Goal: Information Seeking & Learning: Learn about a topic

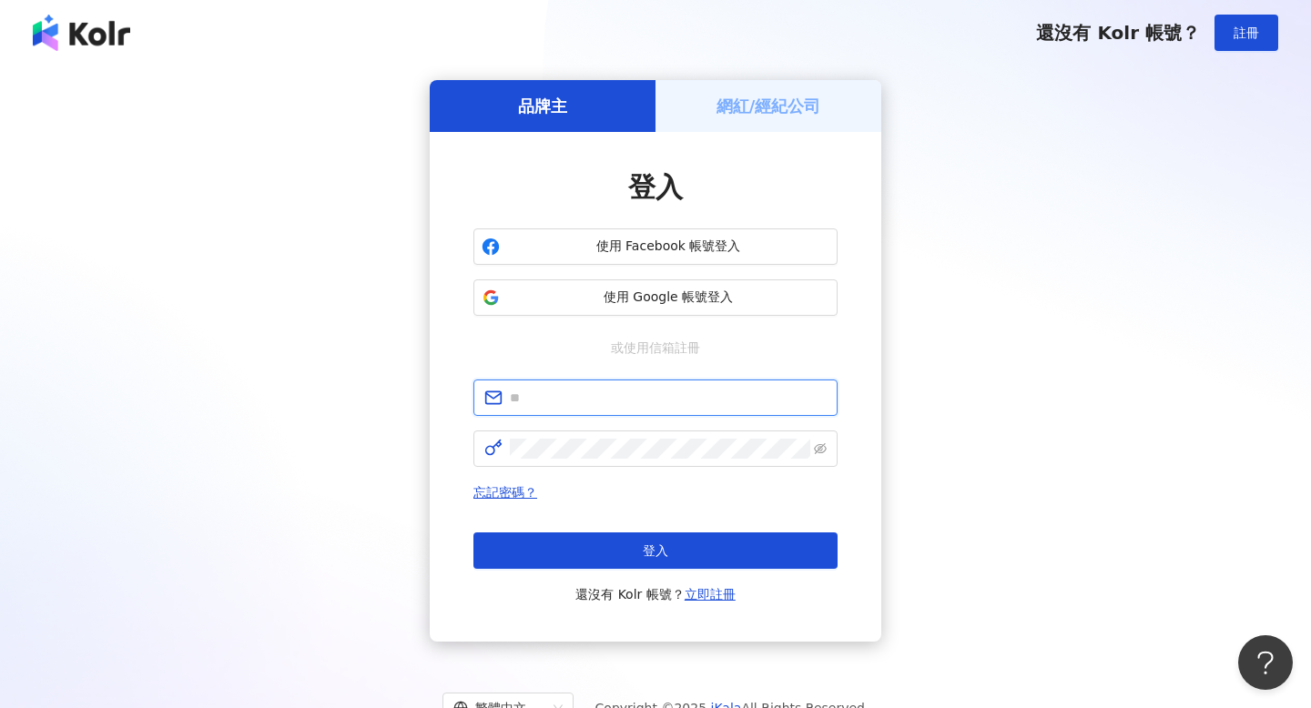
click at [637, 393] on input "text" at bounding box center [668, 398] width 317 height 20
click at [671, 396] on input "**********" at bounding box center [668, 398] width 317 height 20
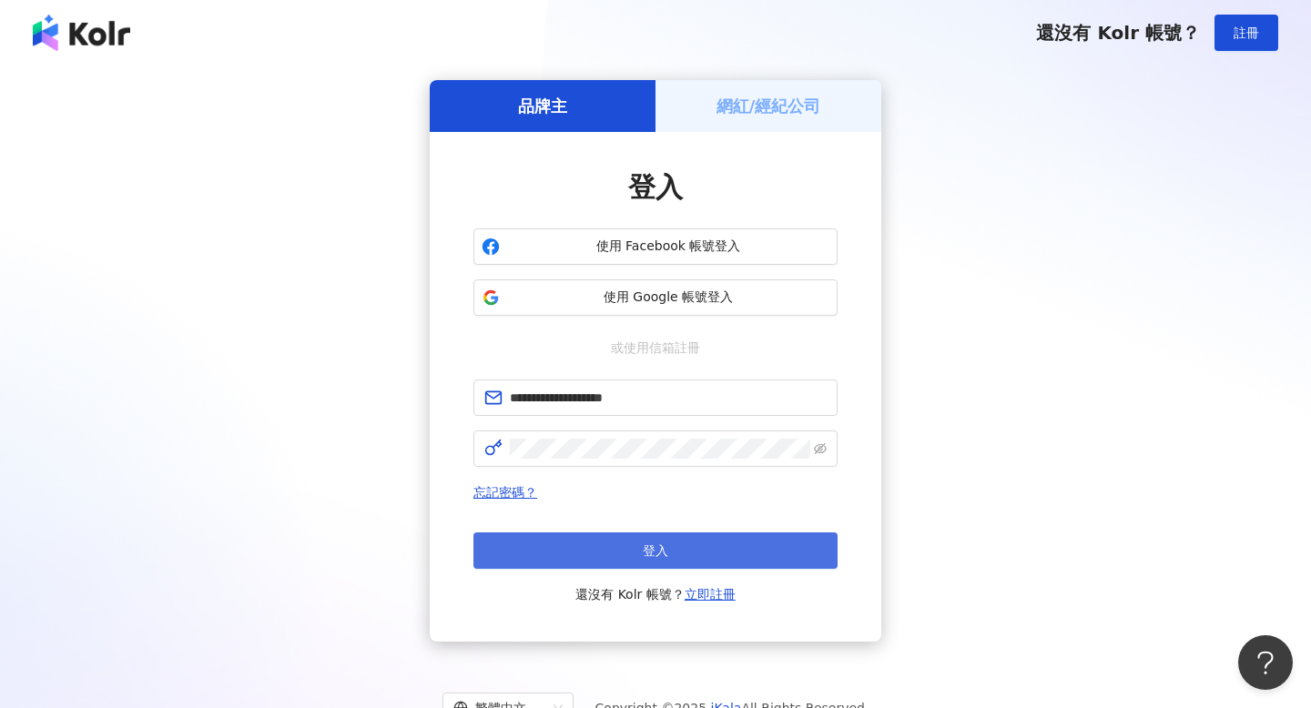
type input "**********"
click at [633, 558] on button "登入" at bounding box center [655, 551] width 364 height 36
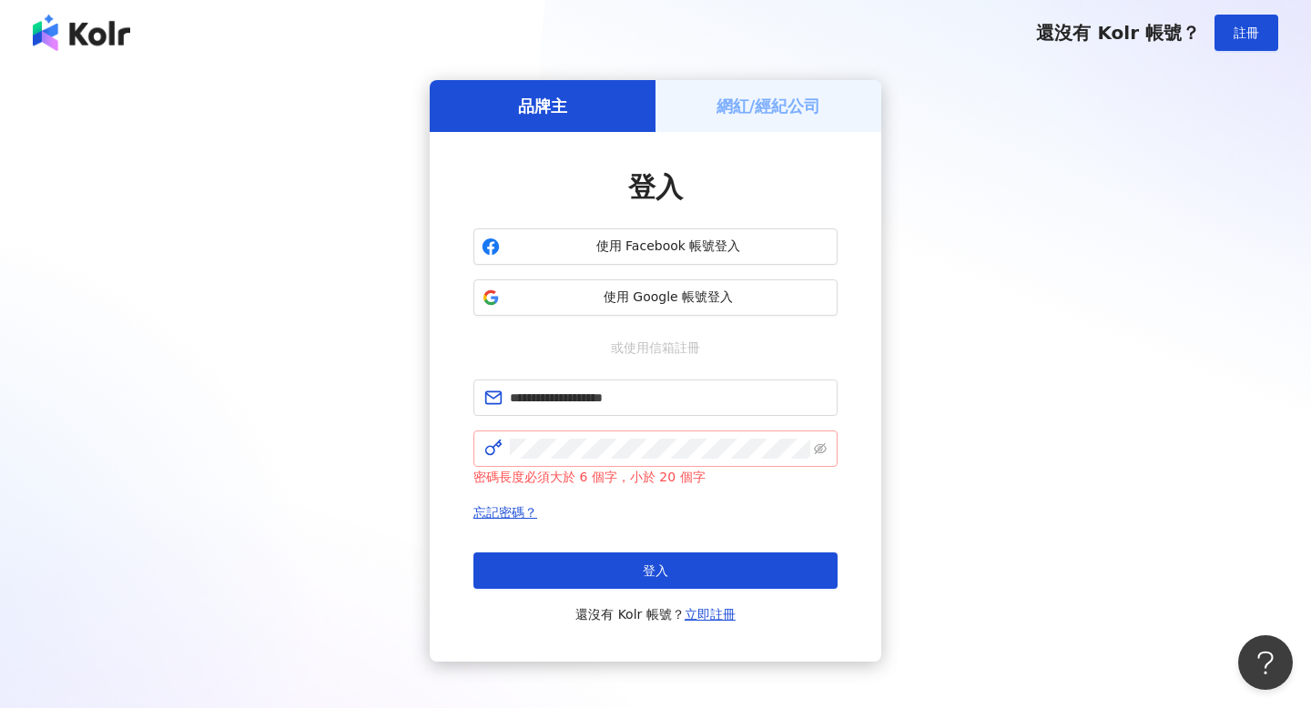
click at [828, 462] on span at bounding box center [655, 449] width 364 height 36
click at [826, 456] on span at bounding box center [820, 449] width 13 height 20
click at [815, 445] on icon "eye-invisible" at bounding box center [820, 449] width 13 height 13
click button "登入" at bounding box center [655, 571] width 364 height 36
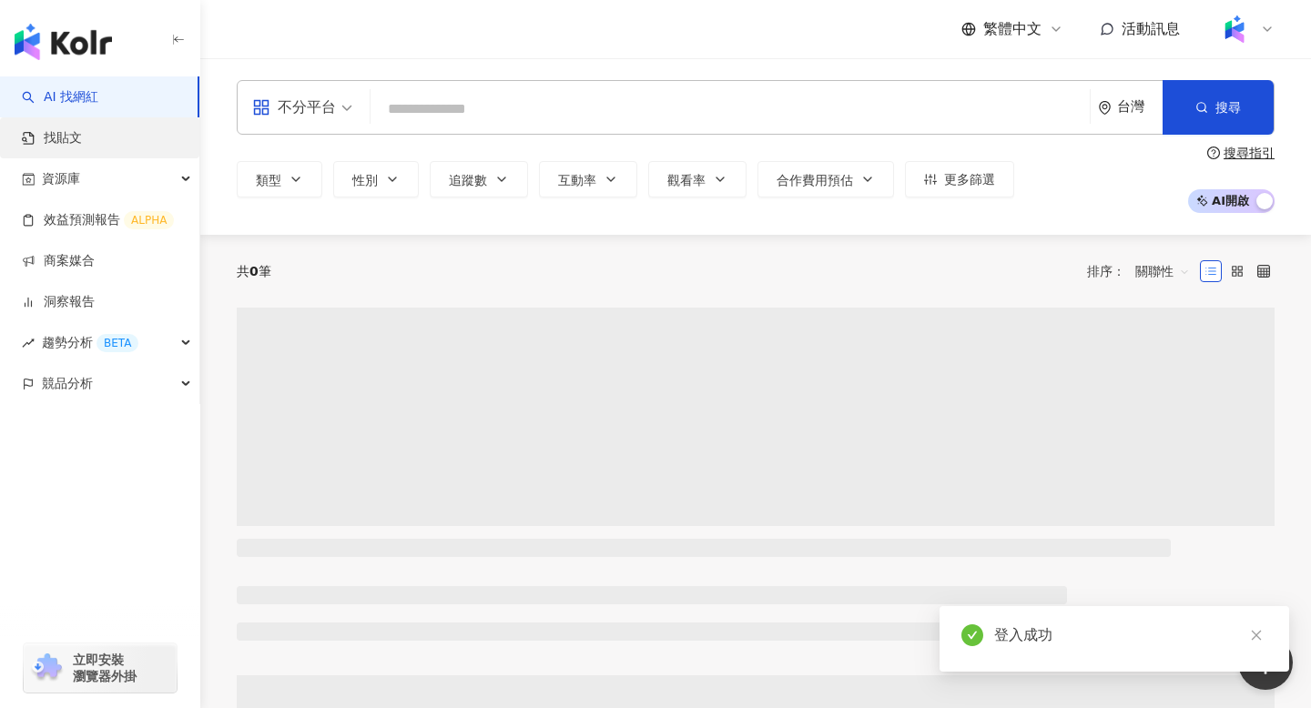
click at [81, 144] on link "找貼文" at bounding box center [52, 138] width 60 height 18
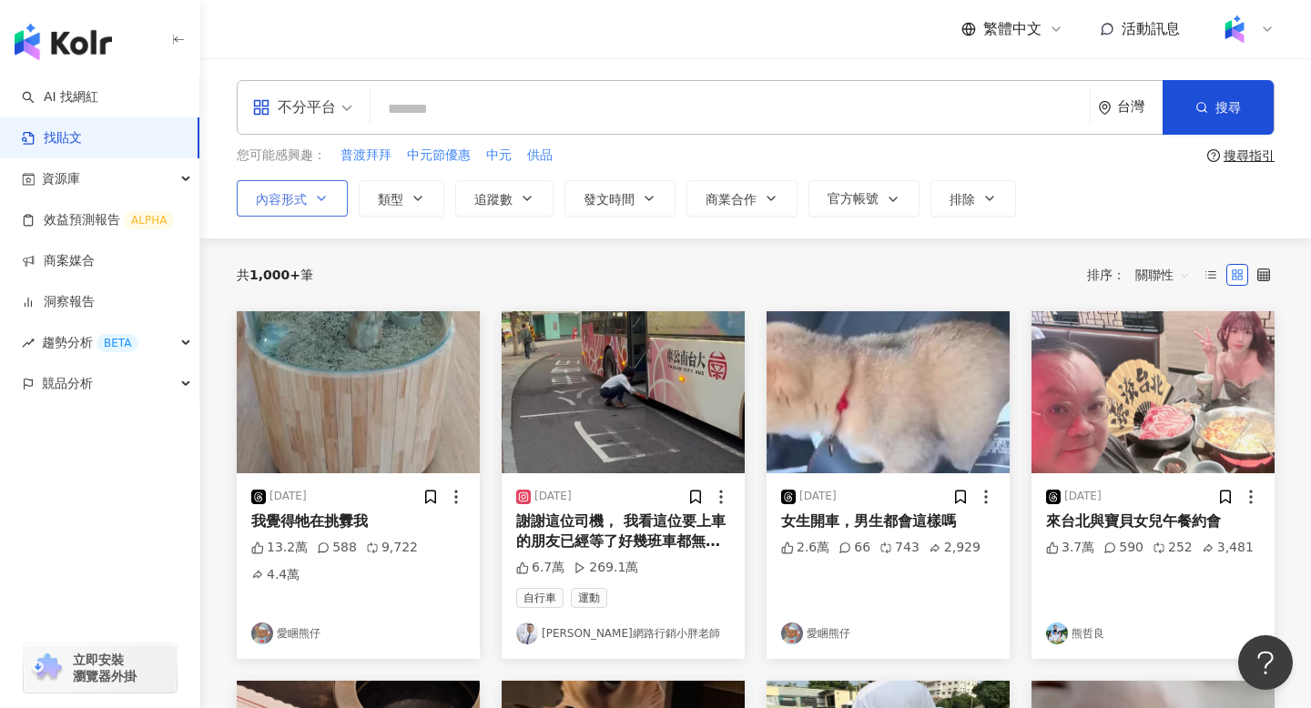
click at [325, 203] on icon "button" at bounding box center [321, 198] width 15 height 15
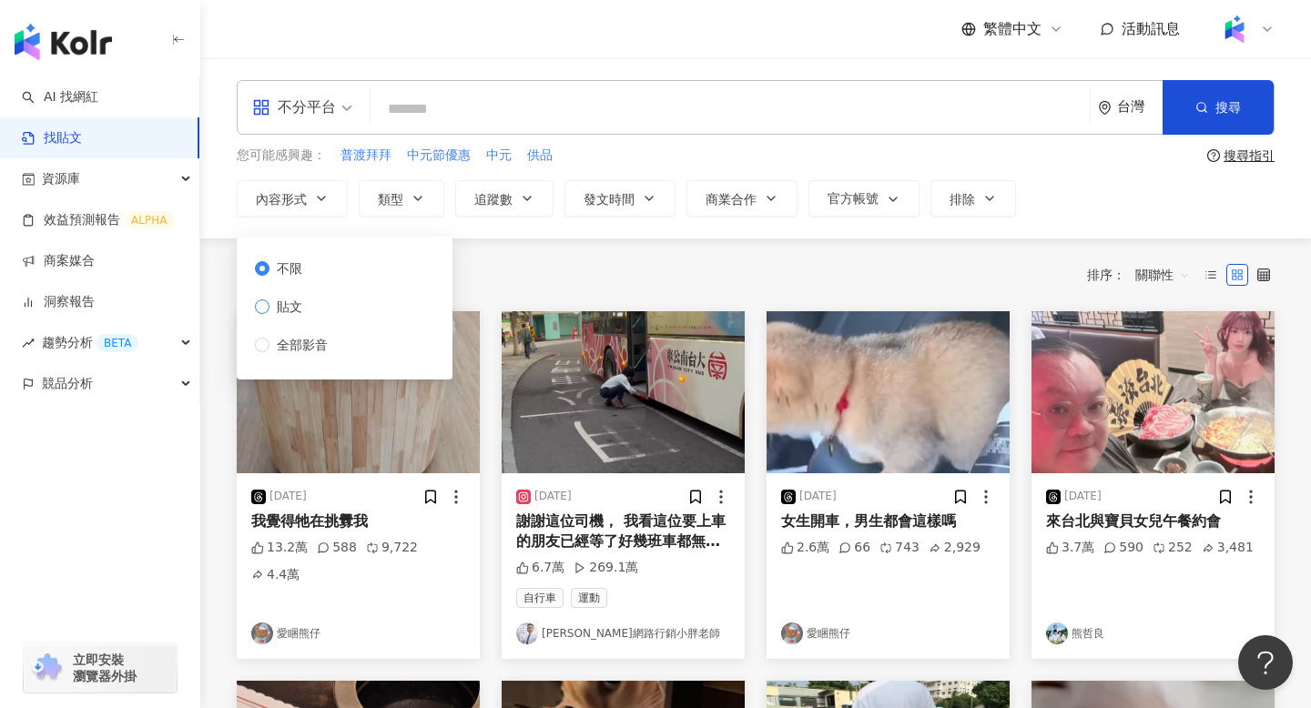
click at [280, 308] on span "貼文" at bounding box center [290, 307] width 40 height 20
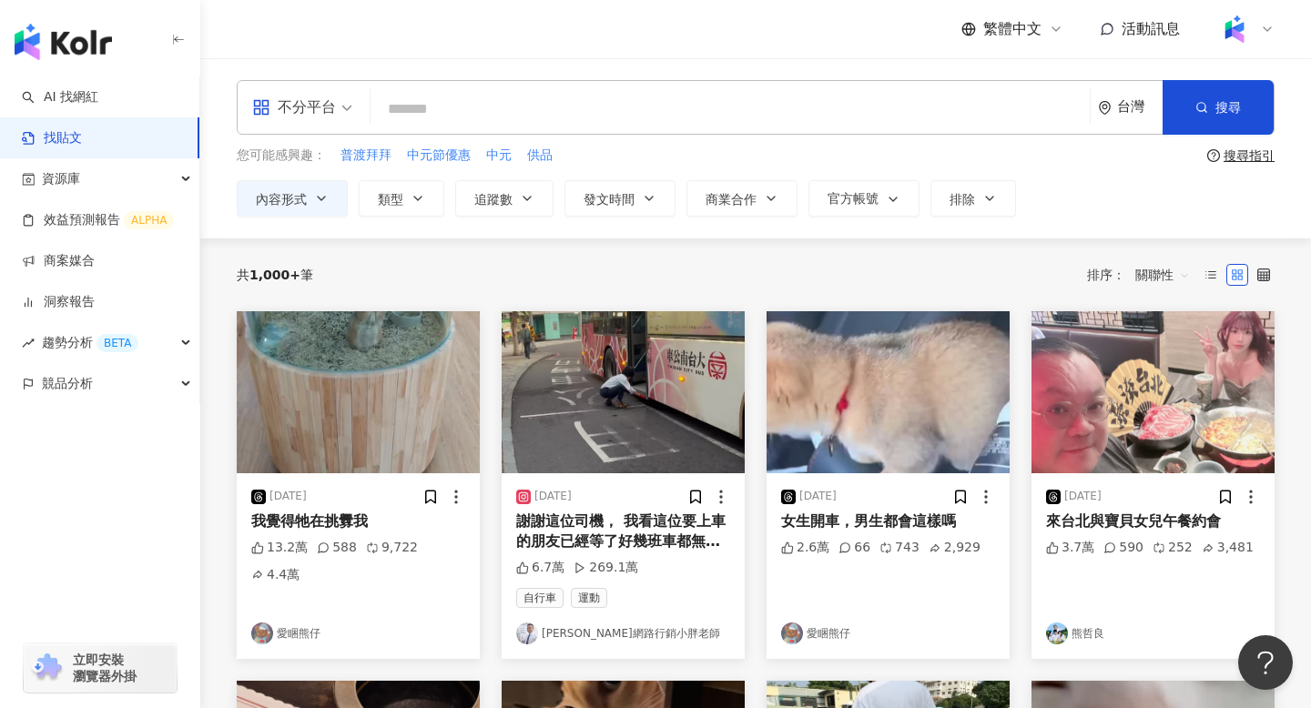
click at [517, 286] on div "共 1,000+ 筆 排序： 關聯性" at bounding box center [756, 274] width 1038 height 29
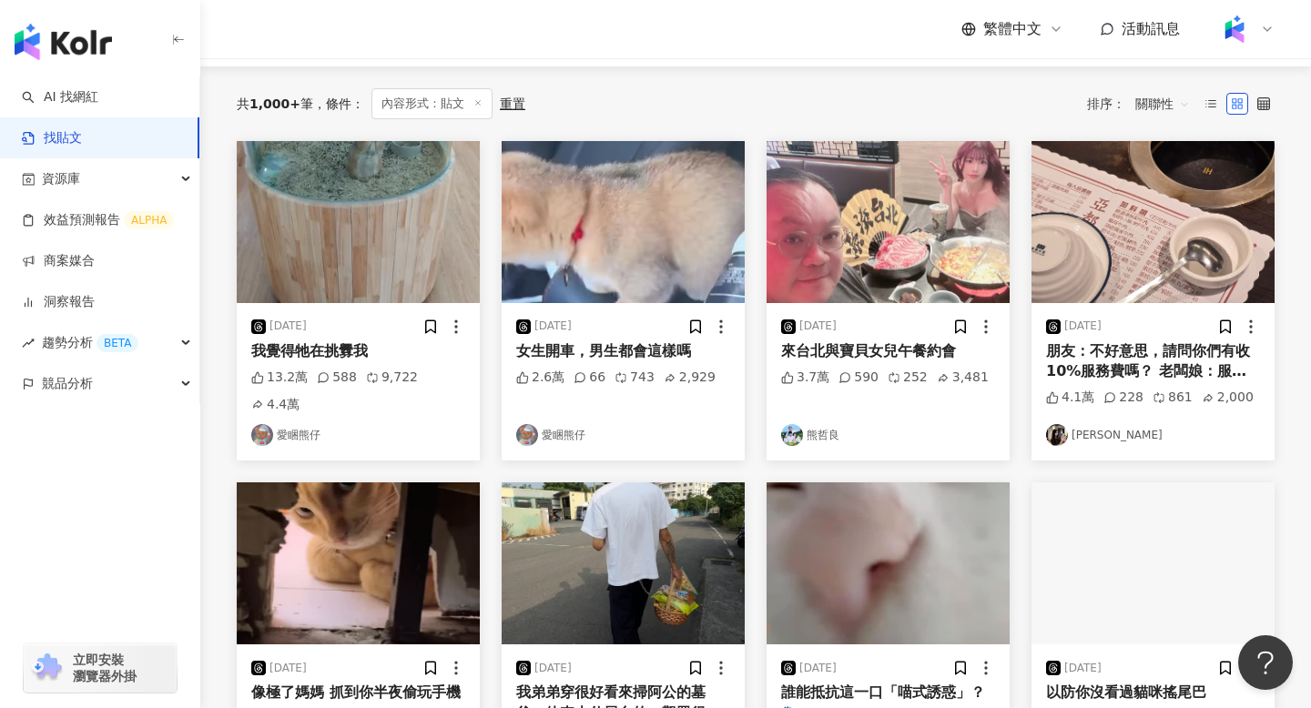
scroll to position [174, 0]
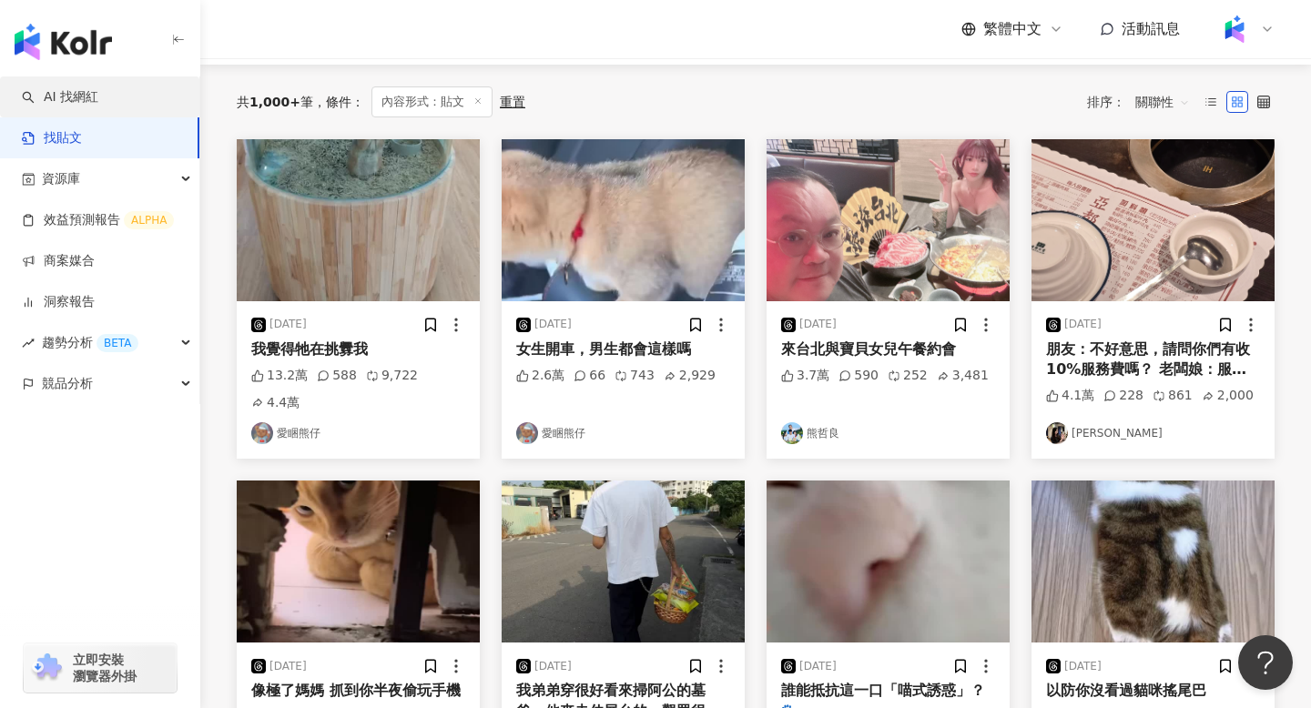
click at [98, 93] on link "AI 找網紅" at bounding box center [60, 97] width 76 height 18
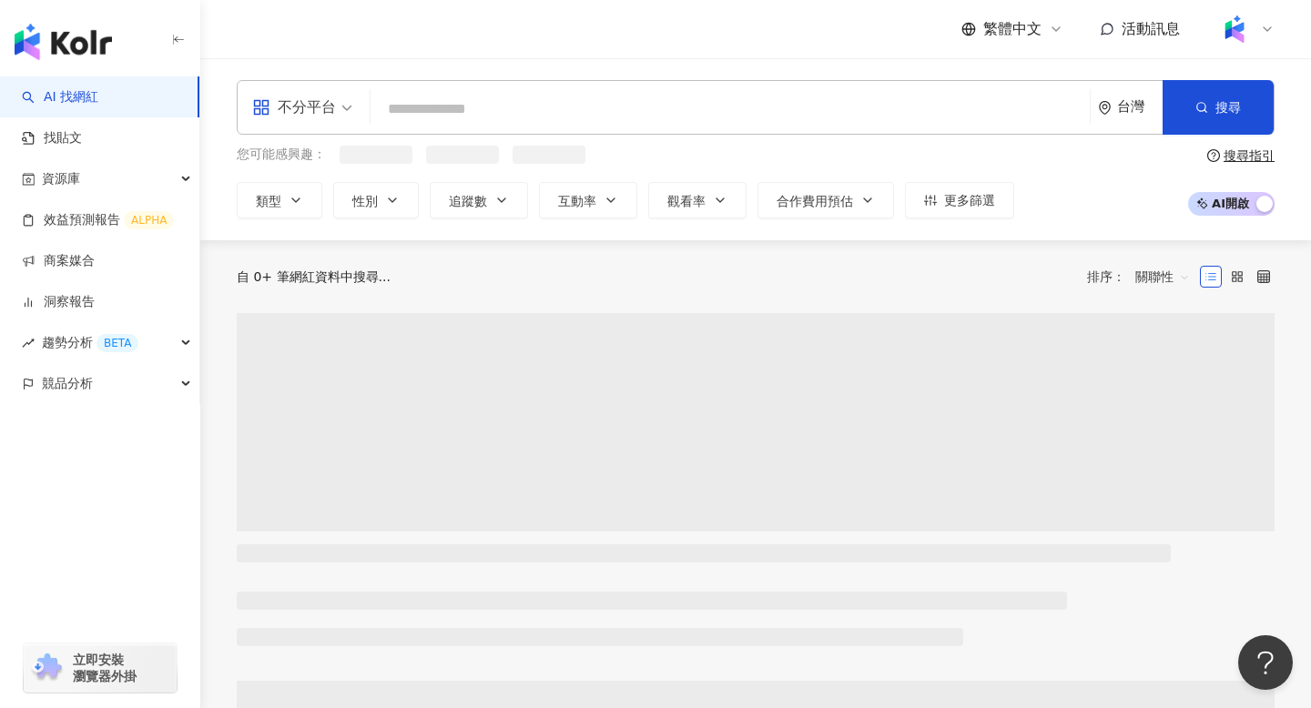
click at [349, 114] on span "不分平台" at bounding box center [302, 107] width 100 height 29
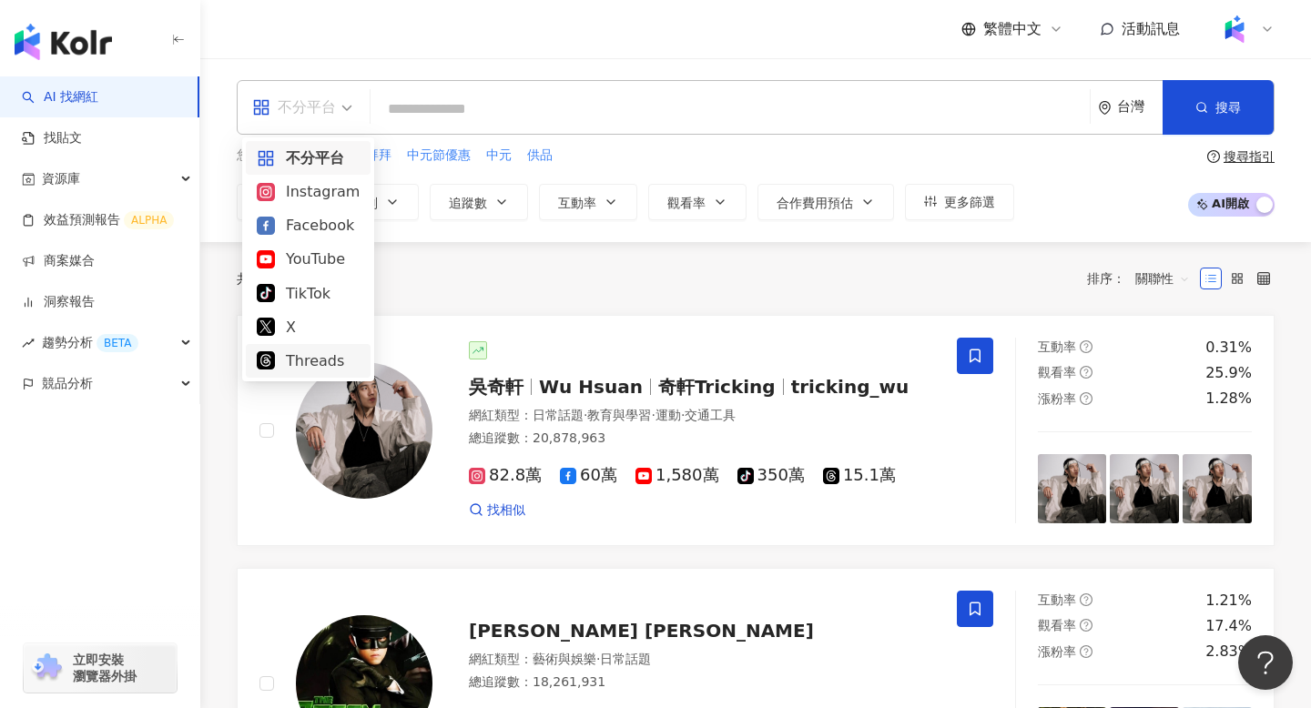
click at [307, 360] on div "Threads" at bounding box center [308, 361] width 103 height 23
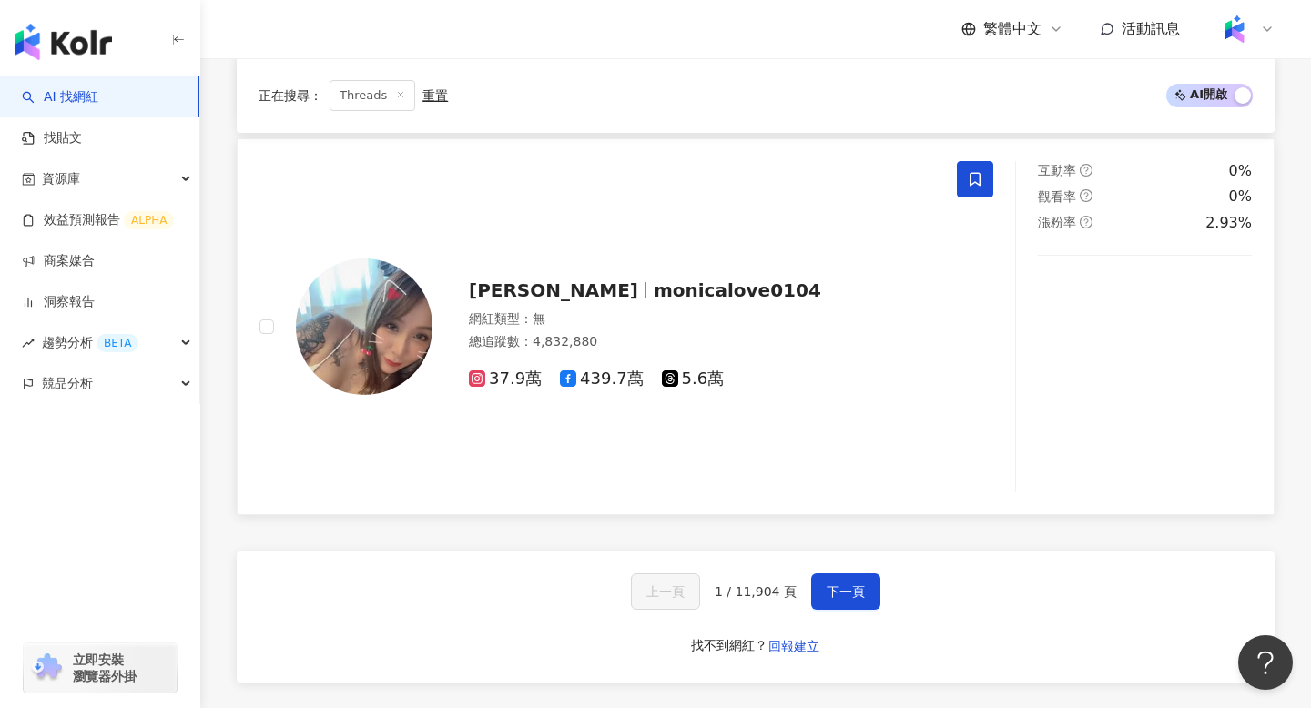
scroll to position [3070, 0]
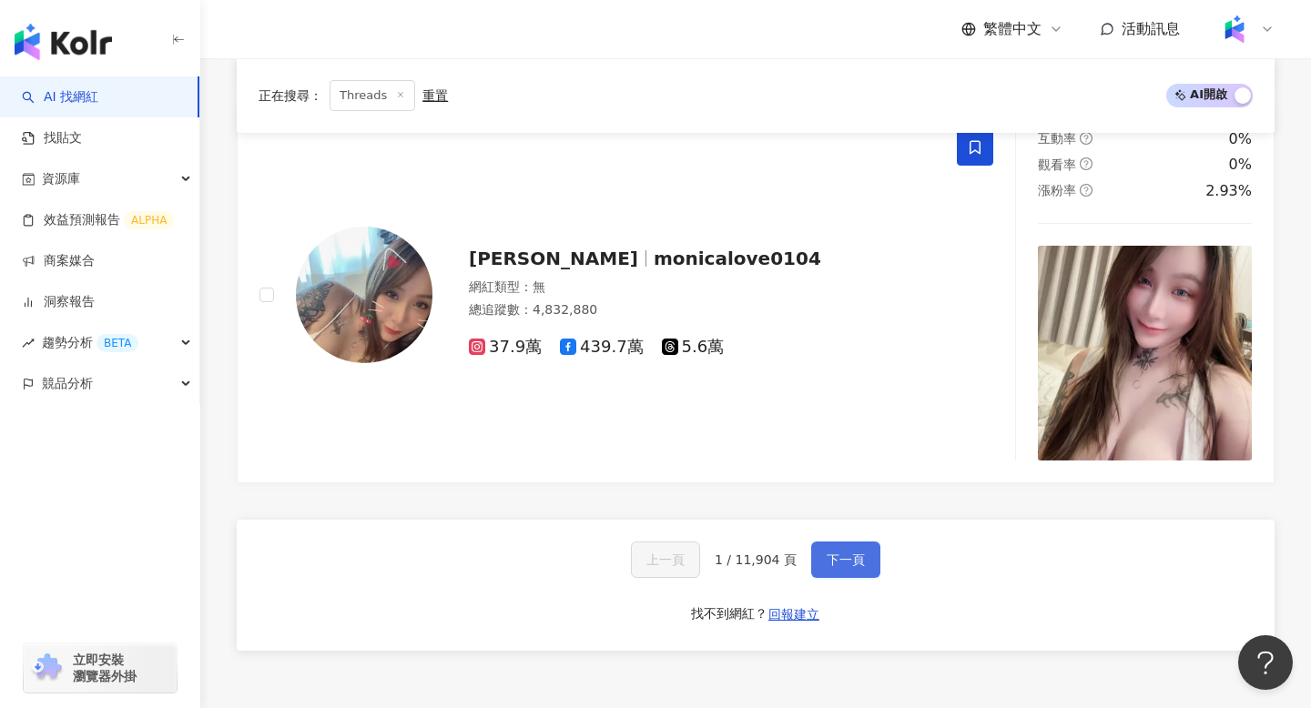
click at [856, 552] on button "下一頁" at bounding box center [845, 560] width 69 height 36
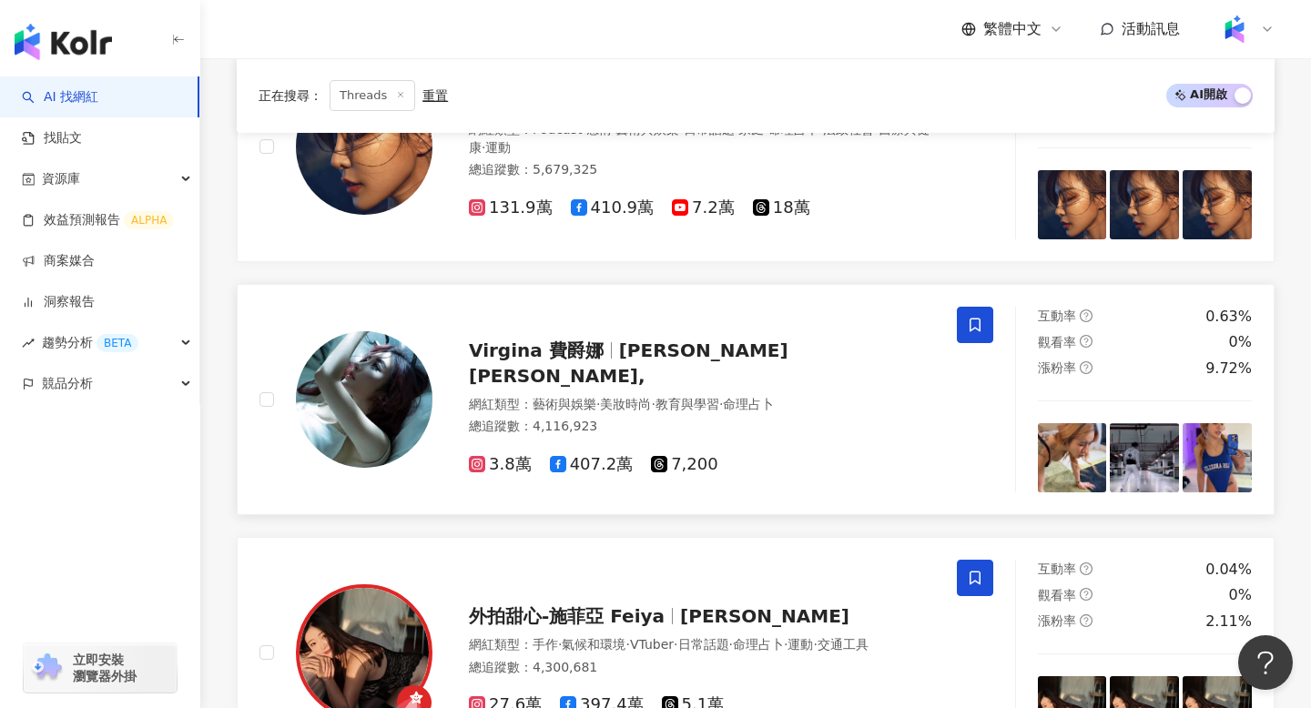
scroll to position [0, 0]
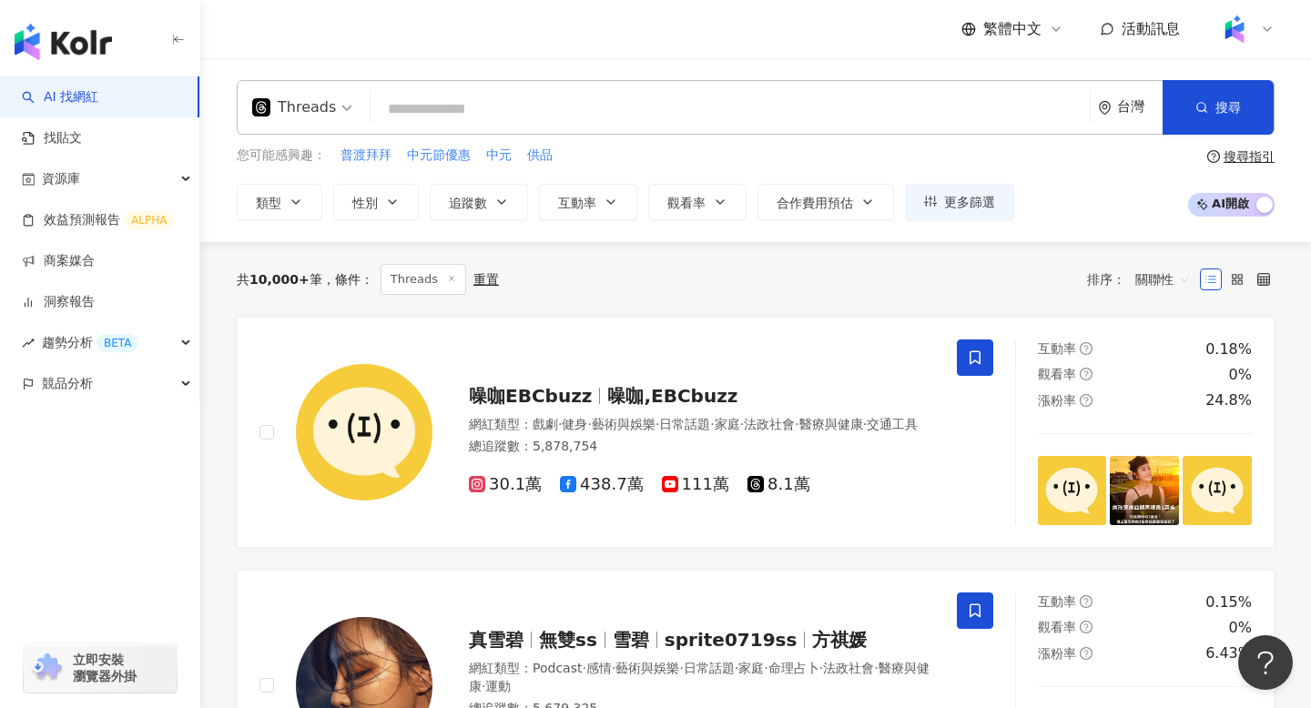
click at [606, 104] on input "search" at bounding box center [730, 109] width 705 height 35
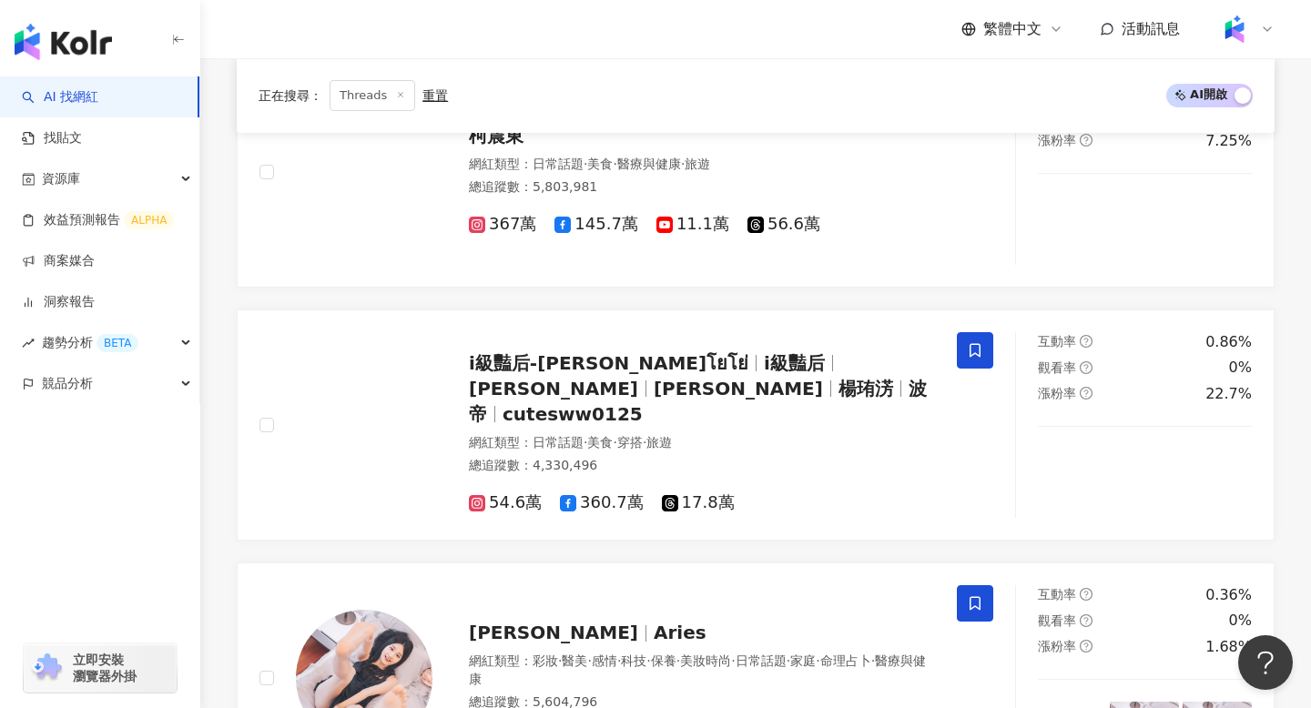
scroll to position [2473, 0]
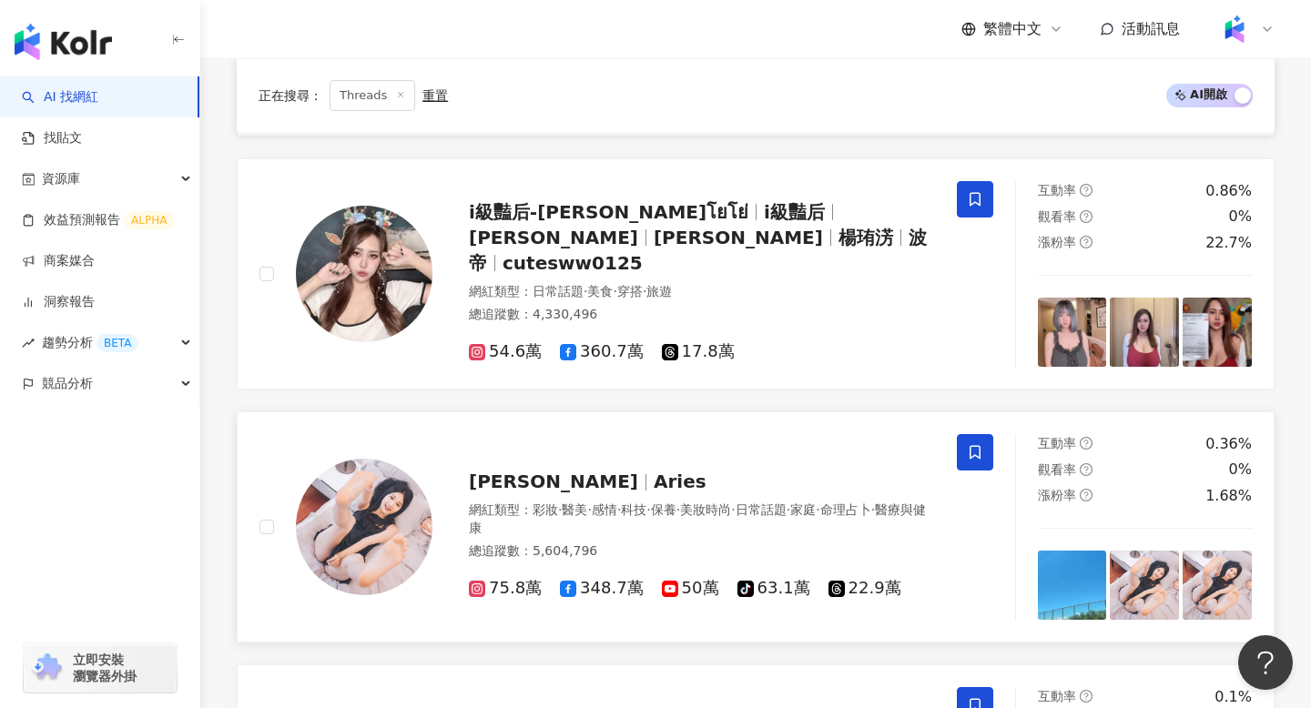
click at [757, 468] on div "艾瑞絲 Aries 網紅類型 ： 彩妝 · 醫美 · 感情 · 科技 · 保養 · 美妝時尚 · 日常話題 · 家庭 · 命理占卜 · 醫療與健康 總追蹤數 …" at bounding box center [684, 526] width 503 height 145
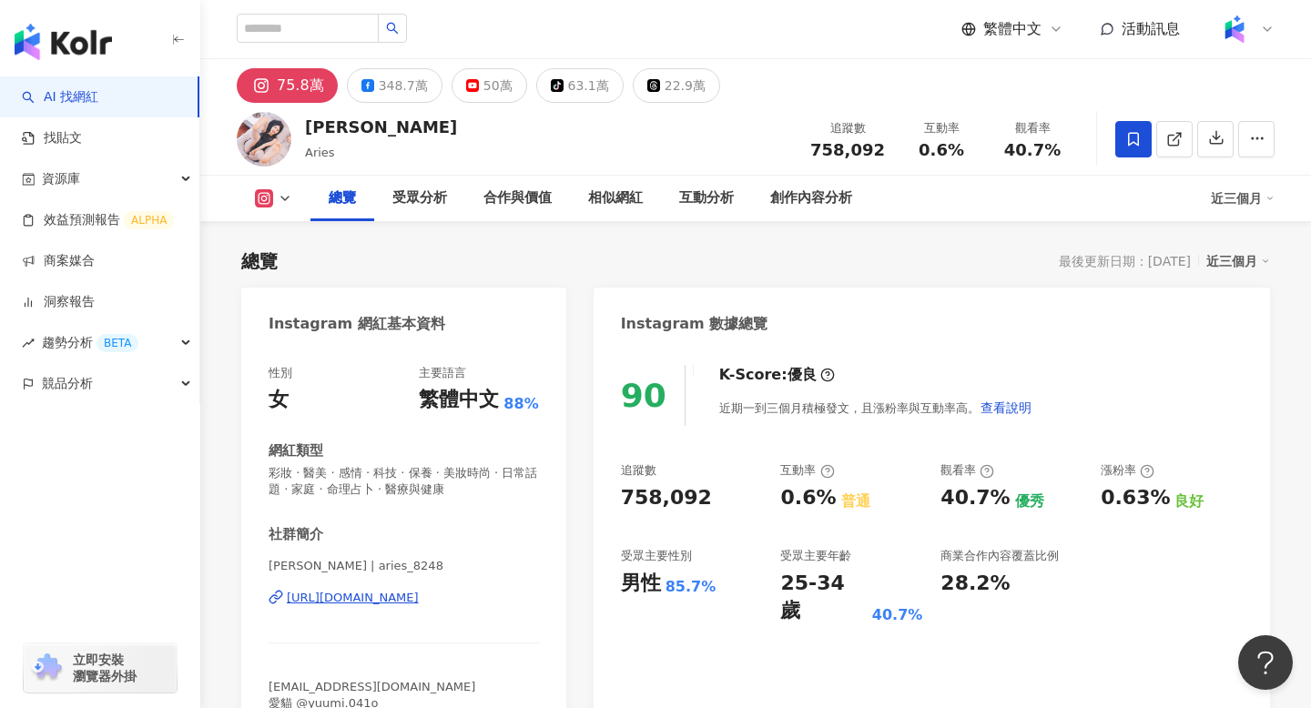
click at [276, 198] on button at bounding box center [274, 198] width 74 height 18
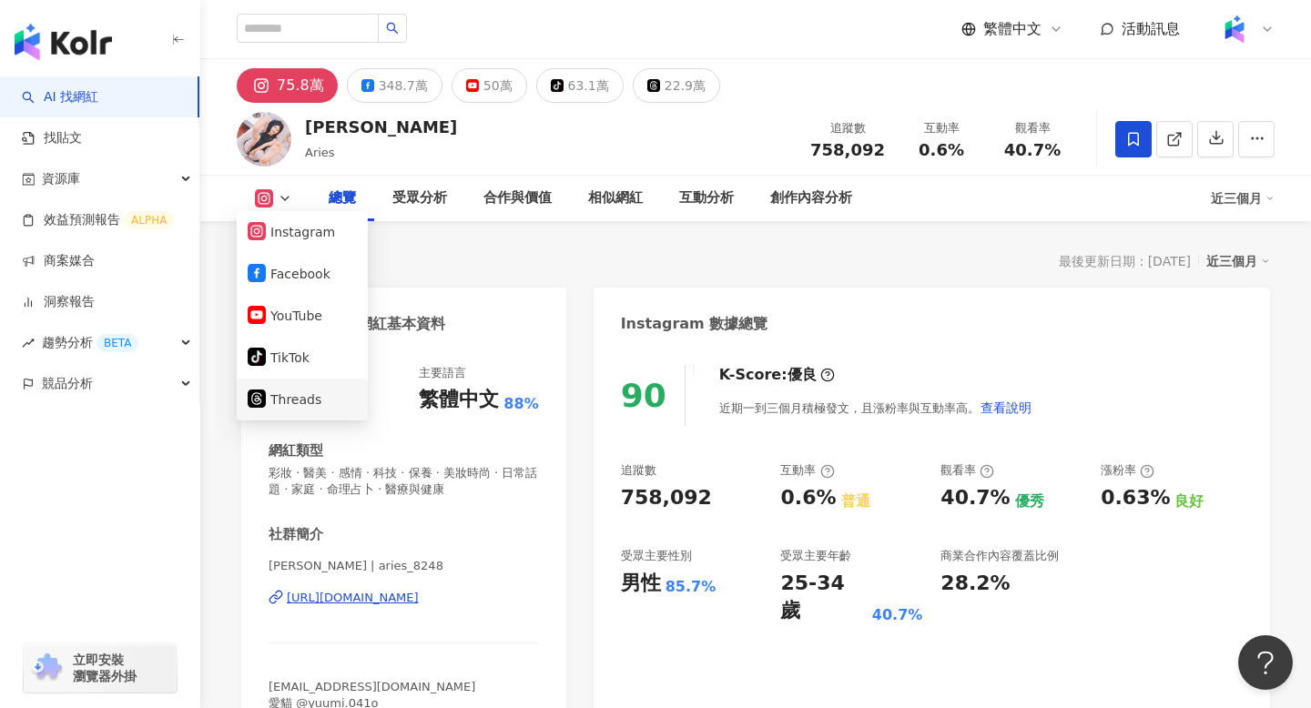
click at [294, 399] on button "Threads" at bounding box center [302, 399] width 109 height 25
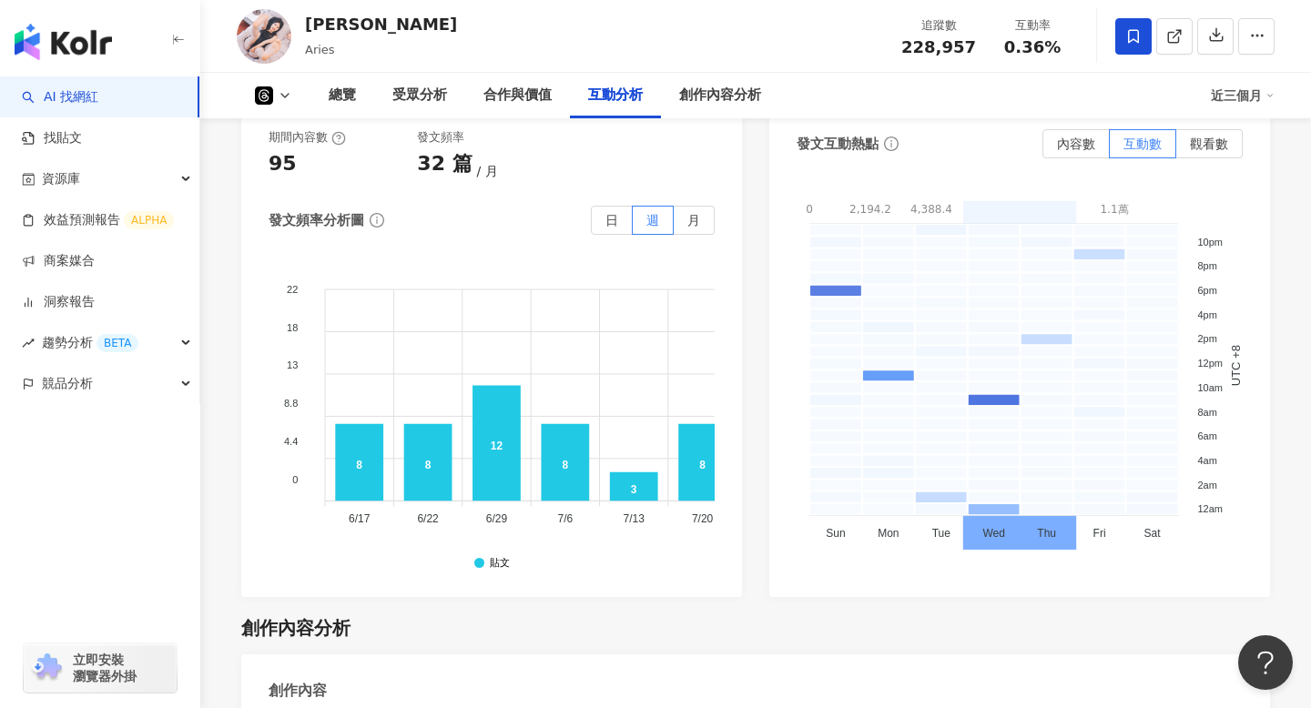
scroll to position [2951, 0]
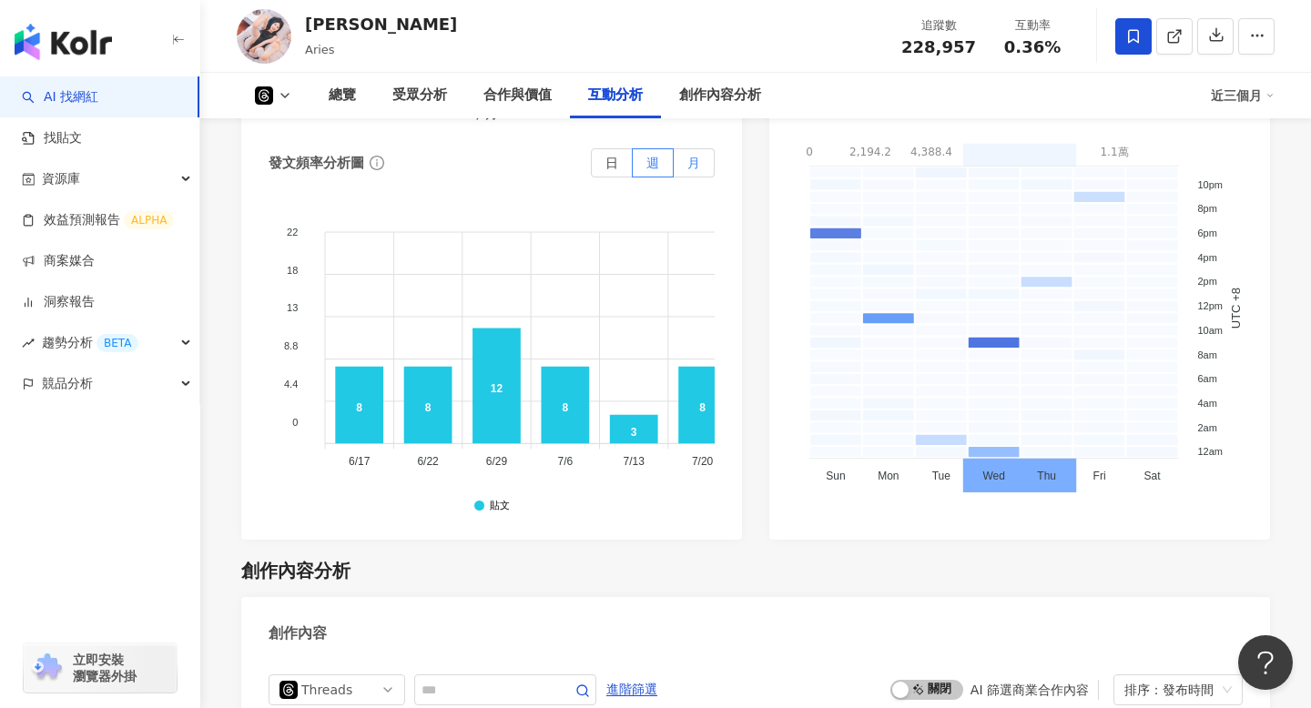
click at [677, 166] on label "月" at bounding box center [694, 162] width 41 height 29
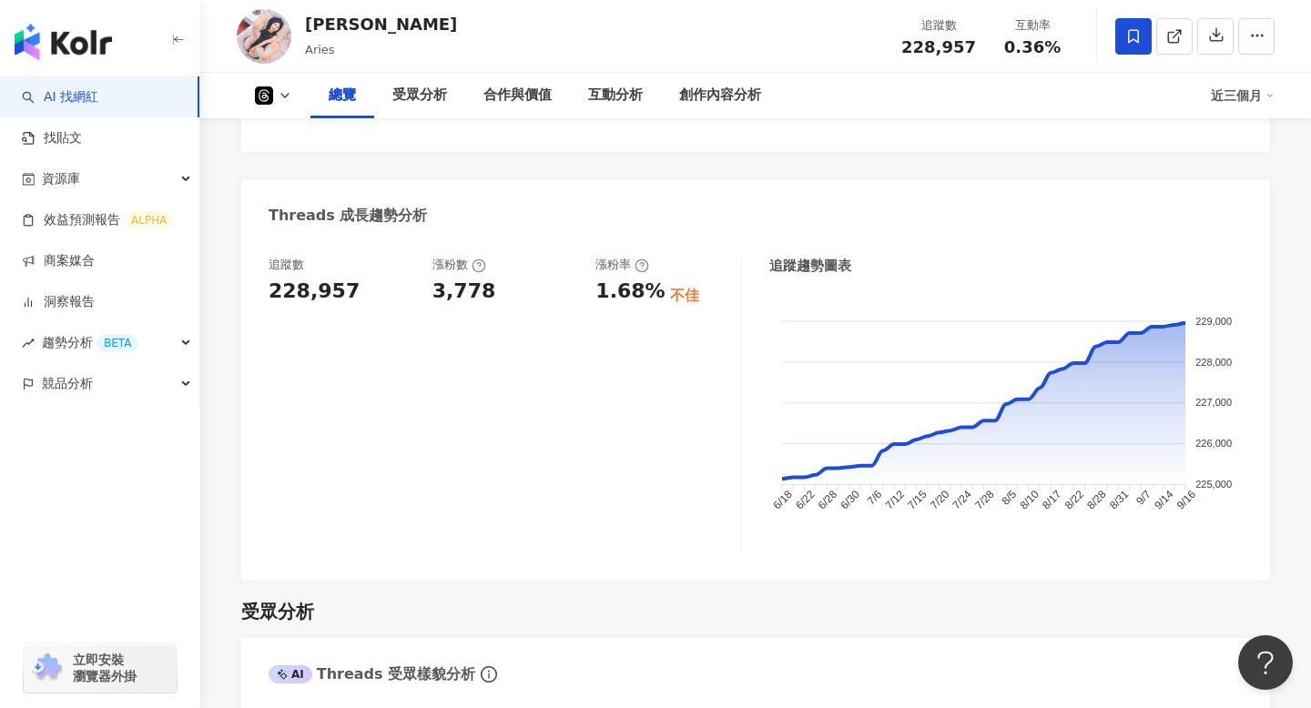
scroll to position [0, 0]
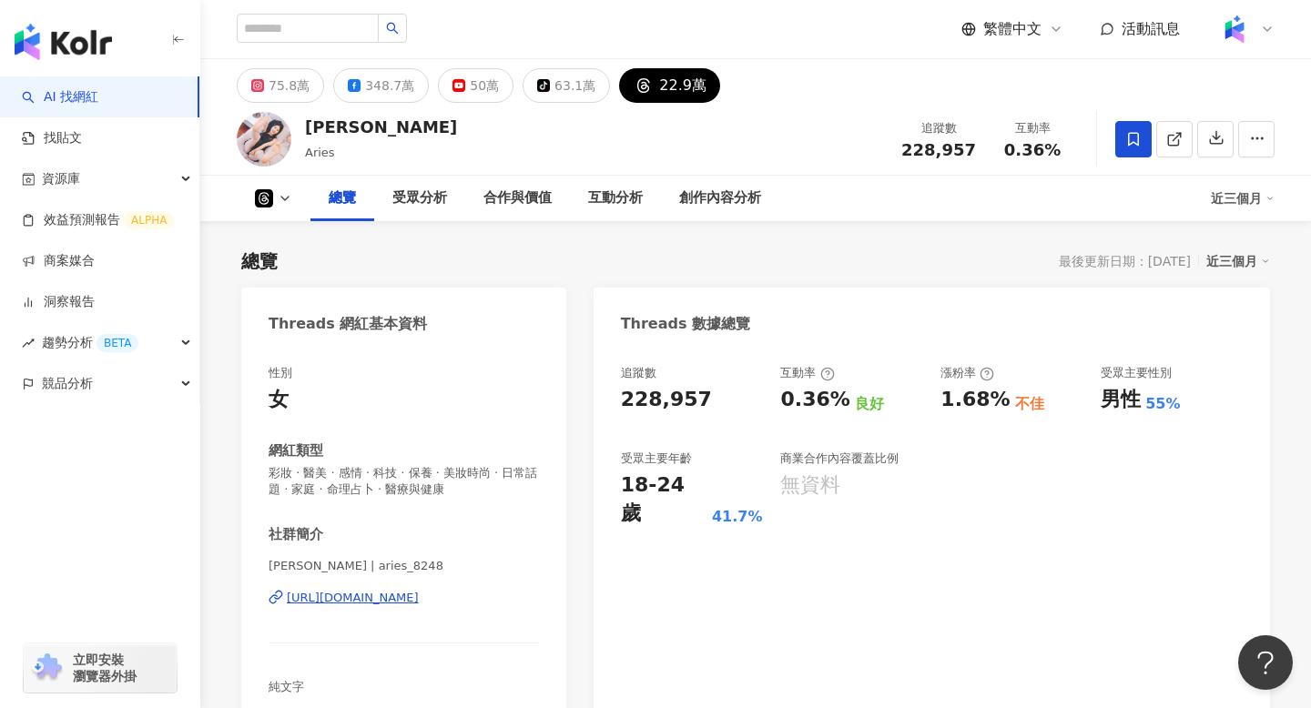
click at [79, 40] on img "button" at bounding box center [63, 42] width 97 height 36
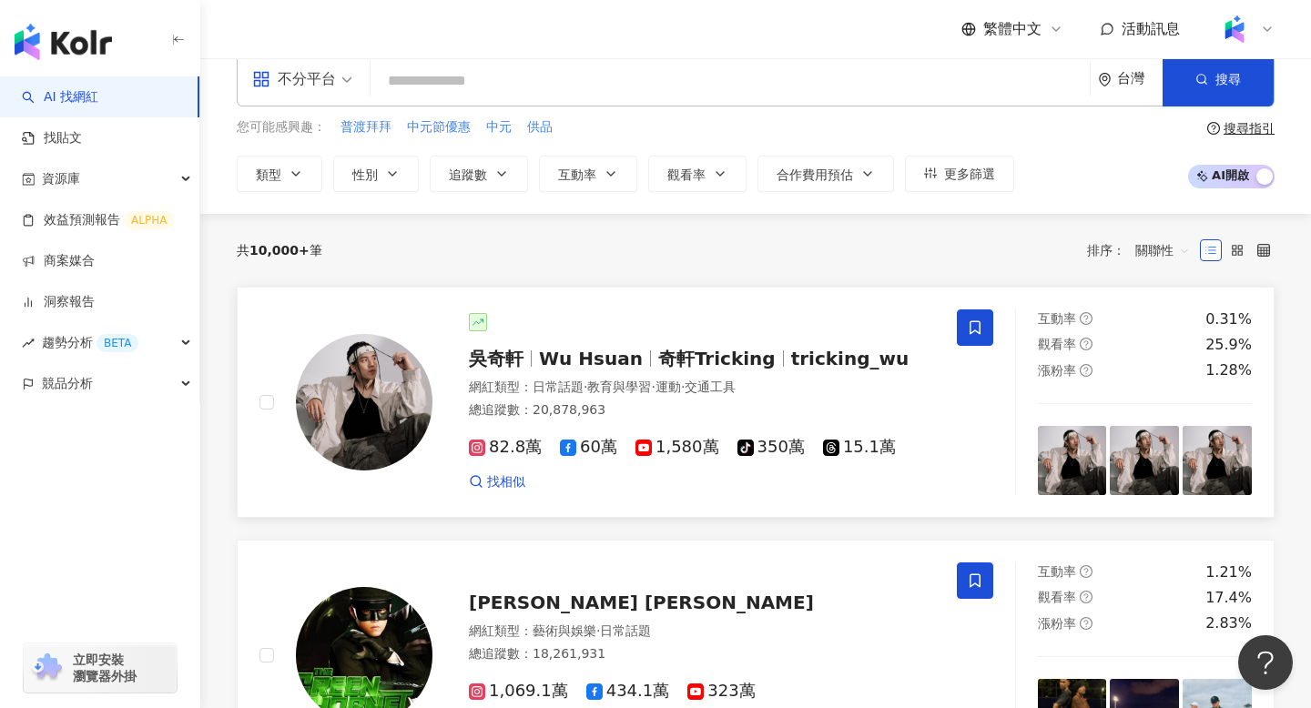
scroll to position [29, 0]
click at [767, 318] on div at bounding box center [702, 321] width 466 height 18
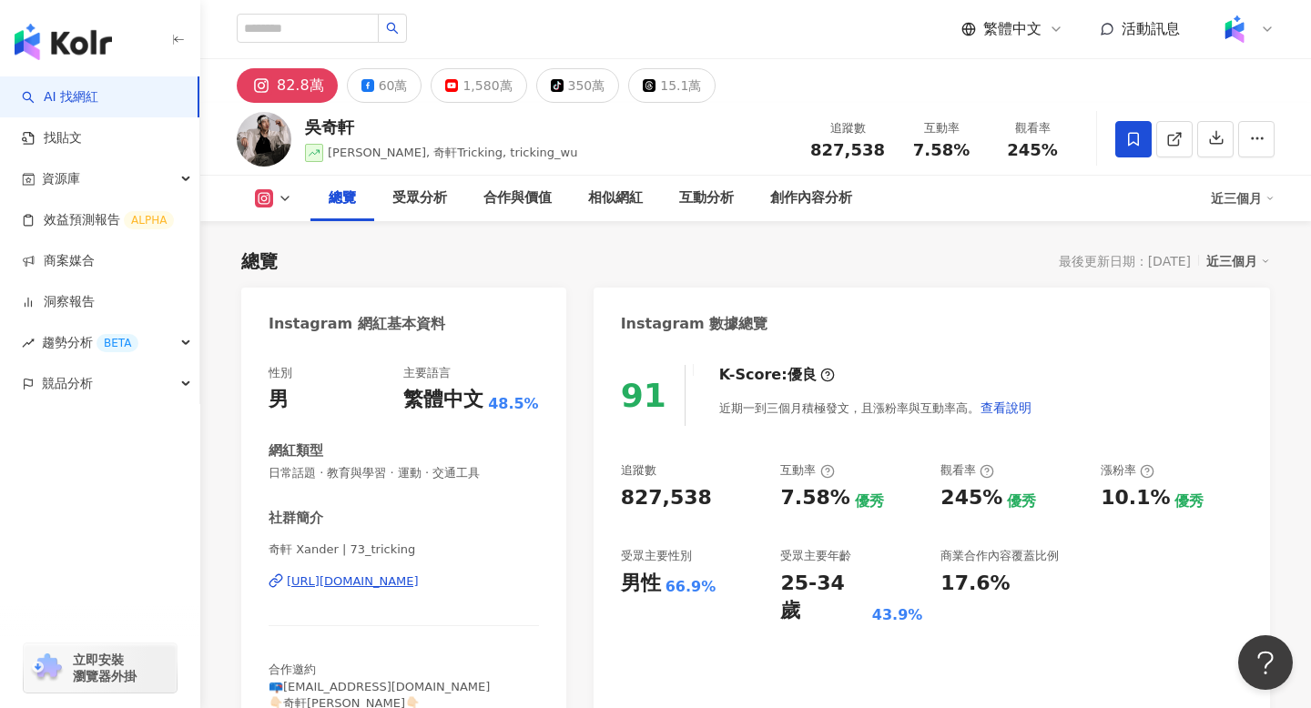
click at [272, 188] on div "總覽 受眾分析 合作與價值 相似網紅 互動分析 創作內容分析 近三個月" at bounding box center [756, 199] width 1038 height 46
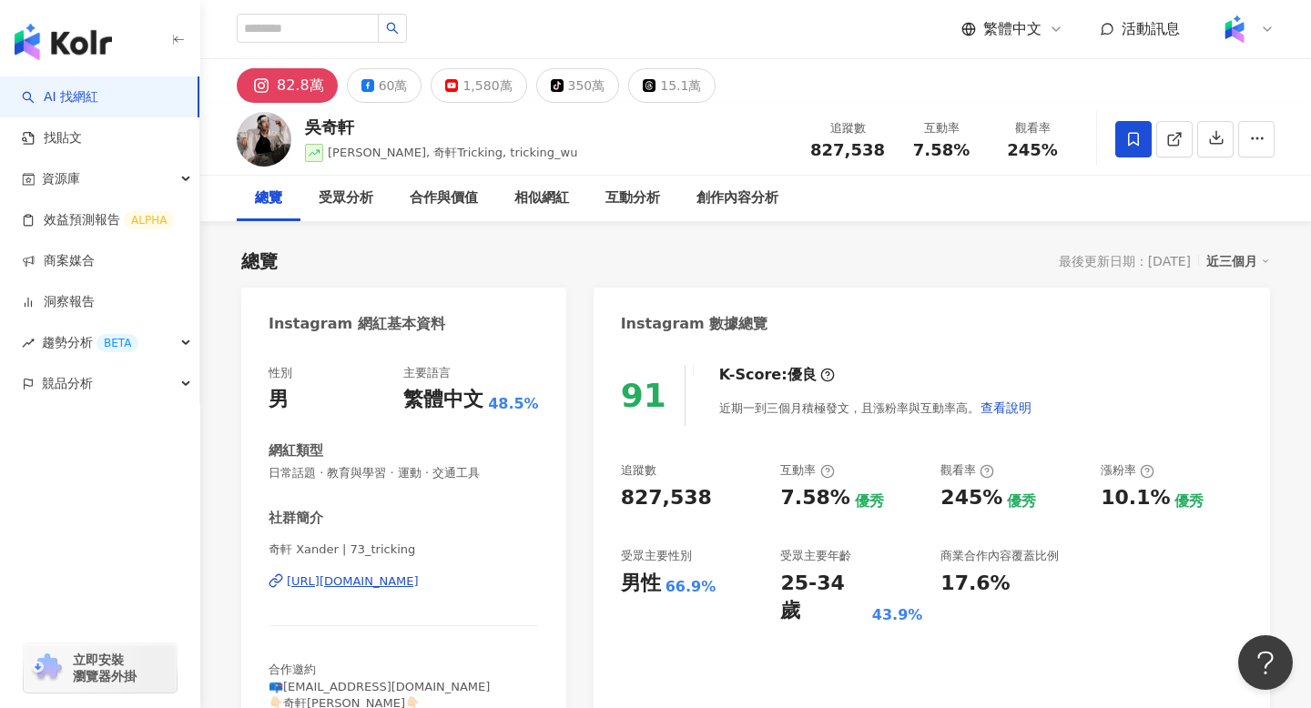
click at [283, 196] on div "總覽" at bounding box center [269, 199] width 64 height 46
click at [283, 197] on div "總覽" at bounding box center [269, 199] width 64 height 46
click at [313, 82] on div "82.8萬" at bounding box center [300, 85] width 47 height 25
click at [660, 89] on div "15.1萬" at bounding box center [680, 85] width 41 height 25
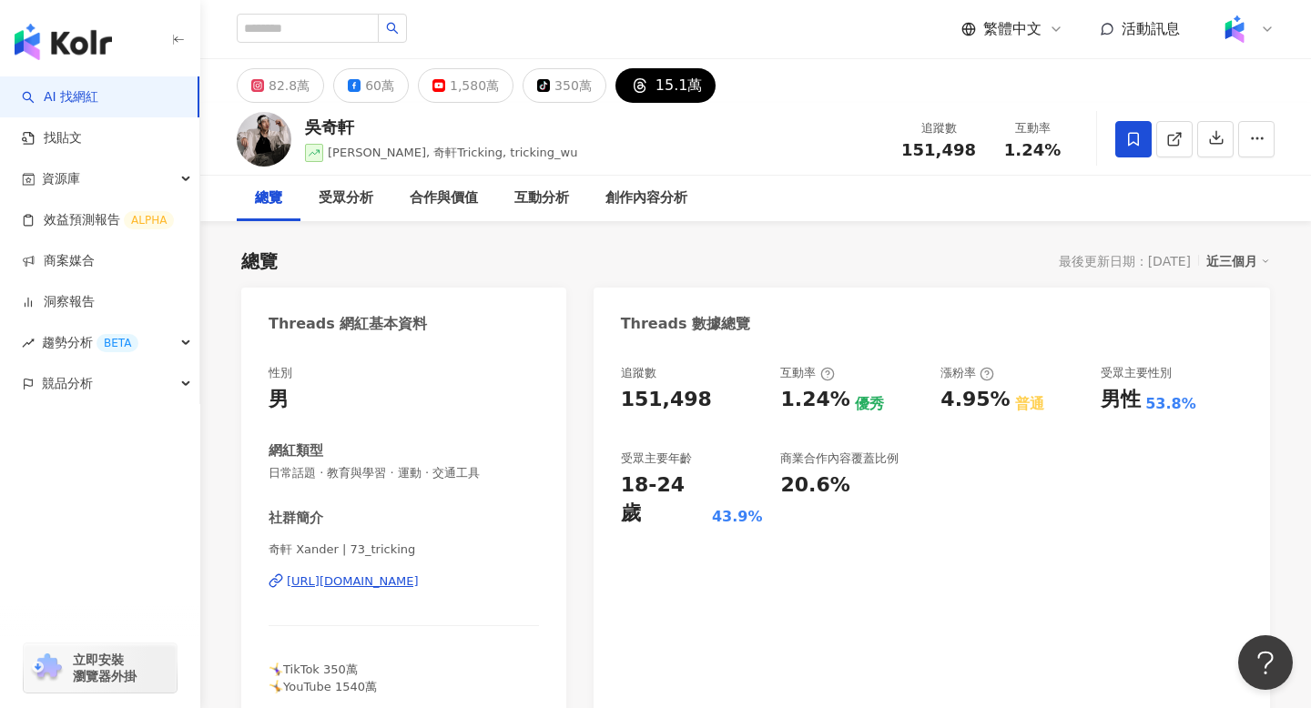
click at [656, 82] on div "15.1萬" at bounding box center [679, 85] width 47 height 25
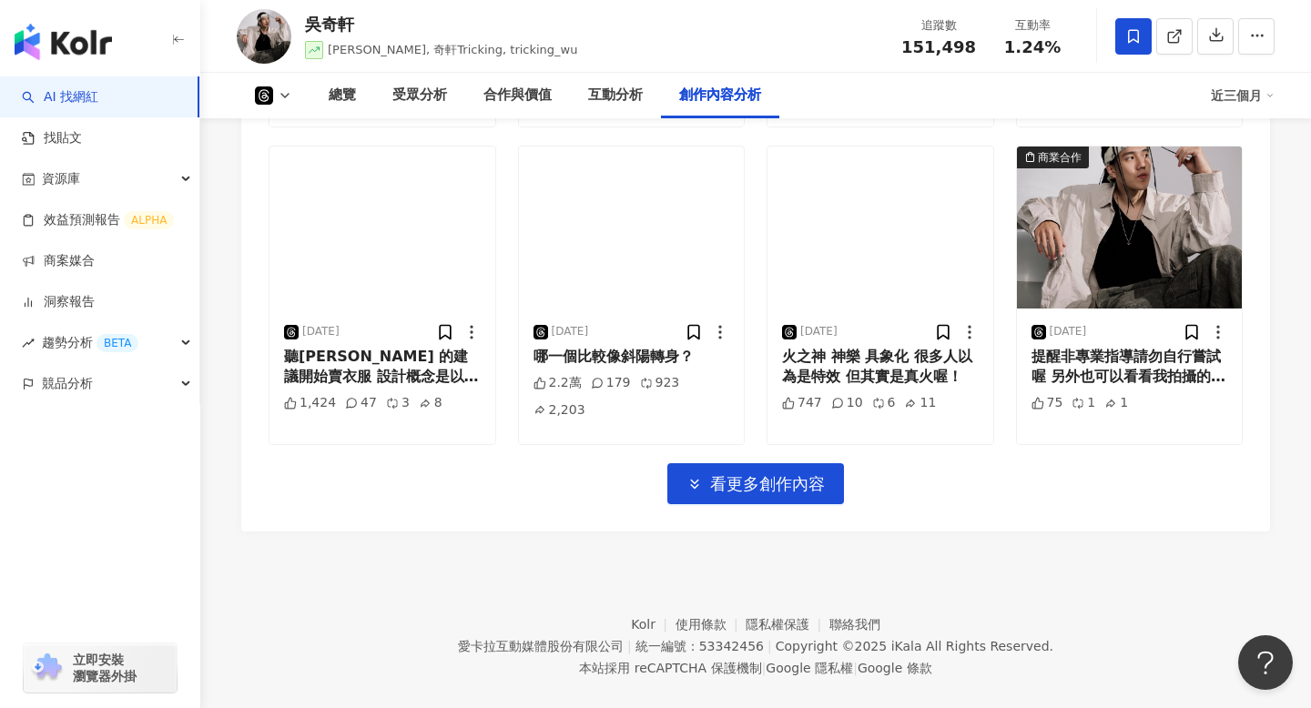
scroll to position [4310, 0]
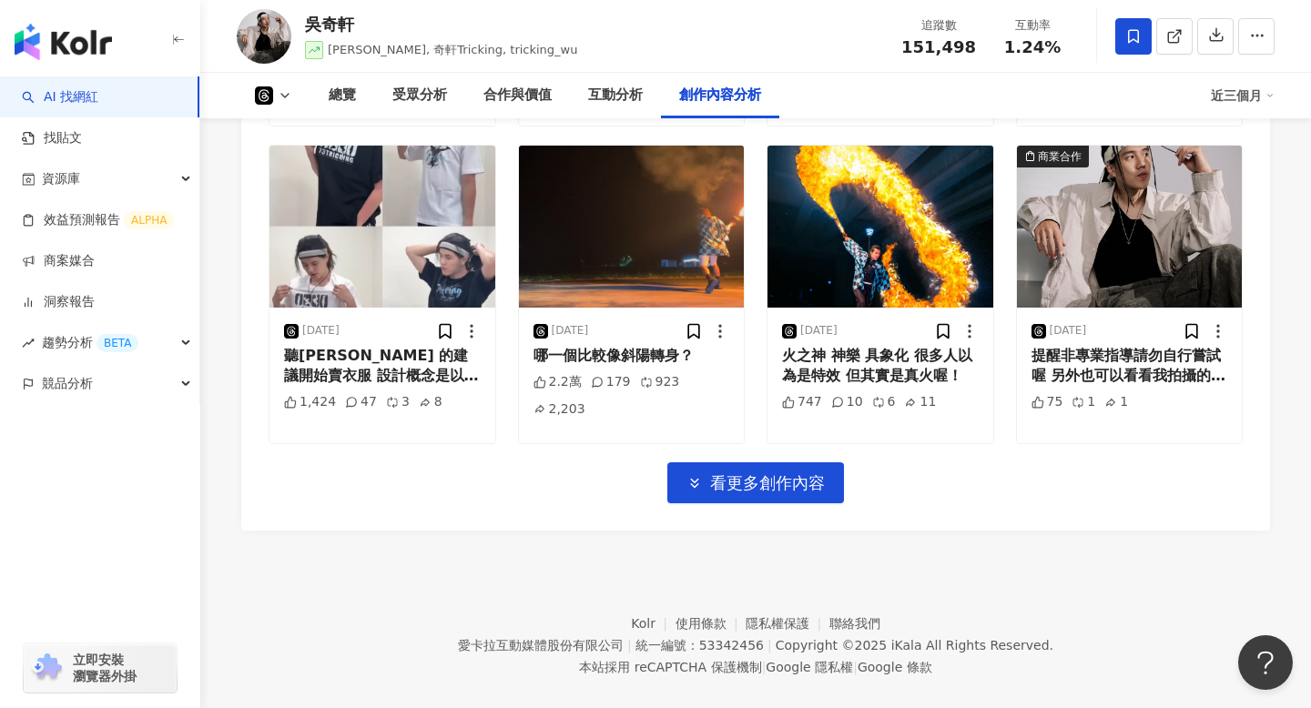
click at [818, 474] on span "看更多創作內容" at bounding box center [767, 483] width 115 height 20
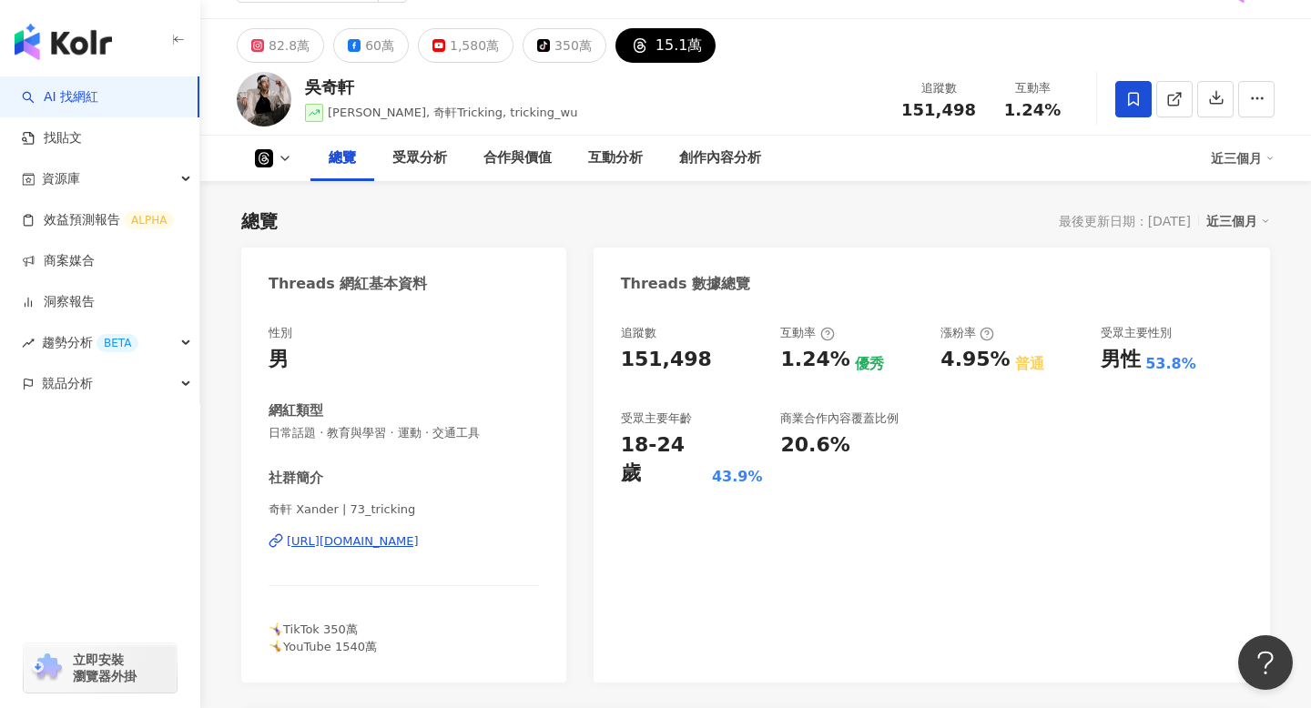
scroll to position [0, 0]
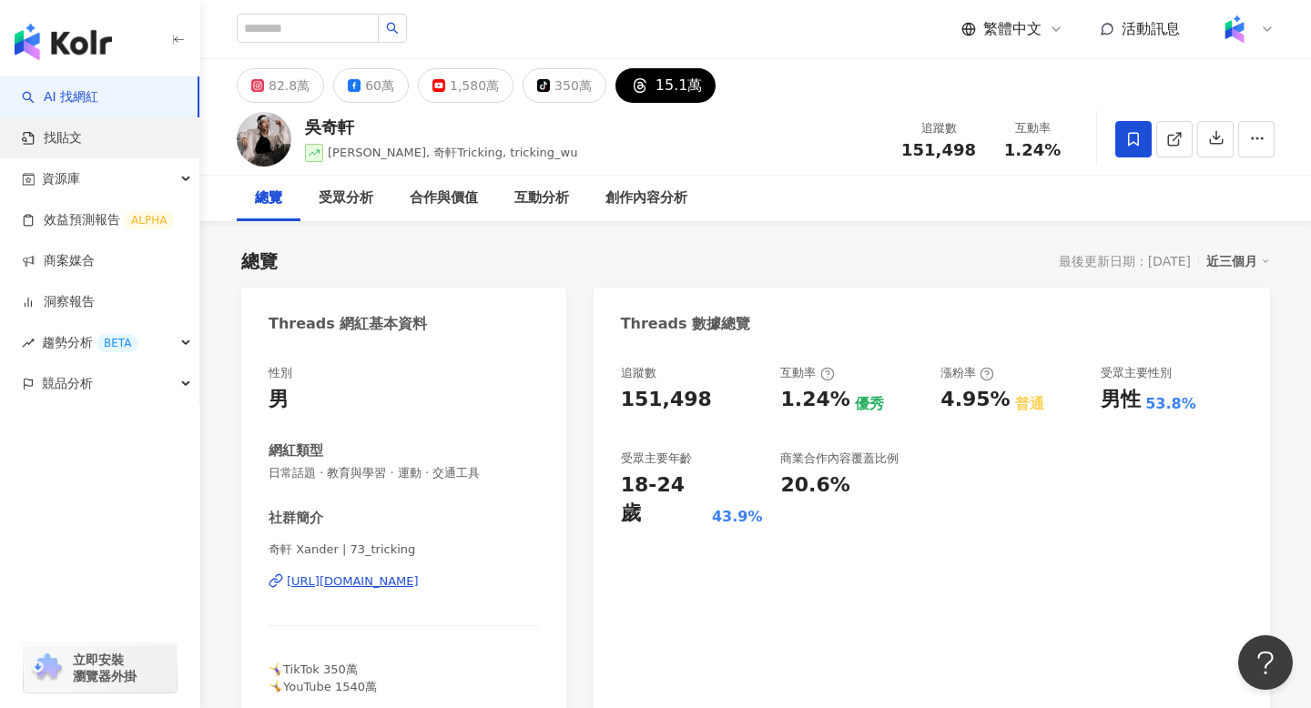
click at [82, 140] on link "找貼文" at bounding box center [52, 138] width 60 height 18
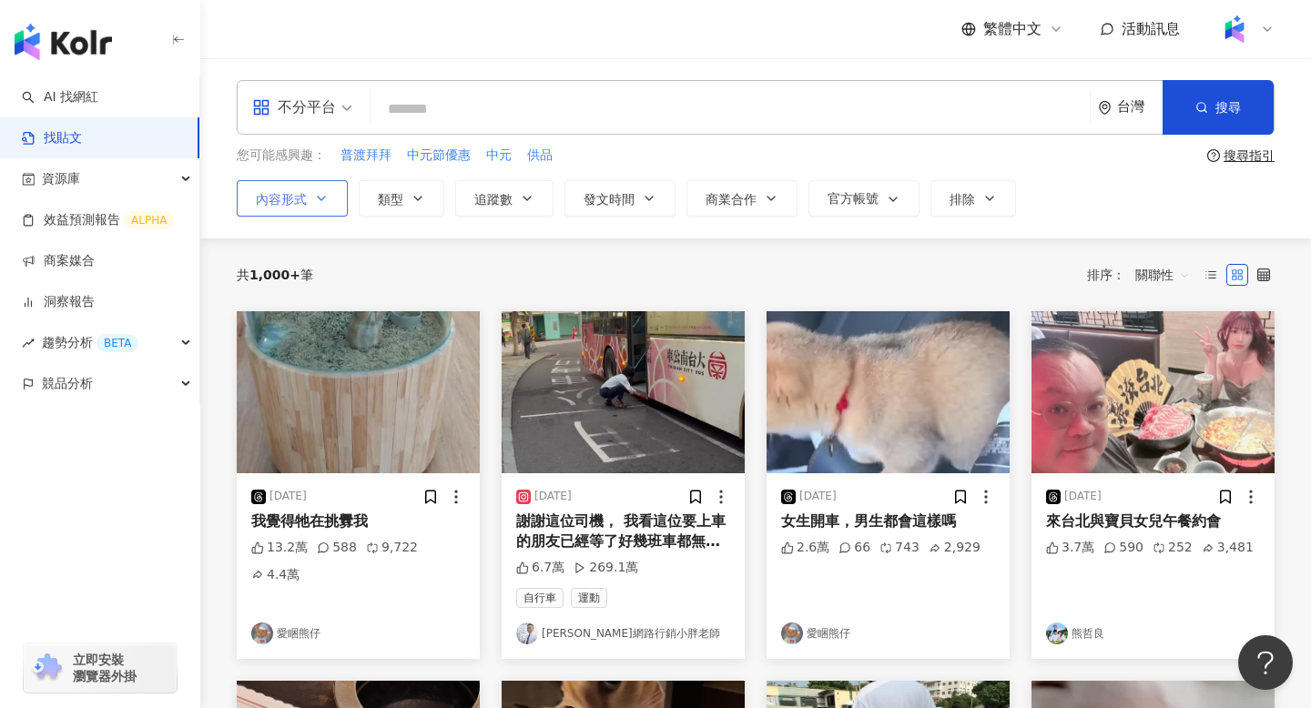
click at [315, 202] on icon "button" at bounding box center [321, 198] width 15 height 15
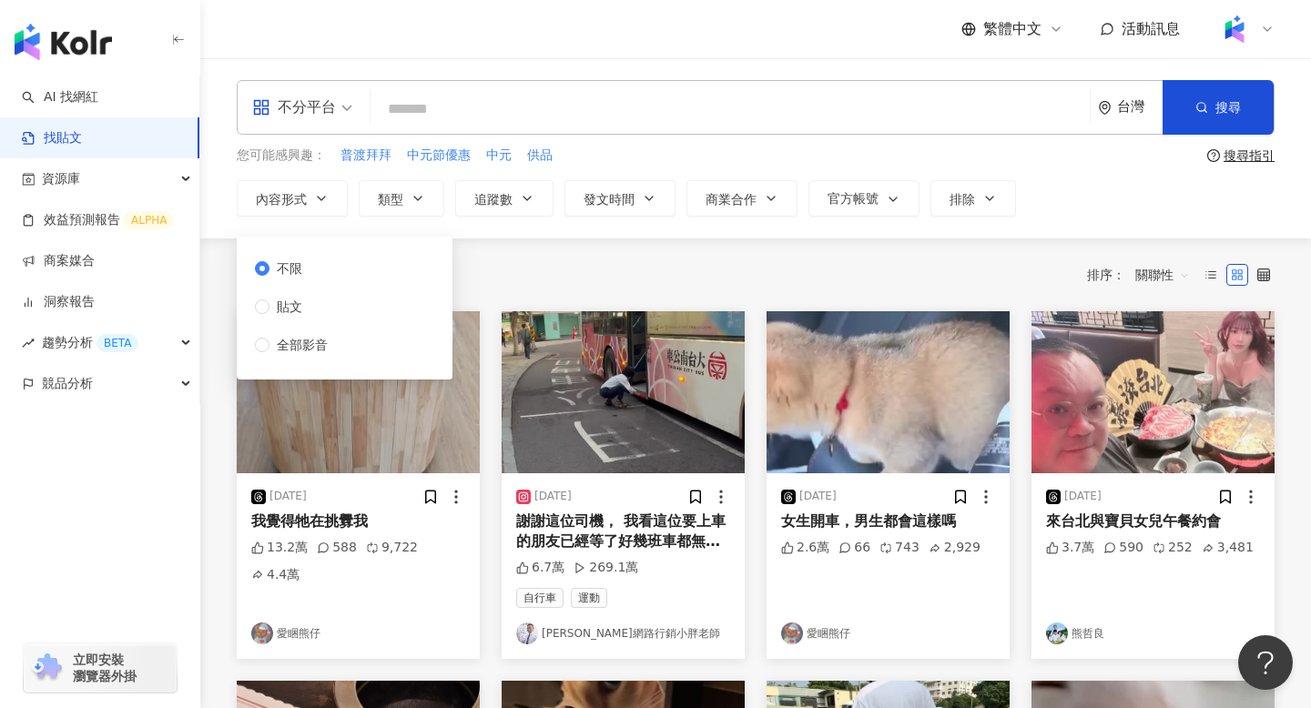
click at [339, 111] on span "不分平台" at bounding box center [302, 107] width 100 height 29
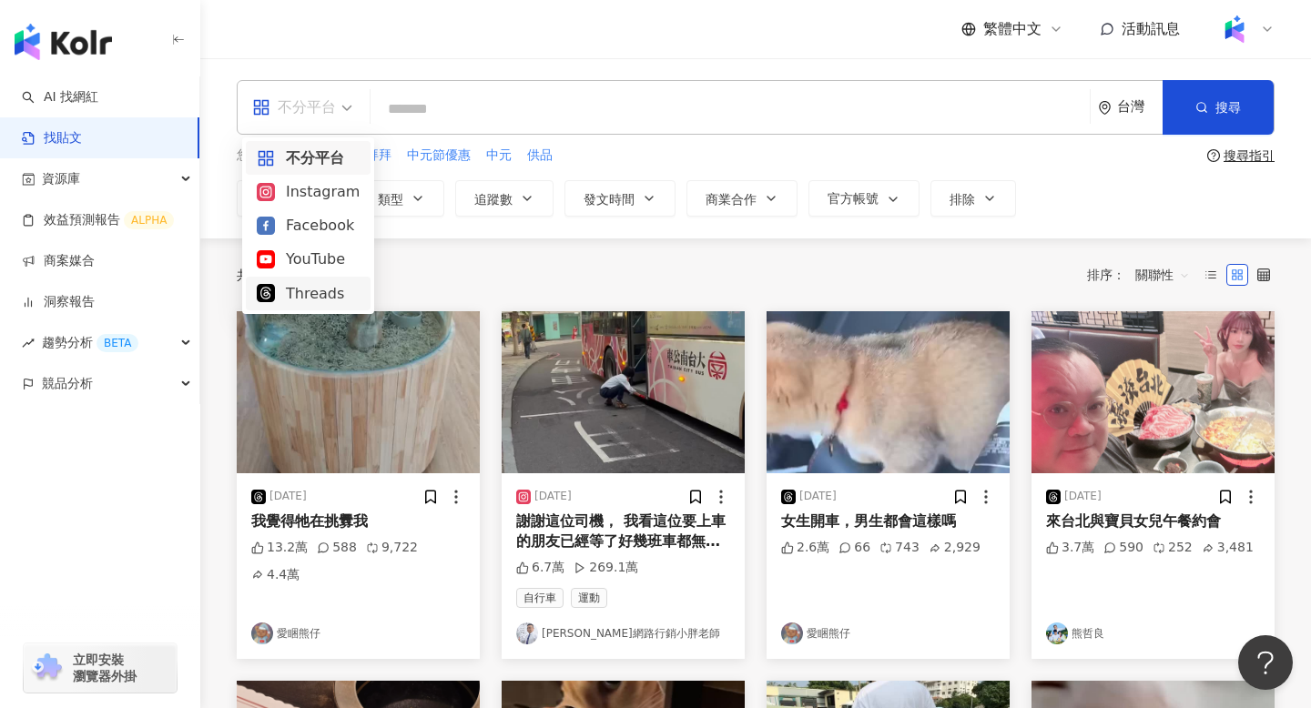
click at [308, 300] on div "Threads" at bounding box center [308, 293] width 103 height 23
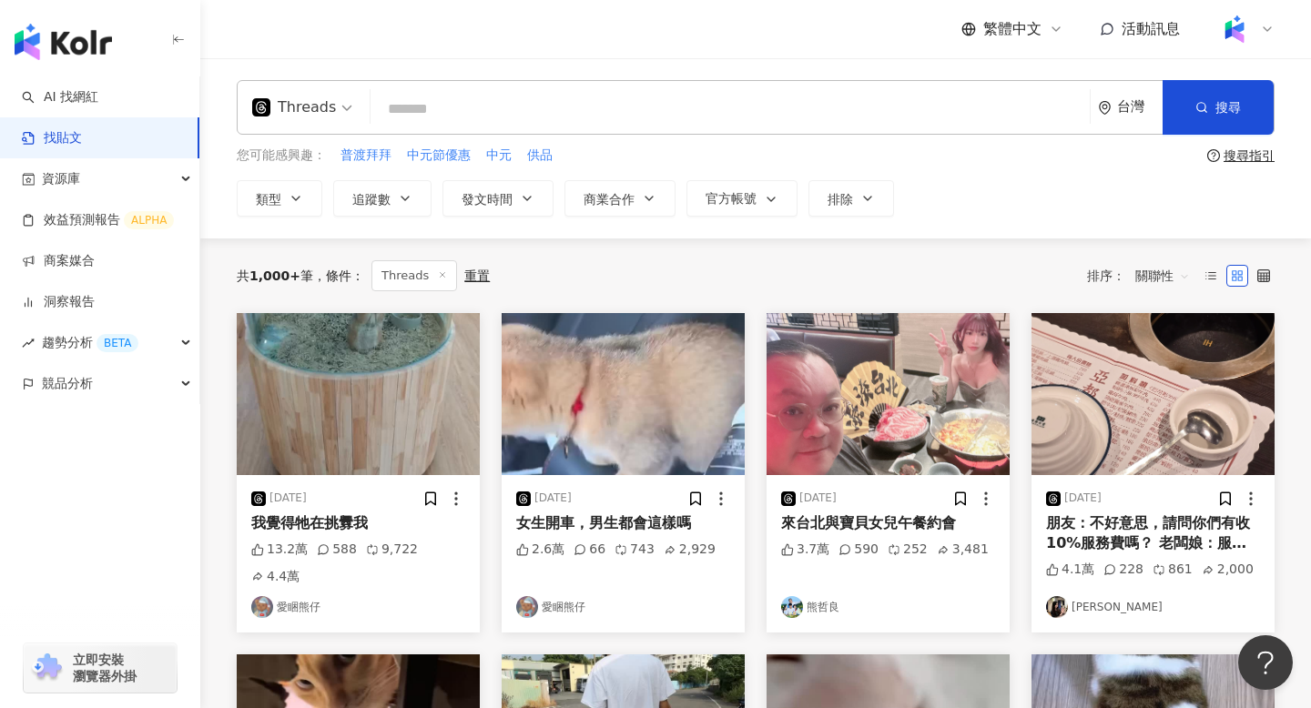
click at [297, 172] on div "threads Threads 台灣 搜尋 您可能感興趣： 普渡拜拜 中元節優惠 中元 供品 搜尋指引 類型 追蹤數 發文時間 商業合作 官方帳號 排除" at bounding box center [755, 148] width 1111 height 137
click at [301, 191] on icon "button" at bounding box center [296, 198] width 15 height 15
click at [827, 262] on div "共 1,000+ 筆 條件 ： Threads 重置 排序： 關聯性" at bounding box center [756, 275] width 1038 height 31
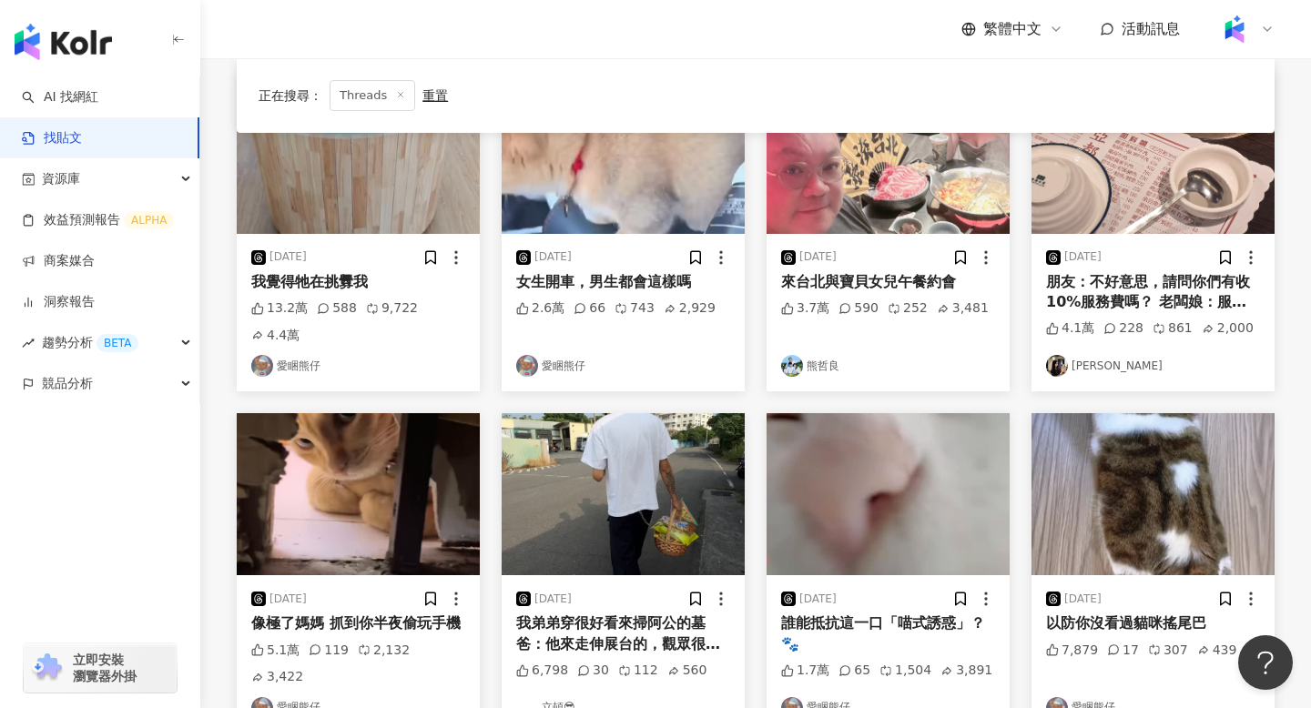
scroll to position [268, 0]
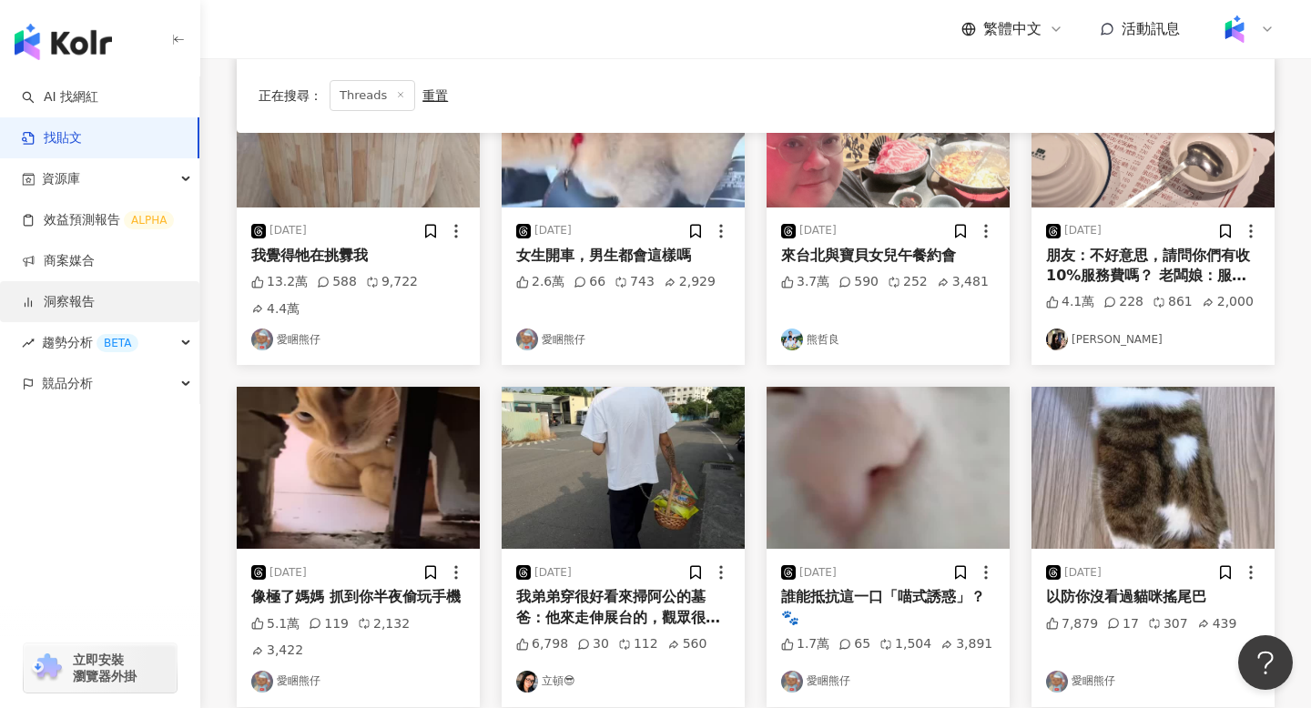
click at [73, 301] on link "洞察報告" at bounding box center [58, 302] width 73 height 18
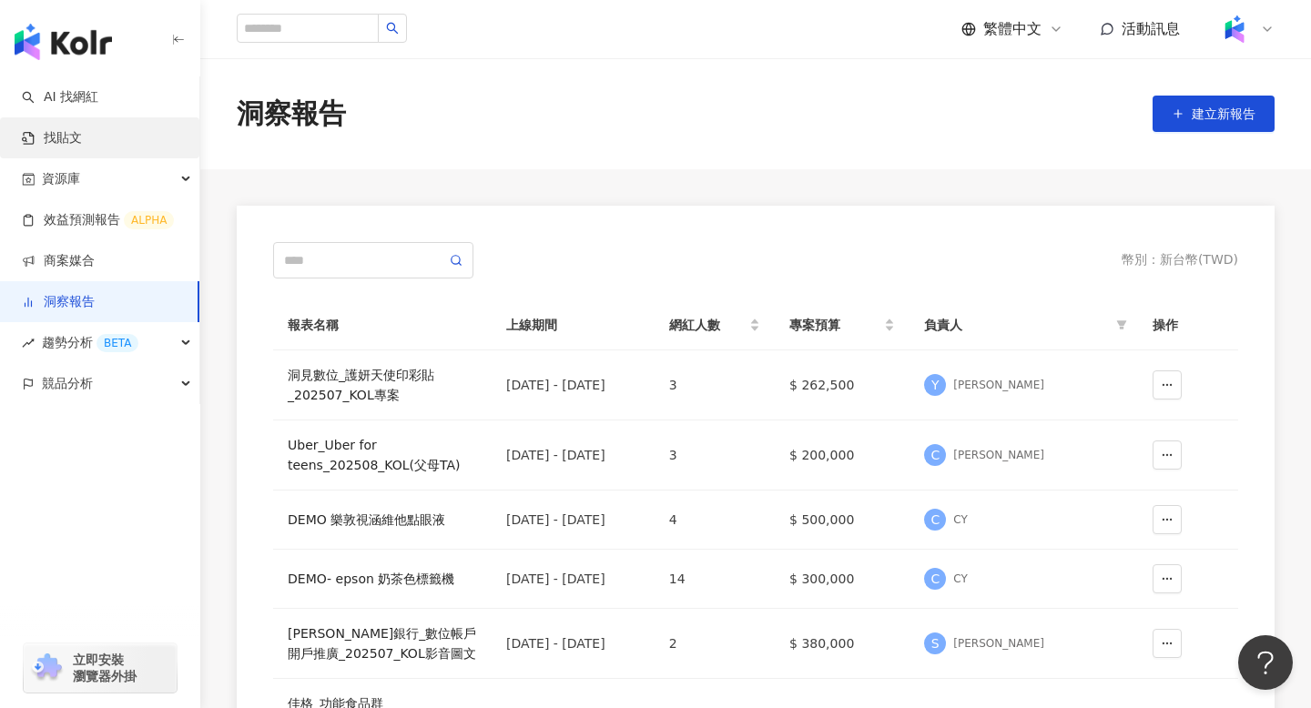
click at [63, 130] on link "找貼文" at bounding box center [52, 138] width 60 height 18
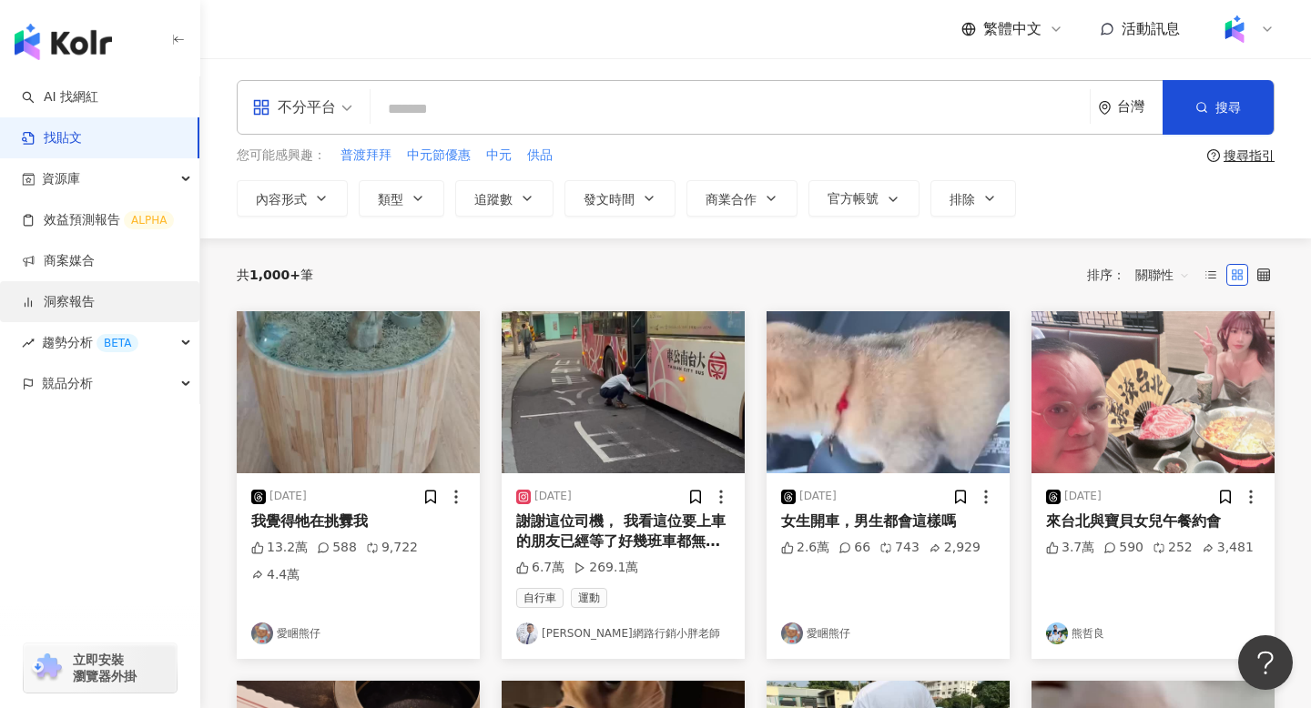
click at [75, 310] on link "洞察報告" at bounding box center [58, 302] width 73 height 18
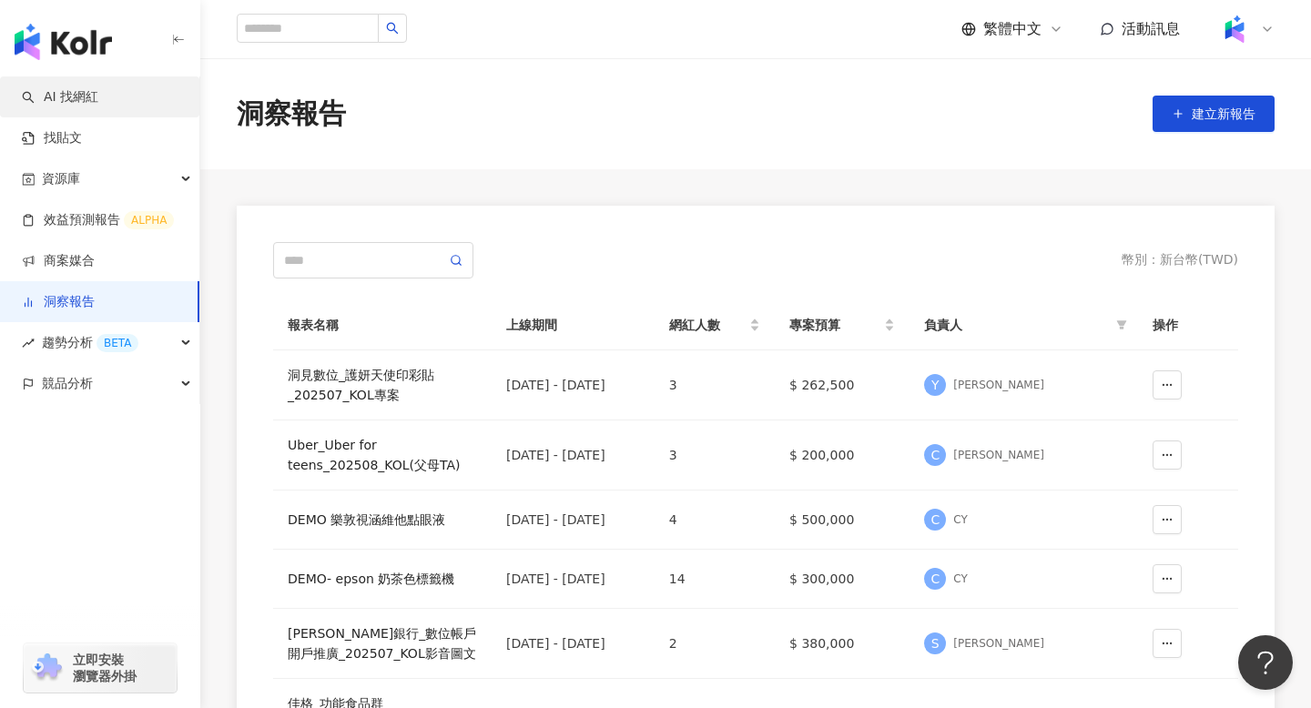
click at [98, 89] on link "AI 找網紅" at bounding box center [60, 97] width 76 height 18
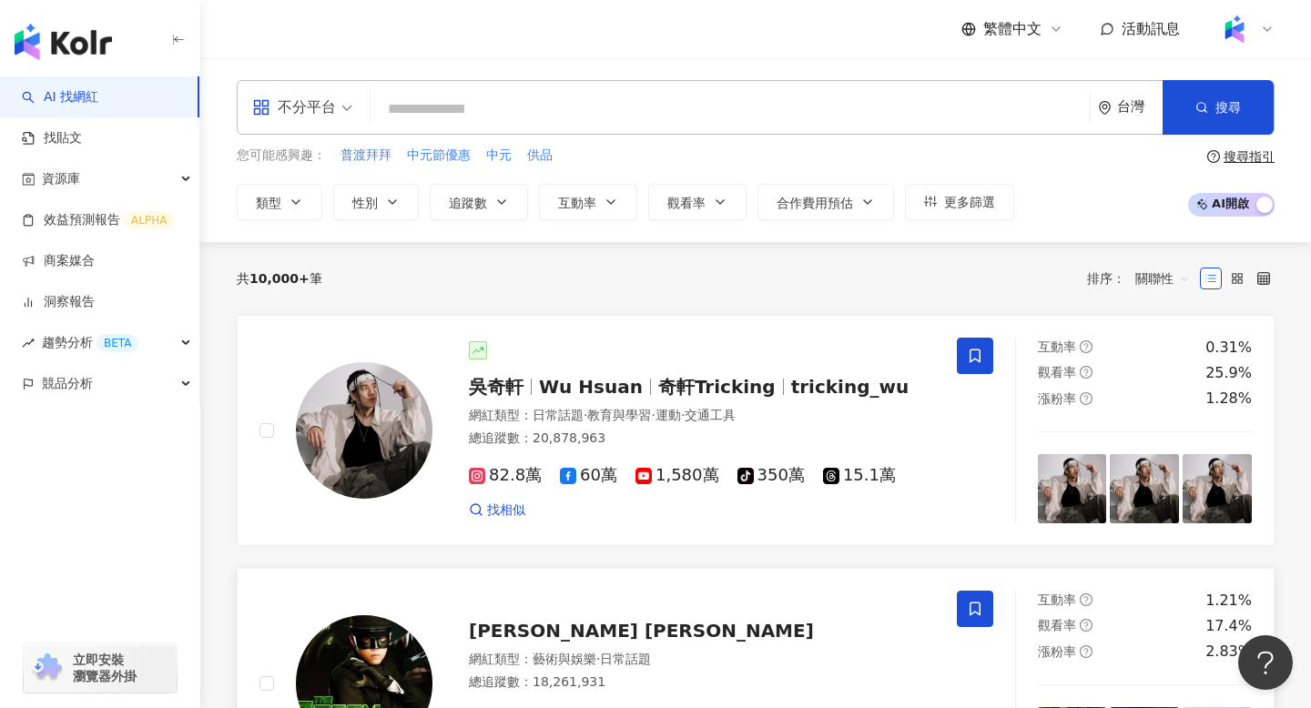
scroll to position [91, 0]
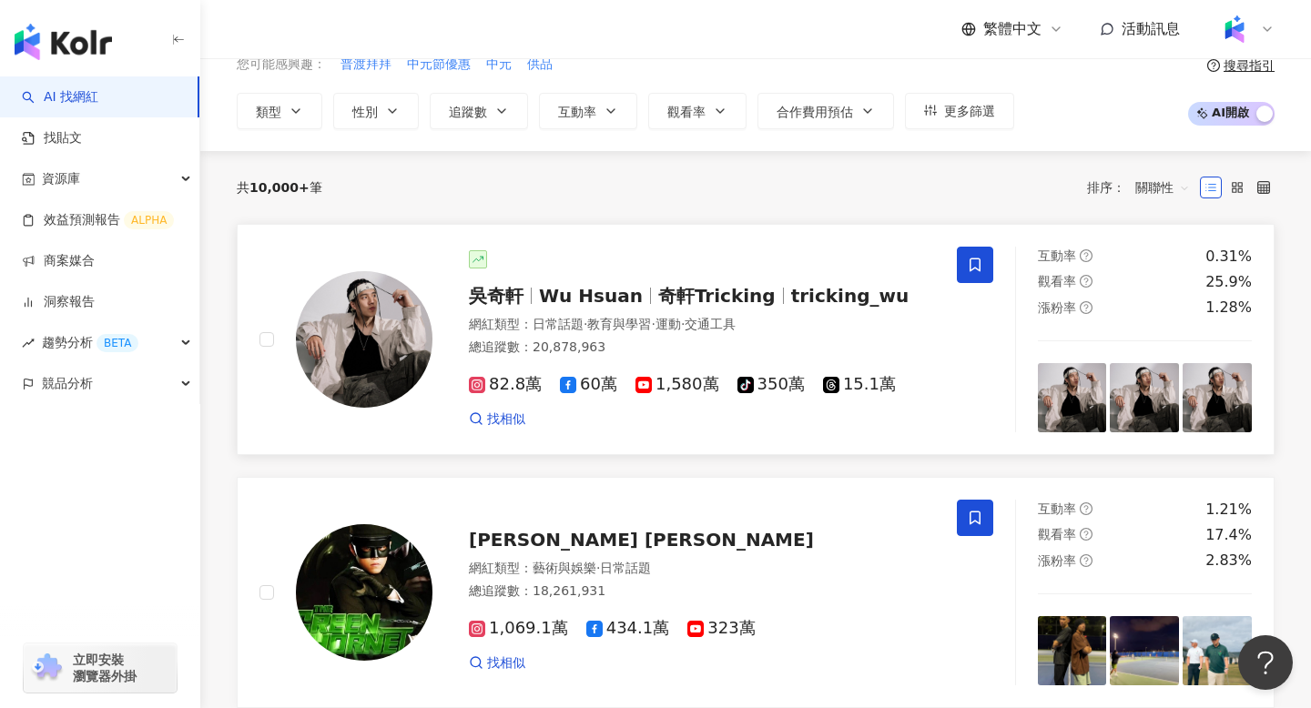
click at [636, 306] on div "吳奇軒 Wu Hsuan 奇軒Tricking tricking_wu" at bounding box center [702, 295] width 466 height 25
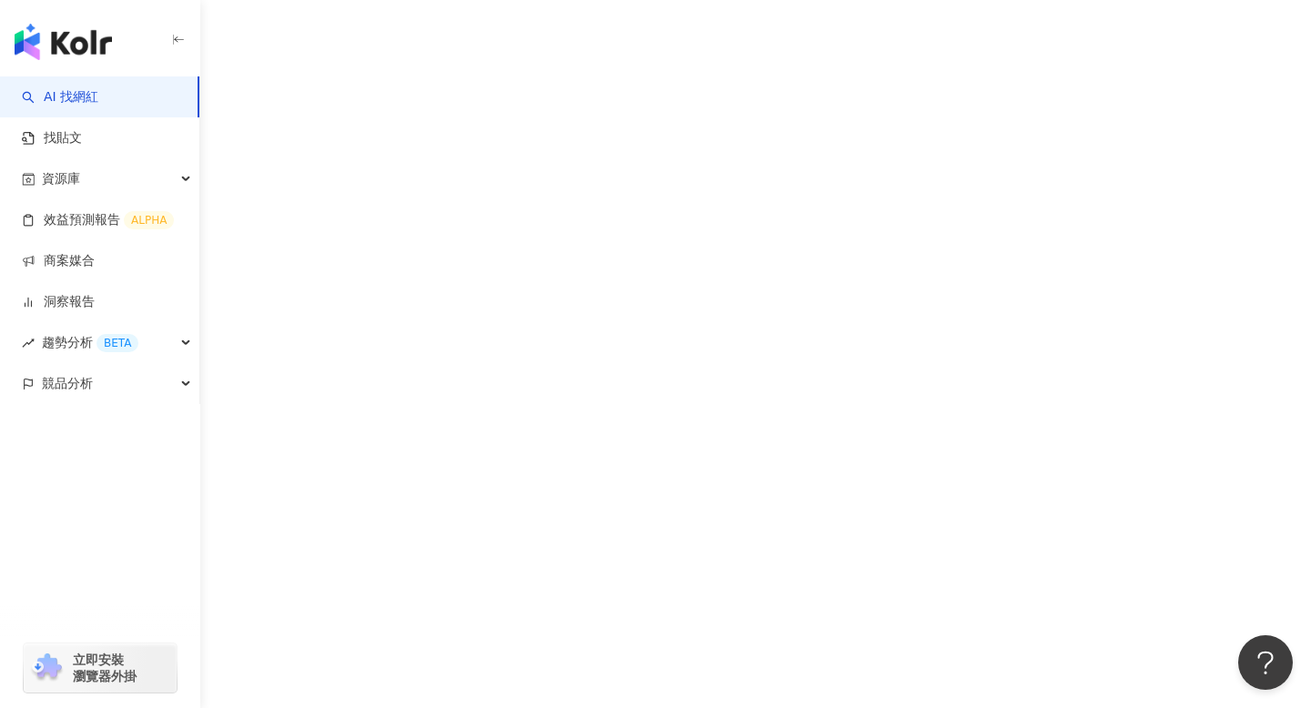
scroll to position [84, 0]
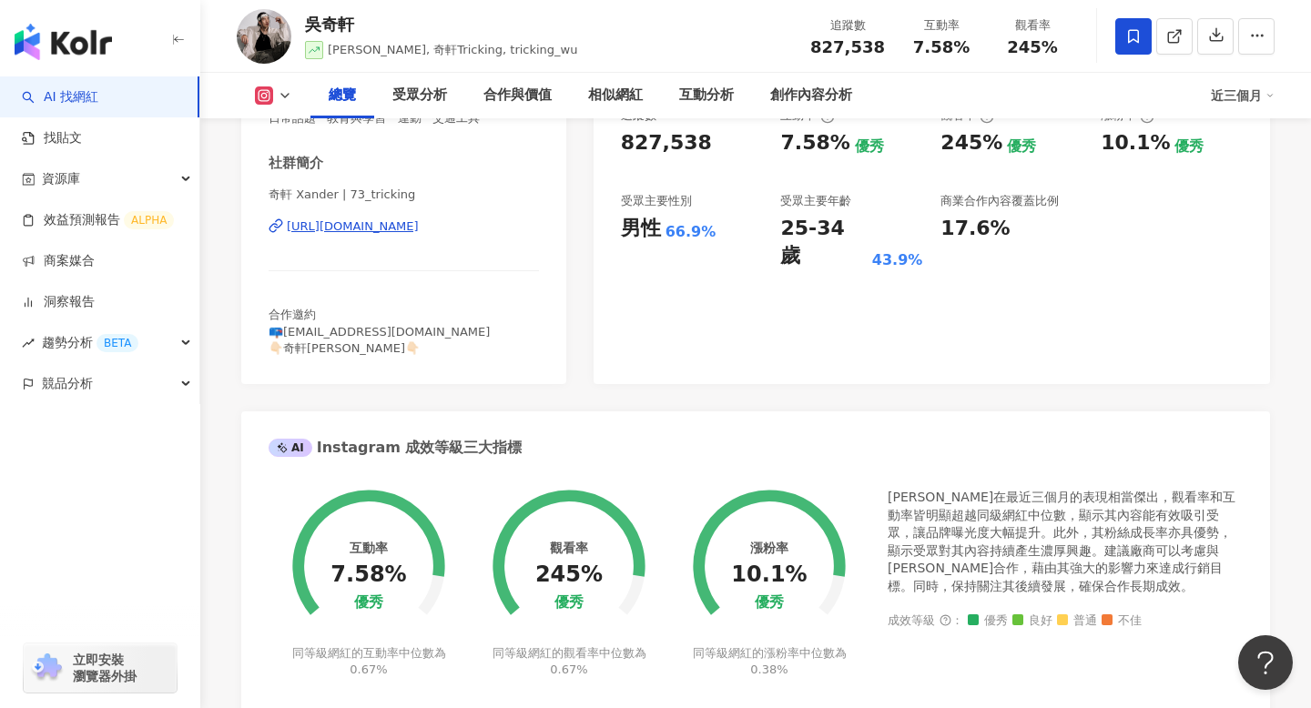
scroll to position [361, 0]
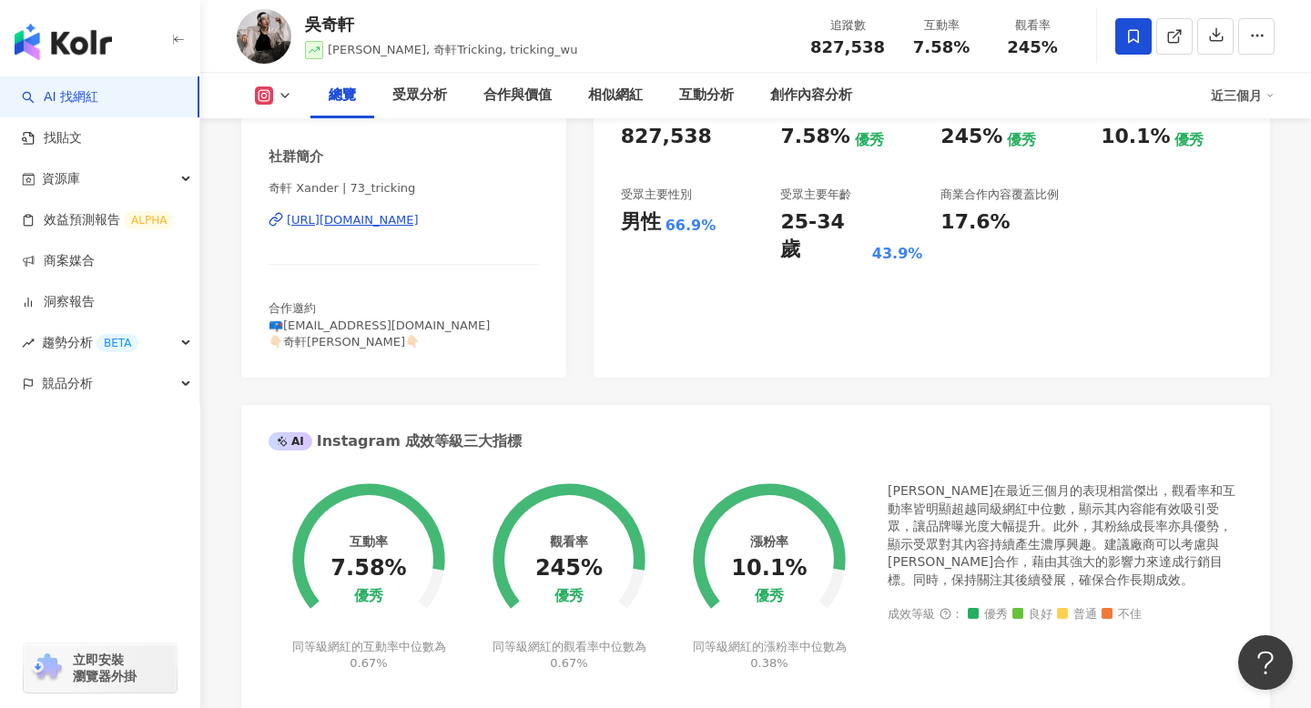
click at [269, 105] on div "總覽 受眾分析 合作與價值 相似網紅 互動分析 創作內容分析 近三個月" at bounding box center [756, 96] width 1038 height 46
click at [274, 96] on button at bounding box center [274, 96] width 74 height 18
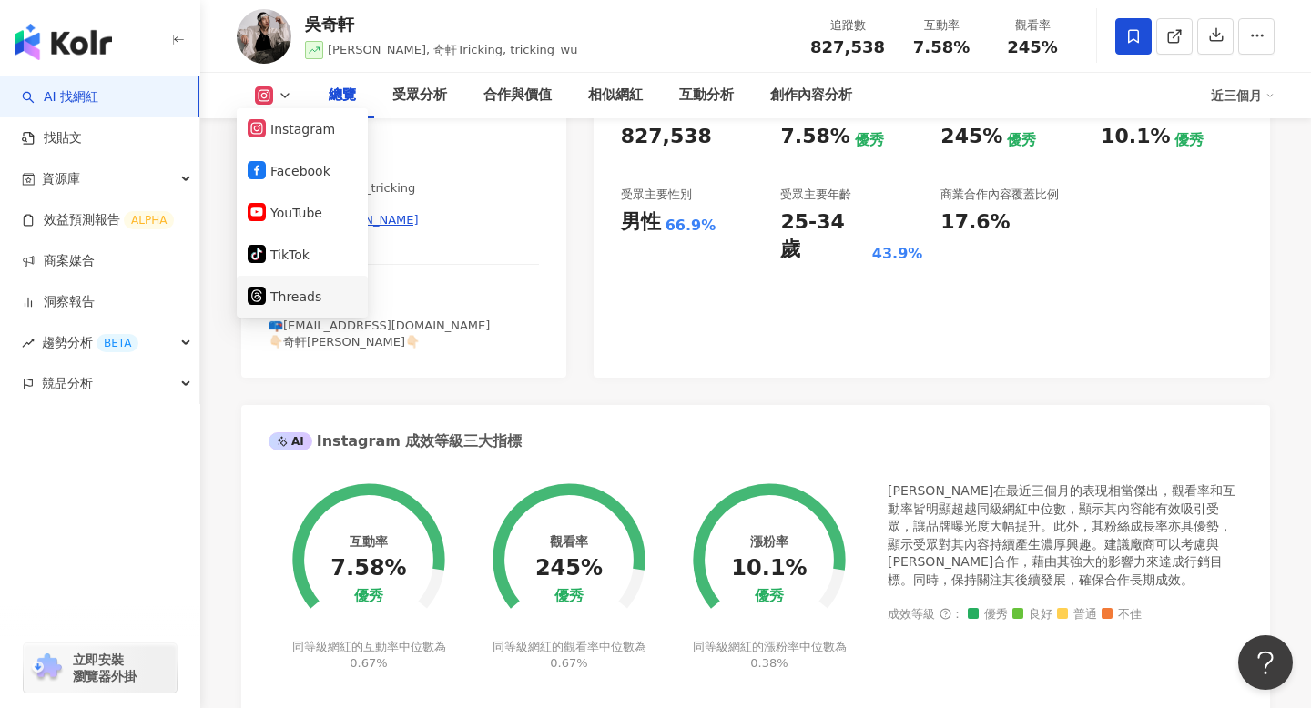
click at [298, 300] on button "Threads" at bounding box center [302, 296] width 109 height 25
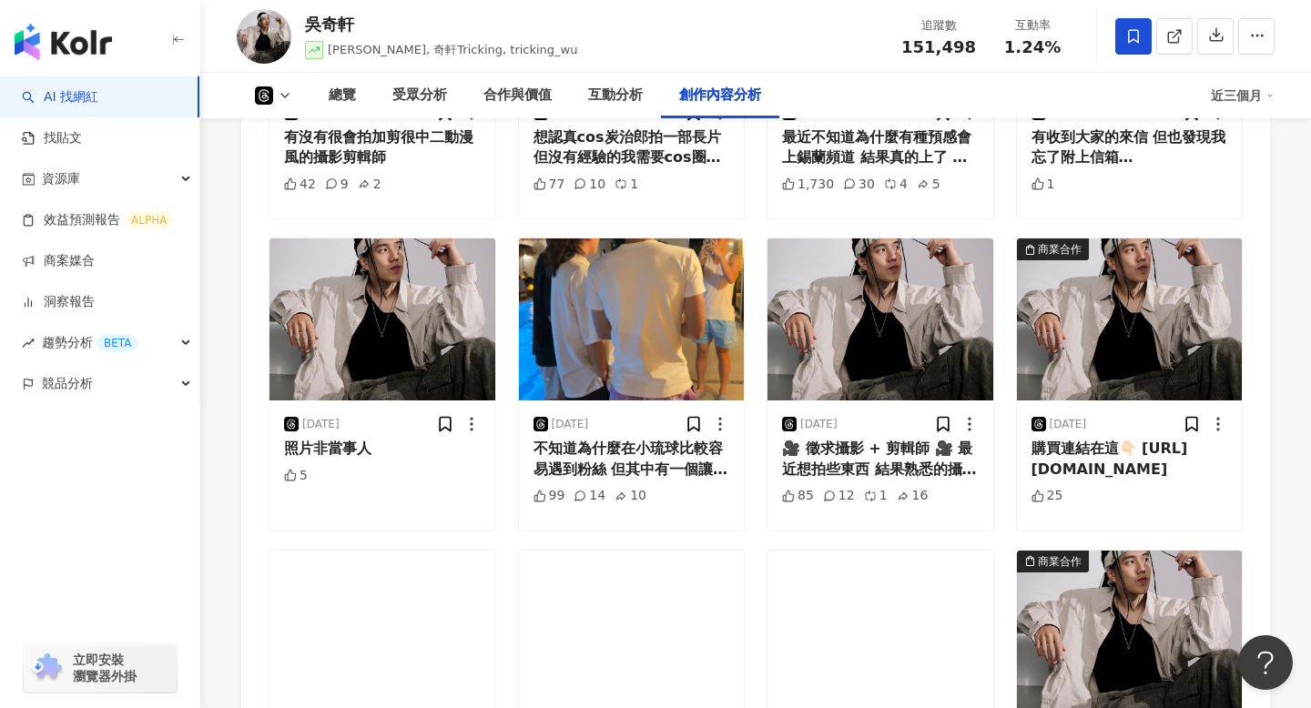
scroll to position [4109, 0]
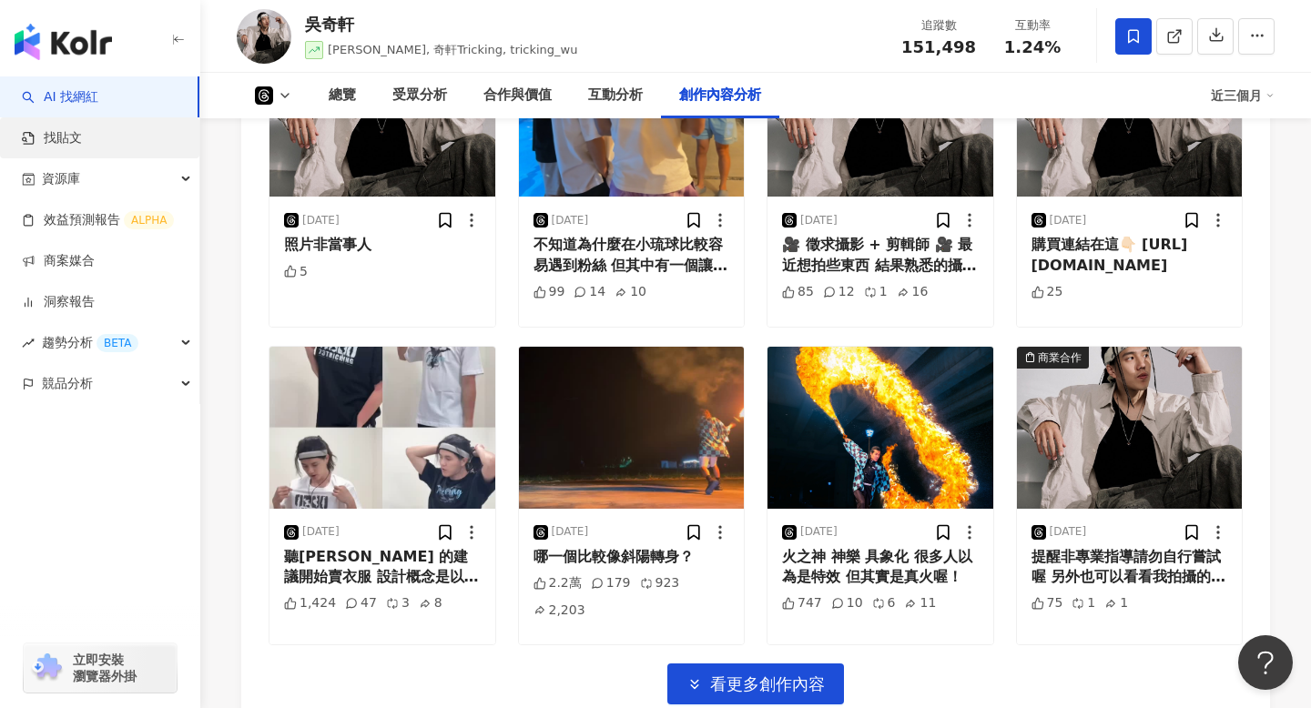
click at [82, 137] on link "找貼文" at bounding box center [52, 138] width 60 height 18
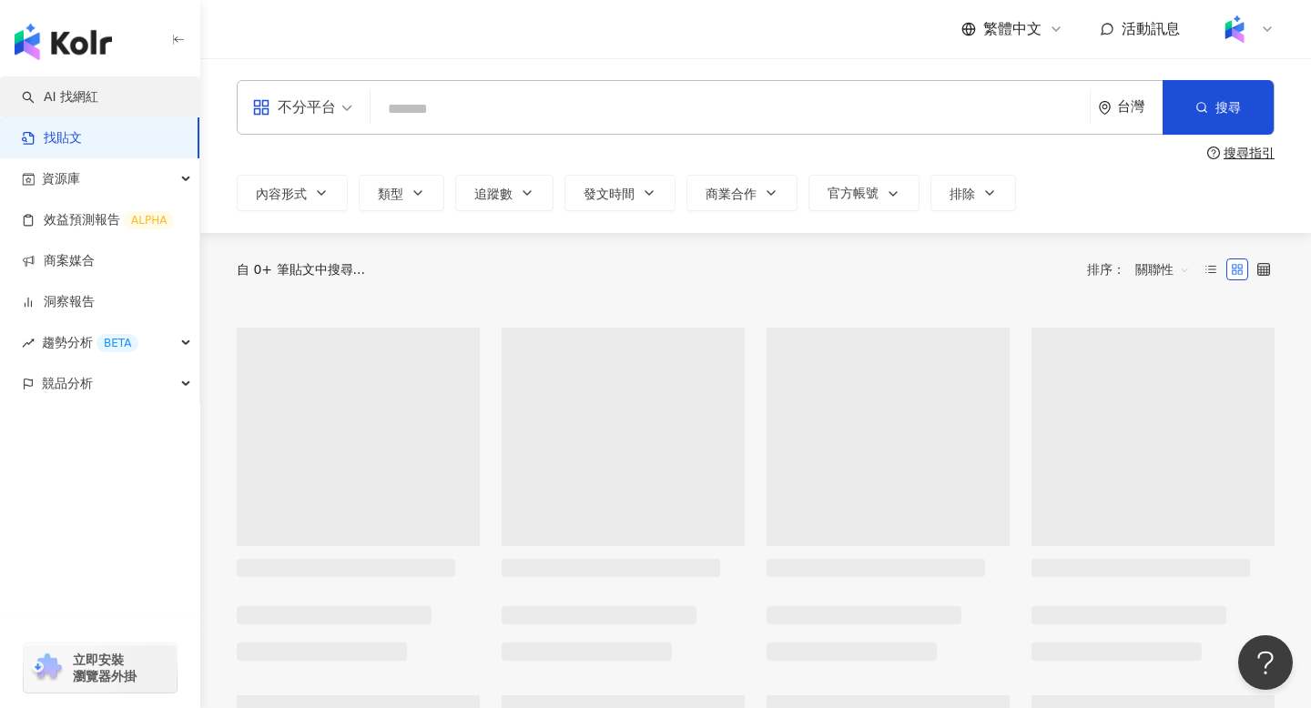
click at [98, 107] on link "AI 找網紅" at bounding box center [60, 97] width 76 height 18
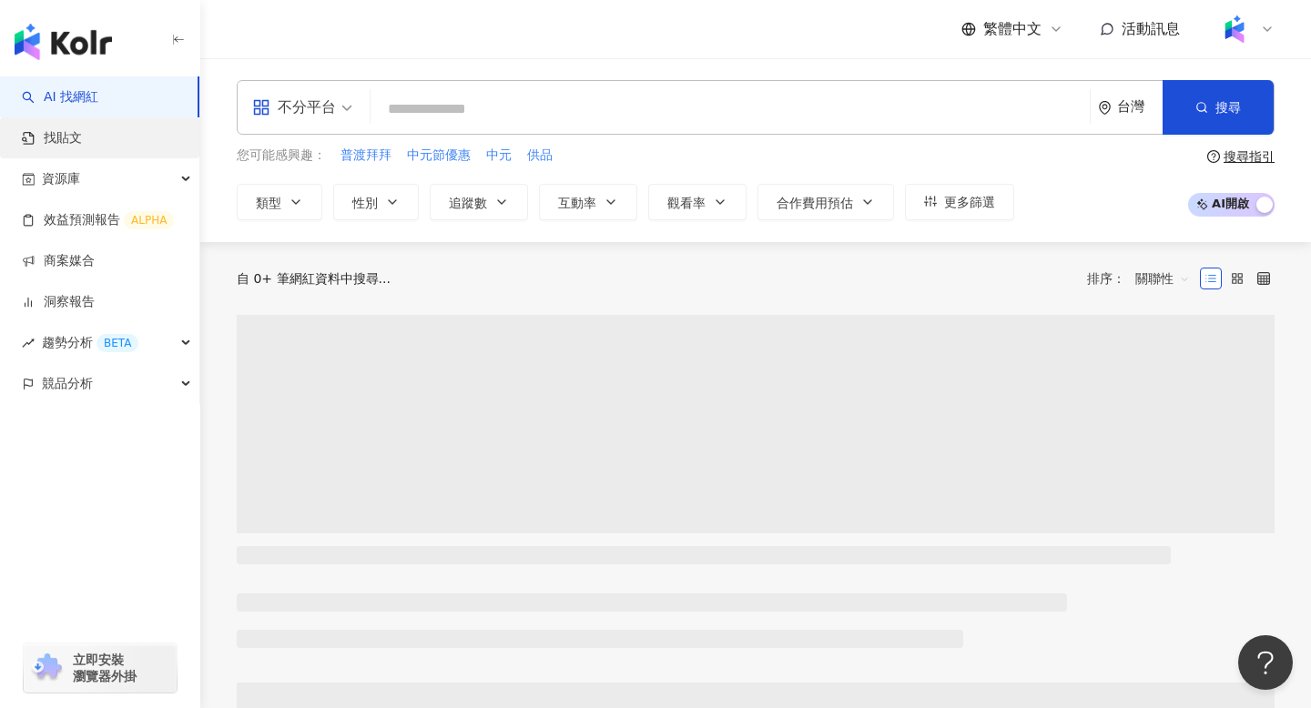
click at [82, 137] on link "找貼文" at bounding box center [52, 138] width 60 height 18
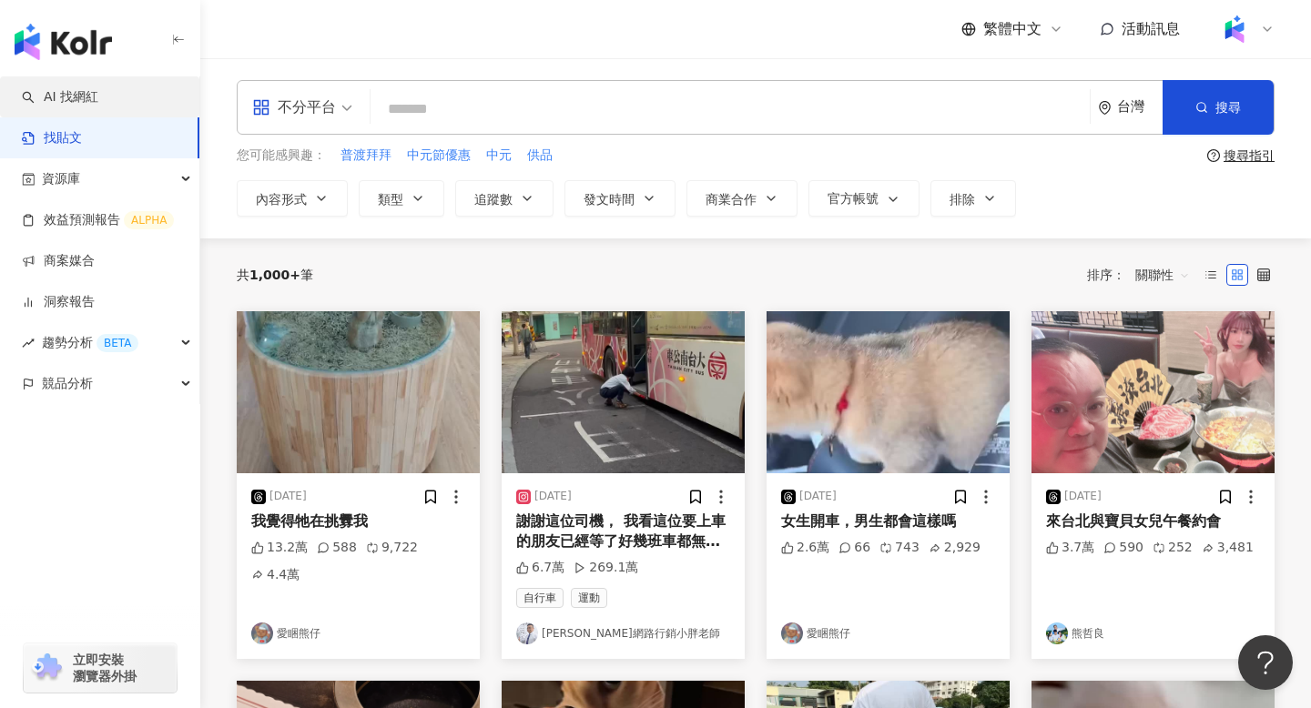
click at [90, 100] on link "AI 找網紅" at bounding box center [60, 97] width 76 height 18
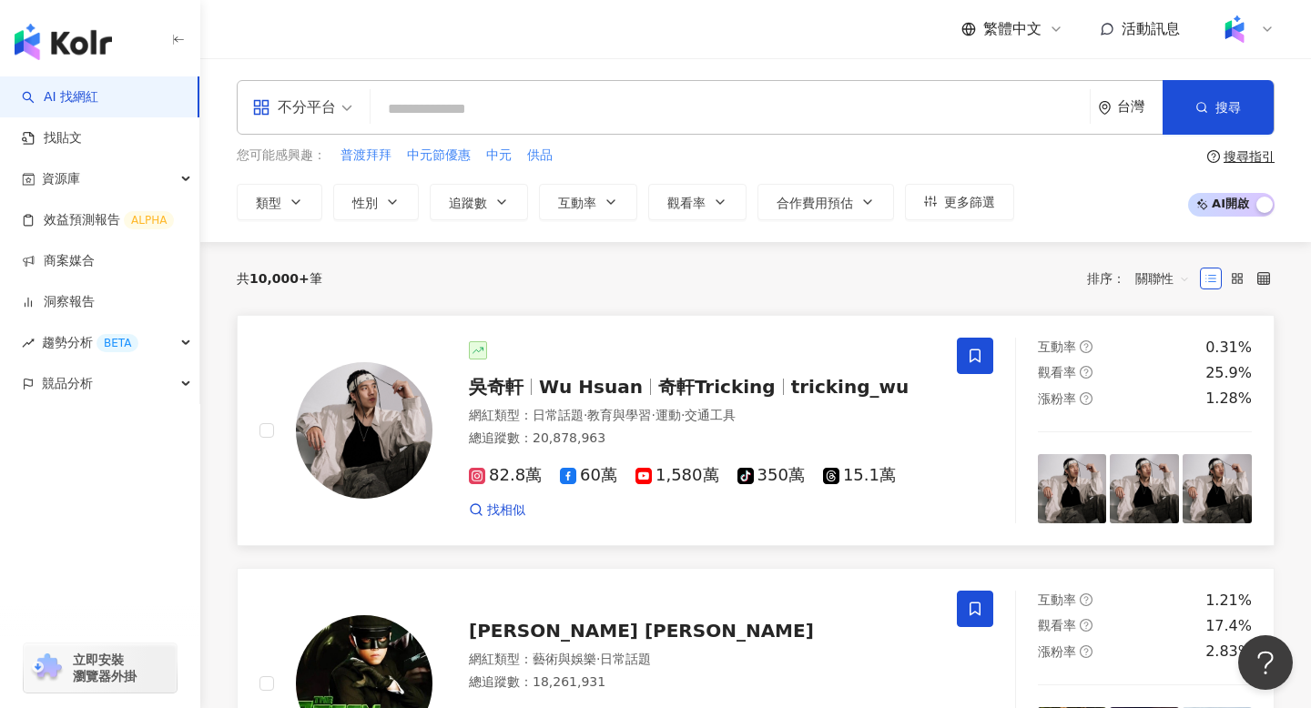
click at [412, 521] on div at bounding box center [346, 431] width 173 height 186
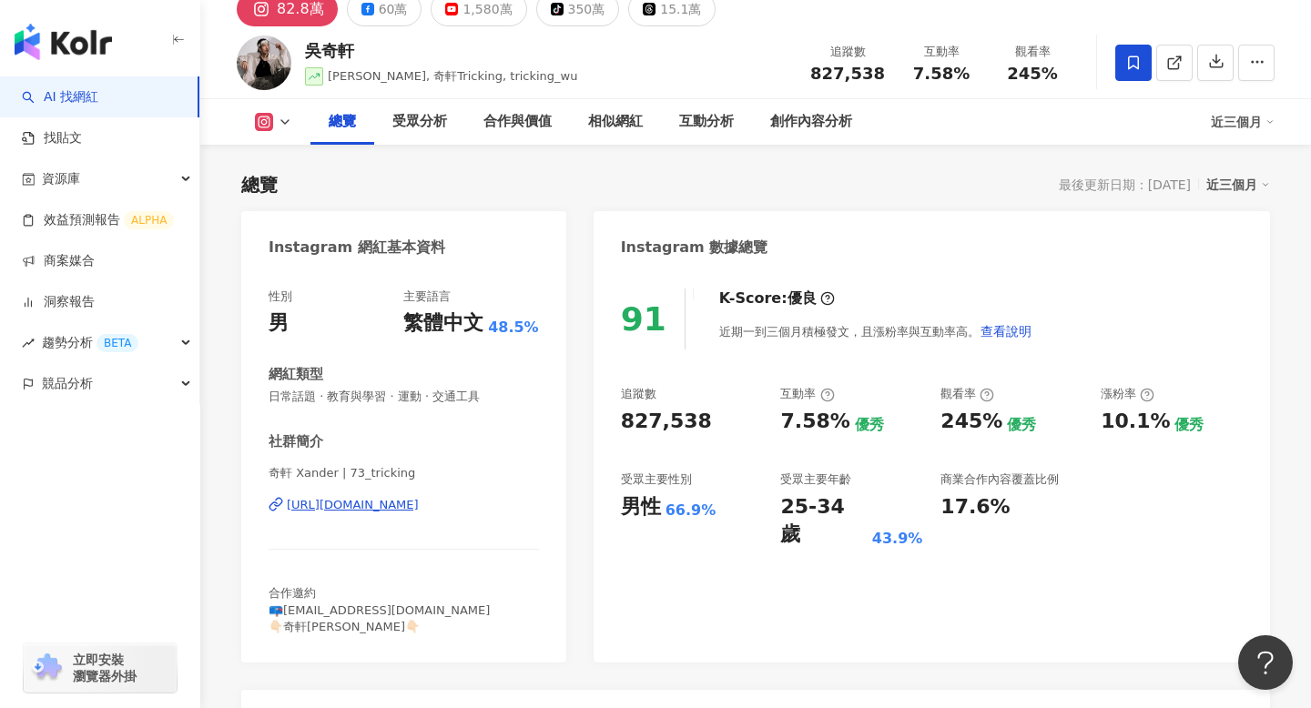
scroll to position [77, 0]
click at [85, 37] on img "button" at bounding box center [63, 42] width 97 height 36
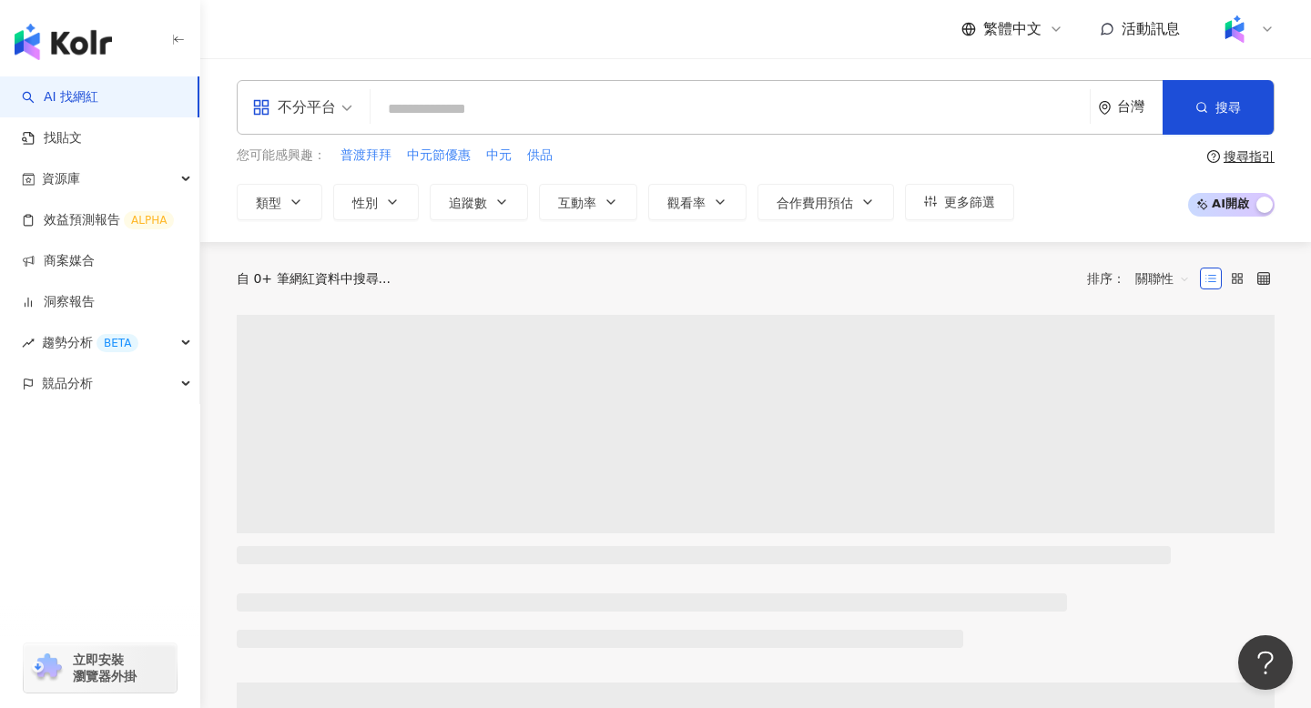
click at [575, 99] on input "search" at bounding box center [730, 109] width 705 height 35
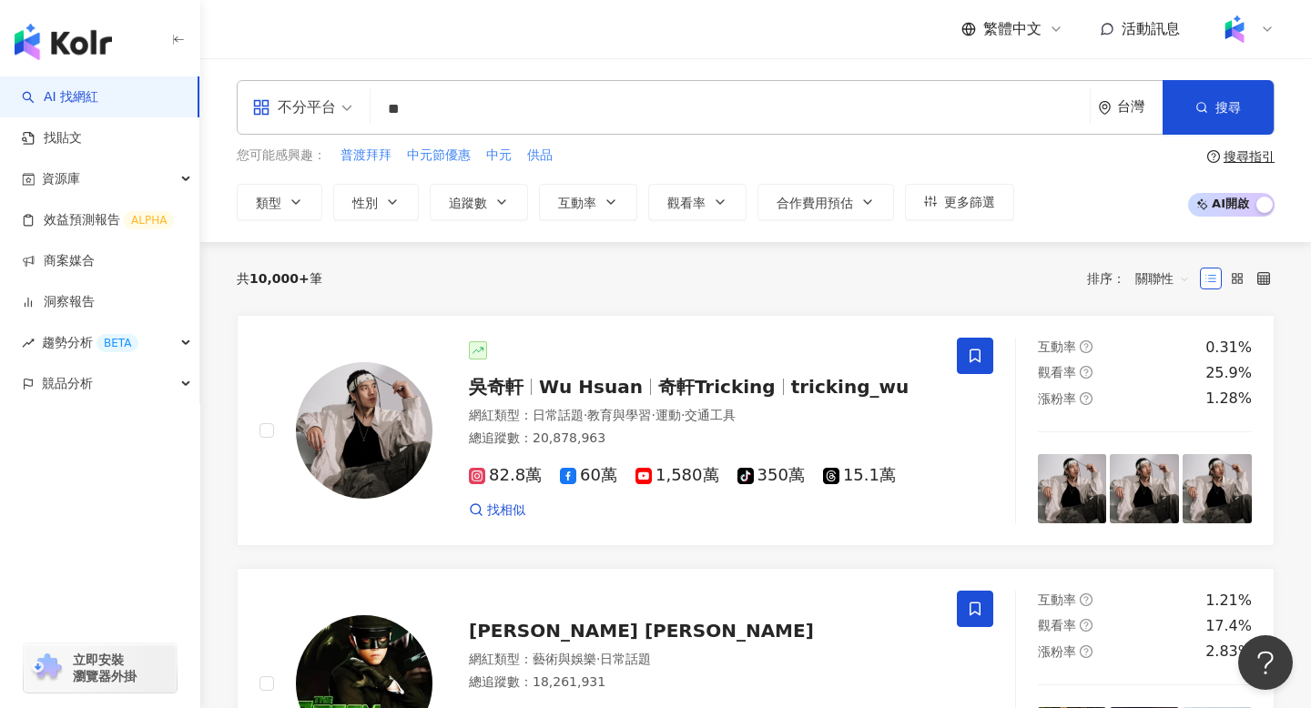
type input "*"
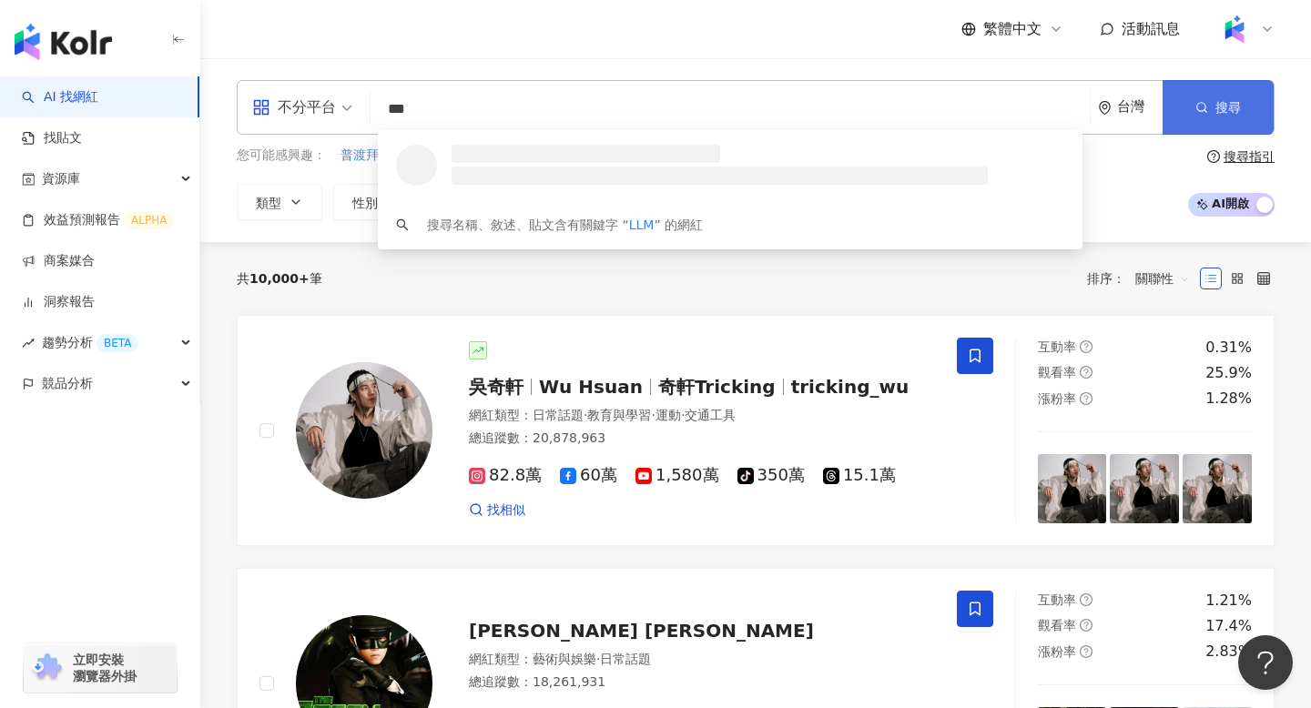
type input "***"
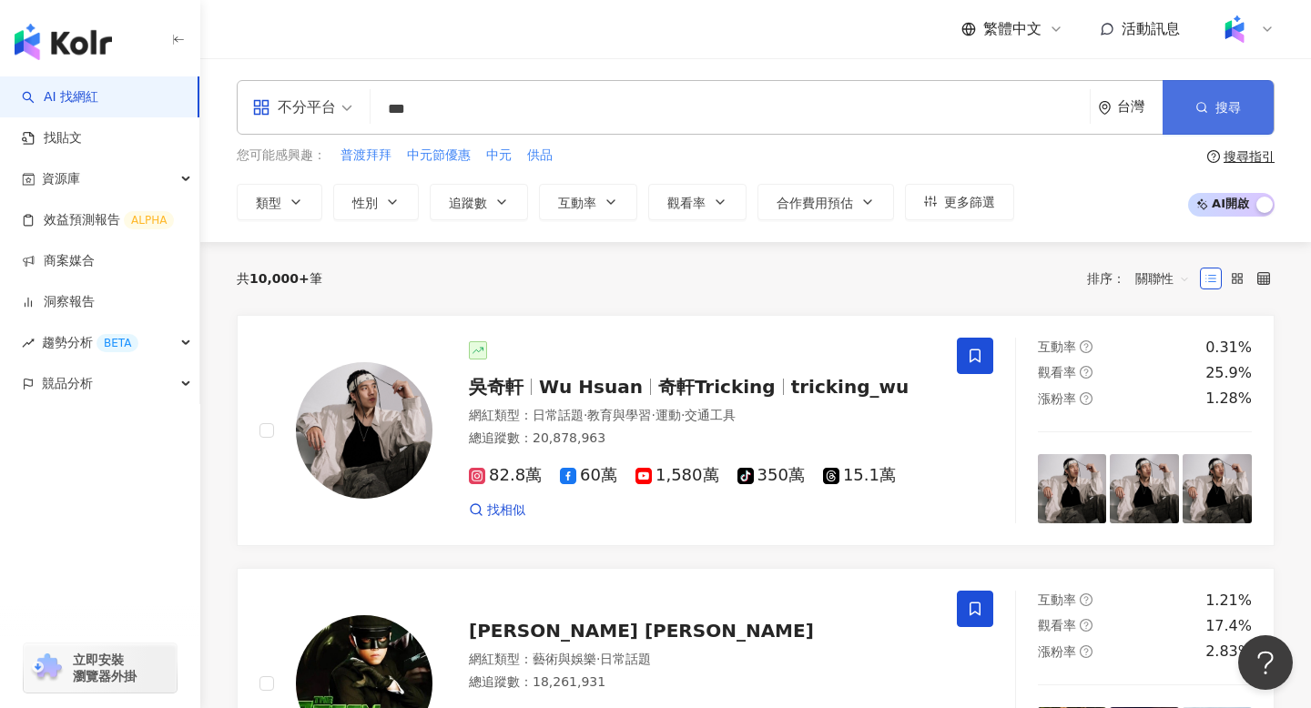
click at [1226, 110] on span "搜尋" at bounding box center [1228, 107] width 25 height 15
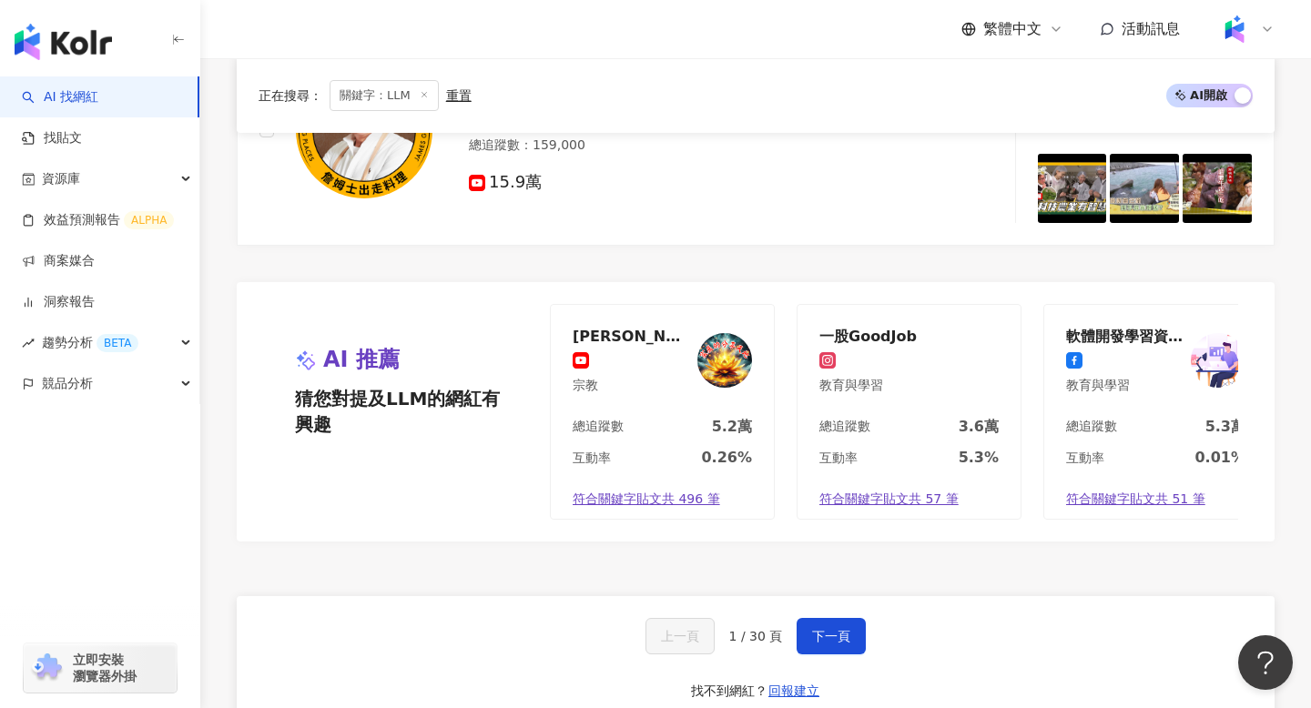
scroll to position [3228, 0]
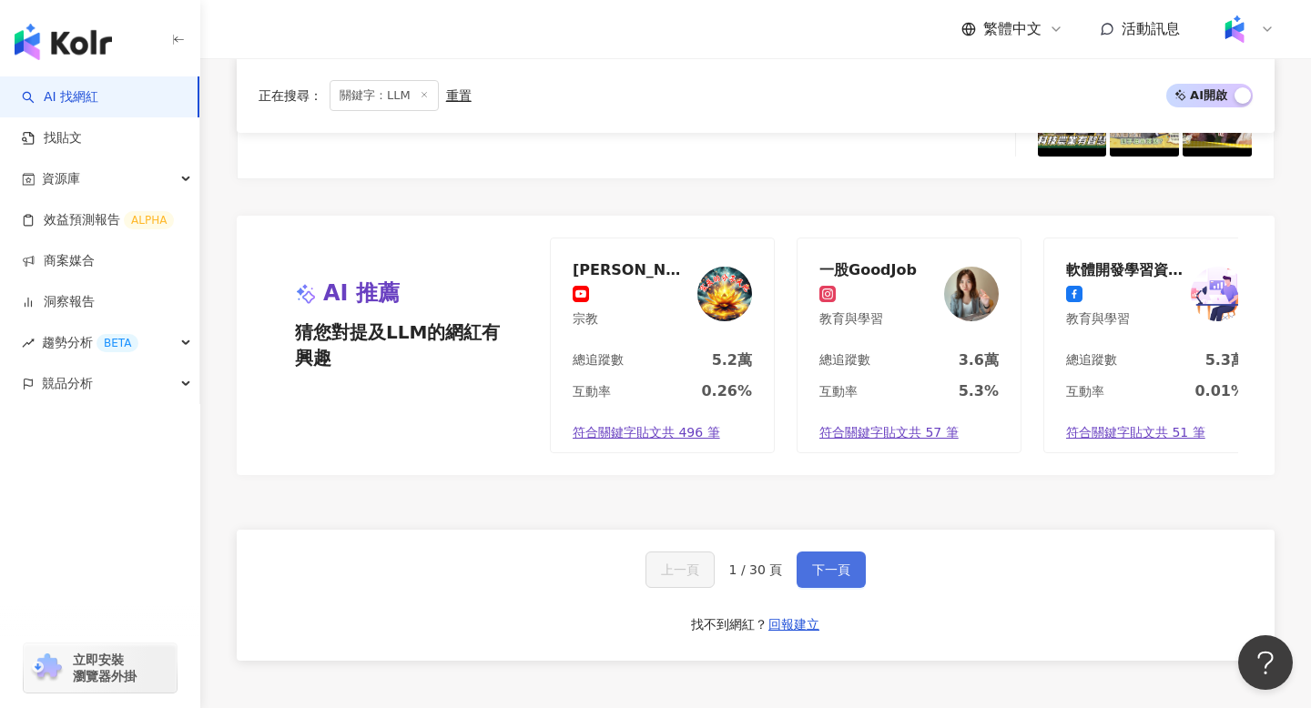
click at [835, 565] on span "下一頁" at bounding box center [831, 570] width 38 height 15
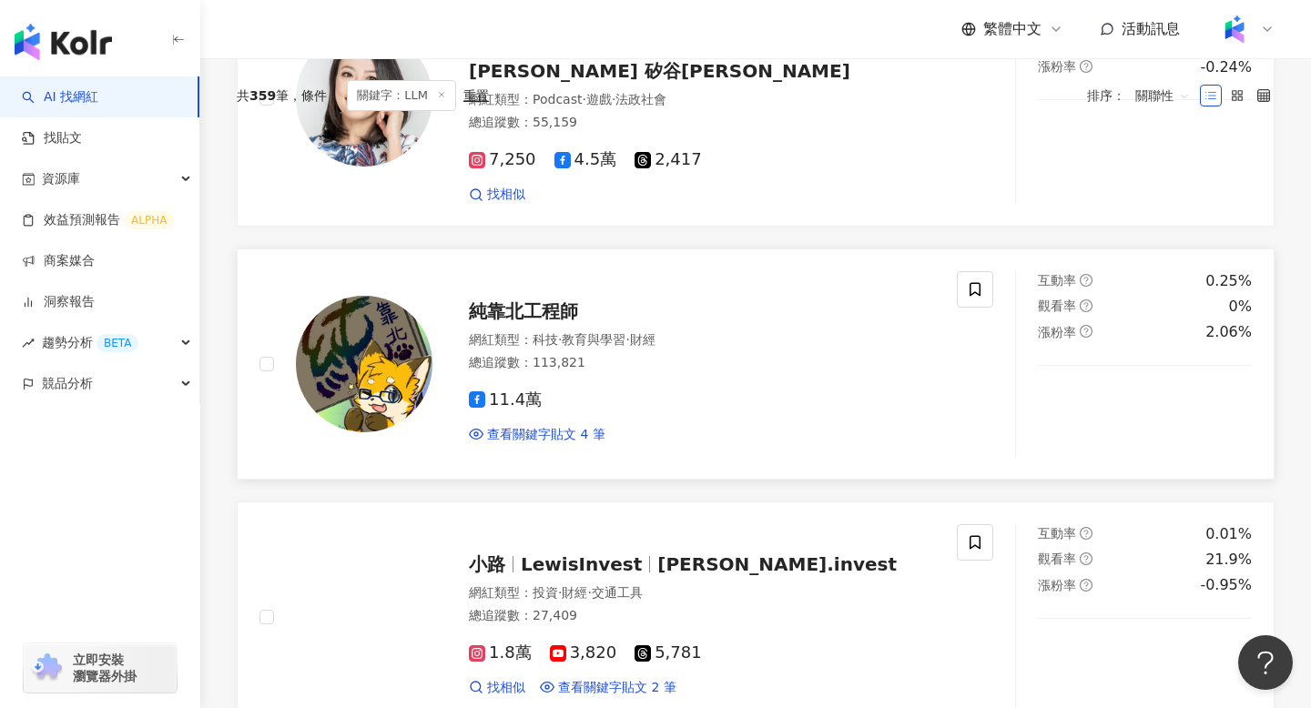
scroll to position [0, 0]
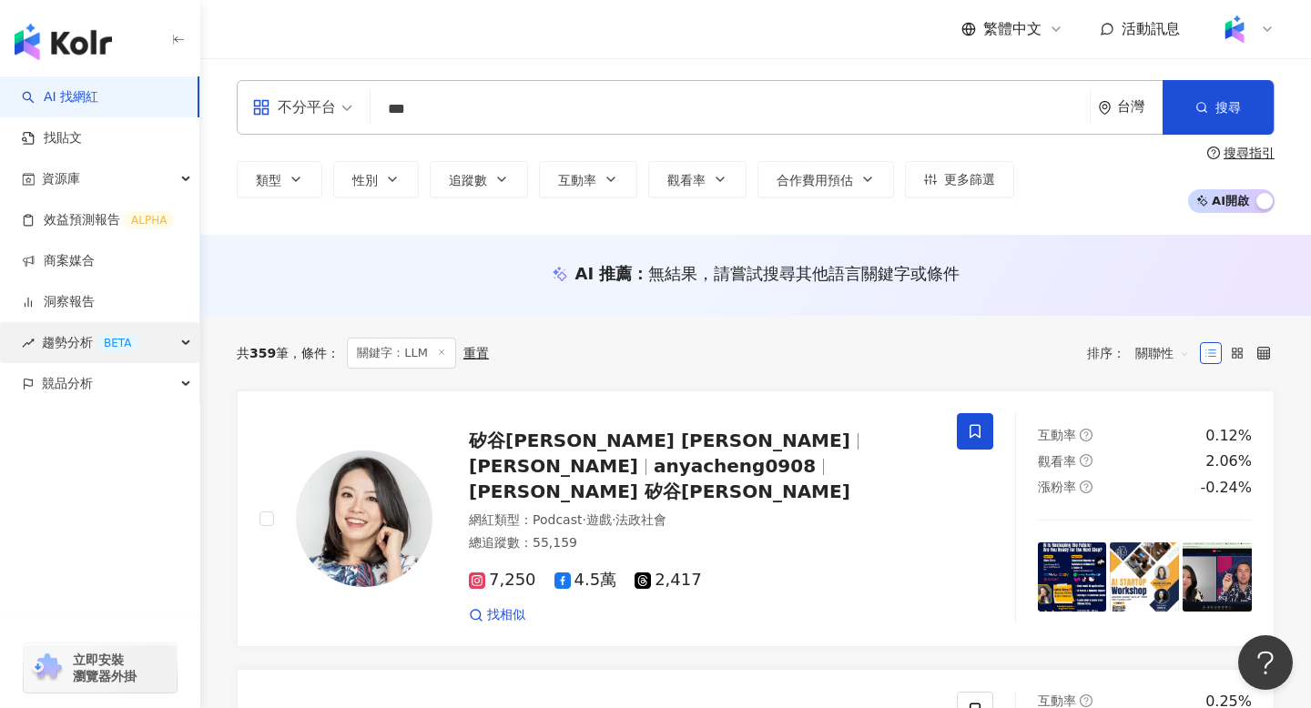
click at [78, 353] on span "趨勢分析 BETA" at bounding box center [90, 342] width 97 height 41
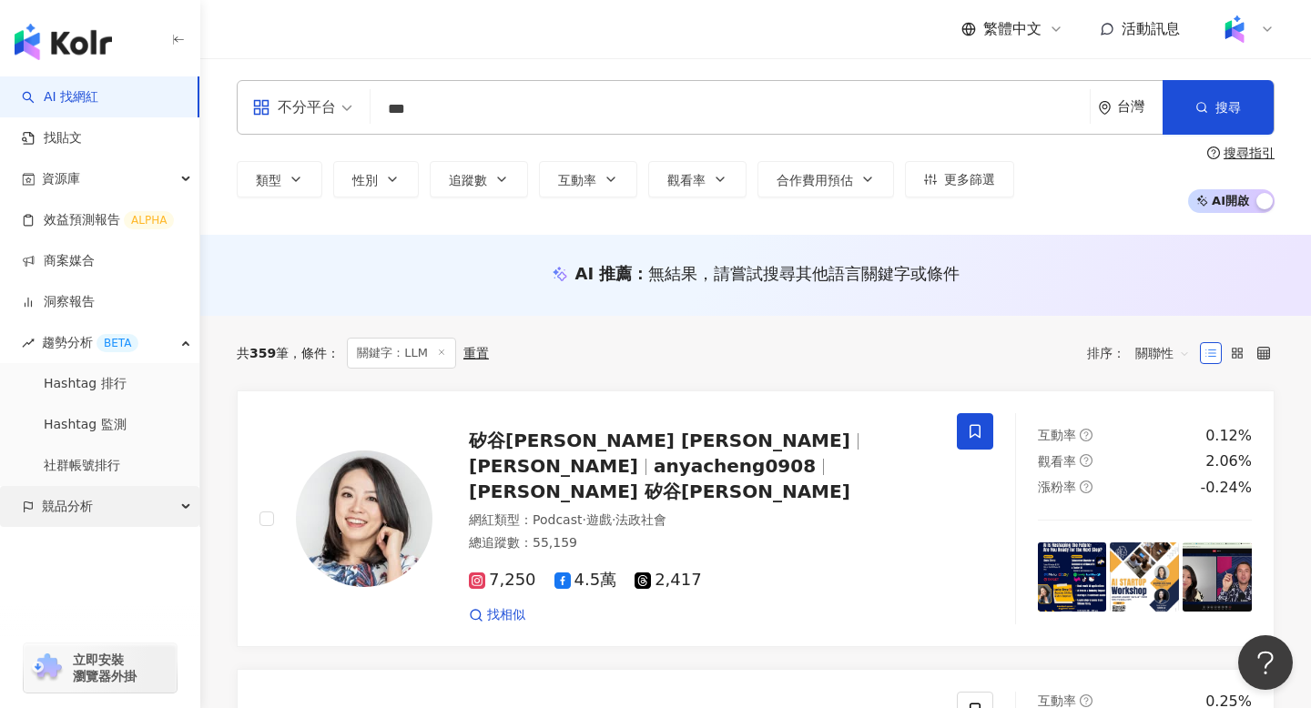
click at [108, 502] on div "競品分析" at bounding box center [99, 506] width 199 height 41
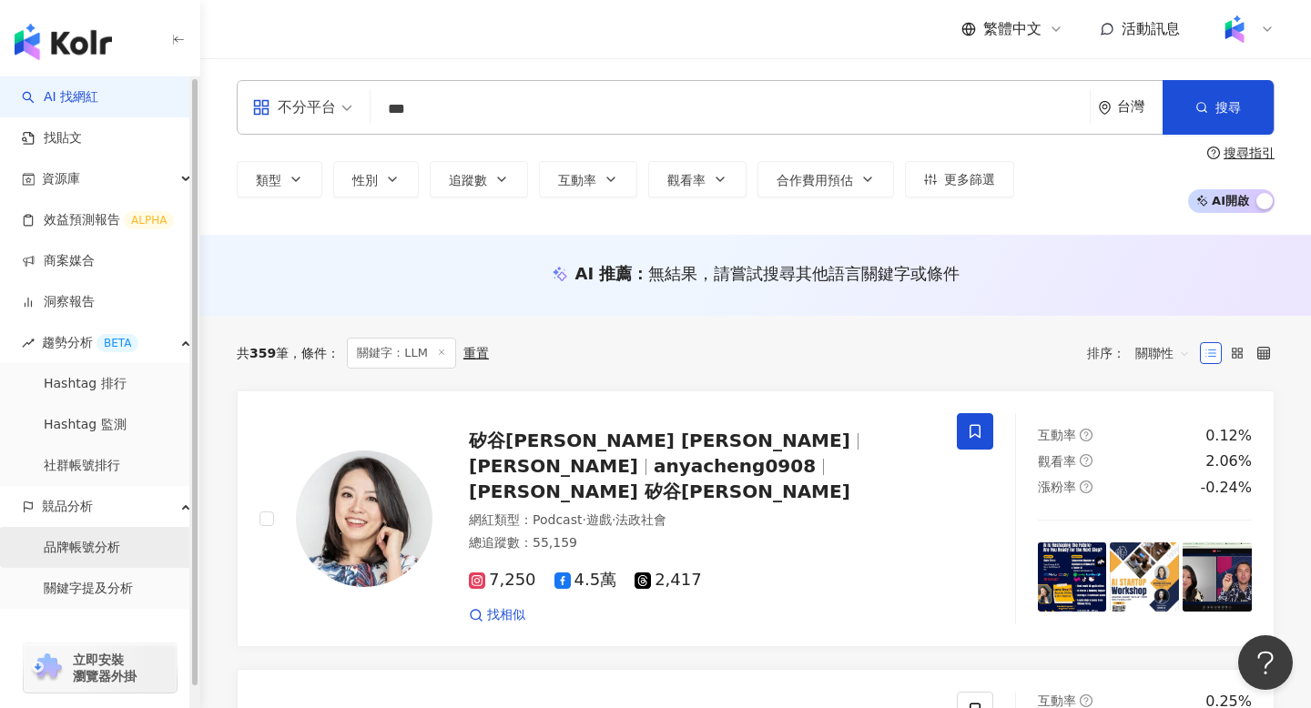
scroll to position [21, 0]
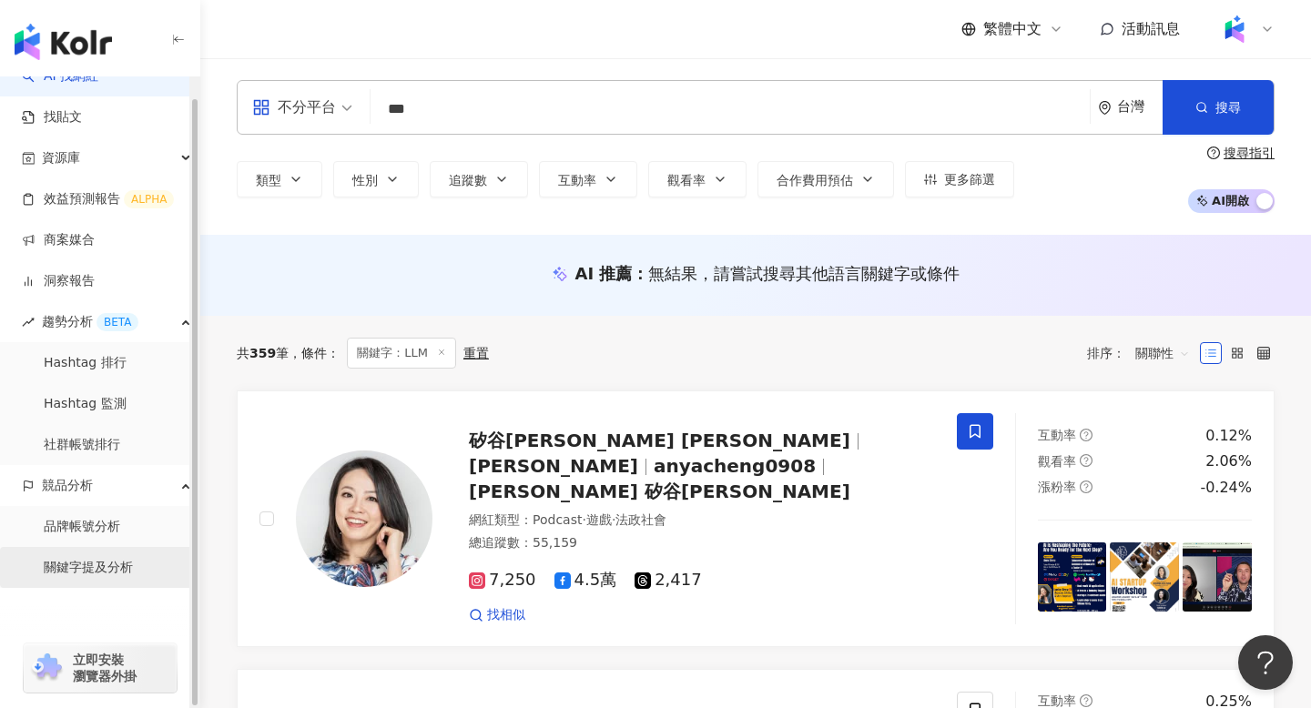
click at [107, 570] on link "關鍵字提及分析" at bounding box center [88, 568] width 89 height 18
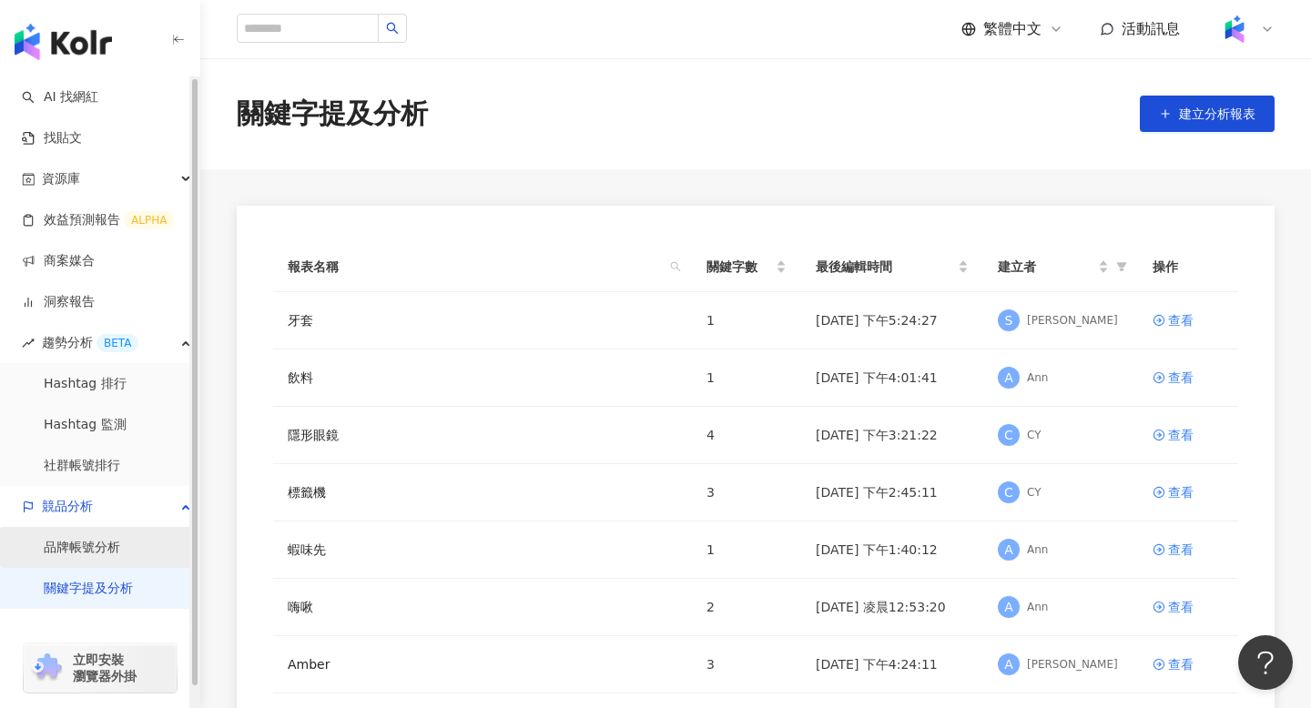
click at [120, 539] on link "品牌帳號分析" at bounding box center [82, 548] width 76 height 18
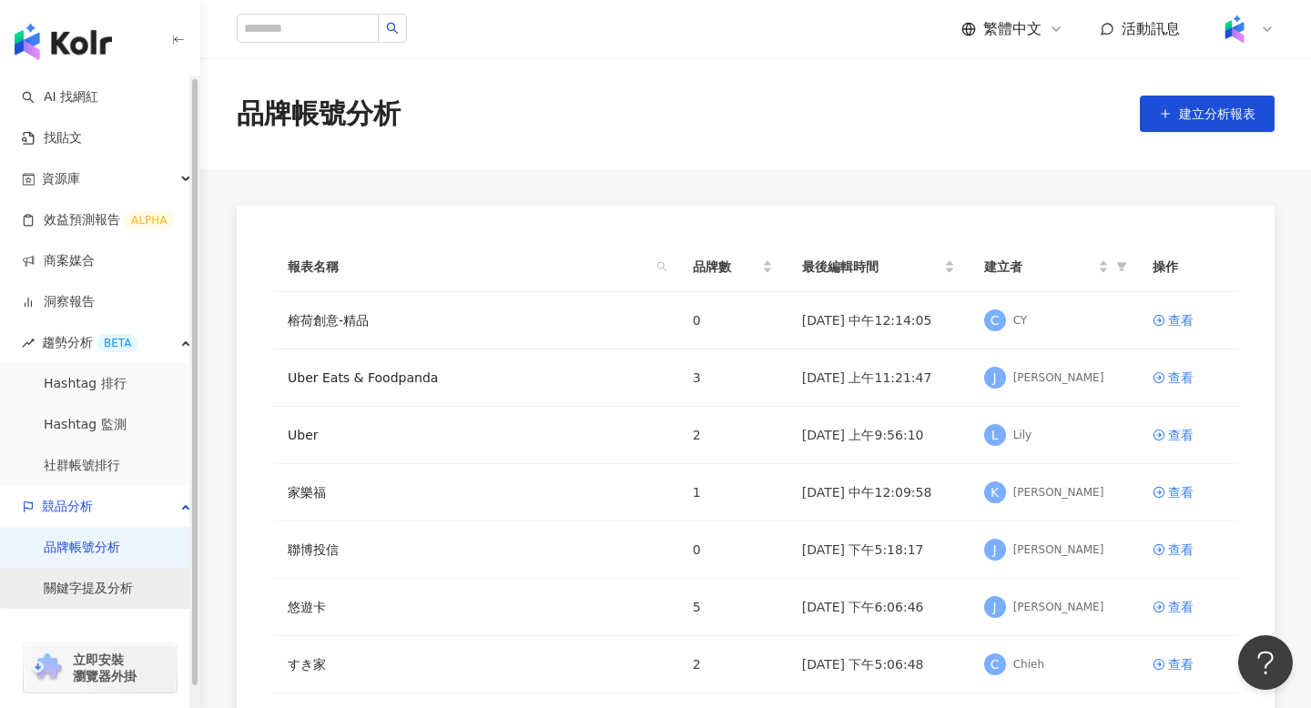
click at [118, 598] on link "關鍵字提及分析" at bounding box center [88, 589] width 89 height 18
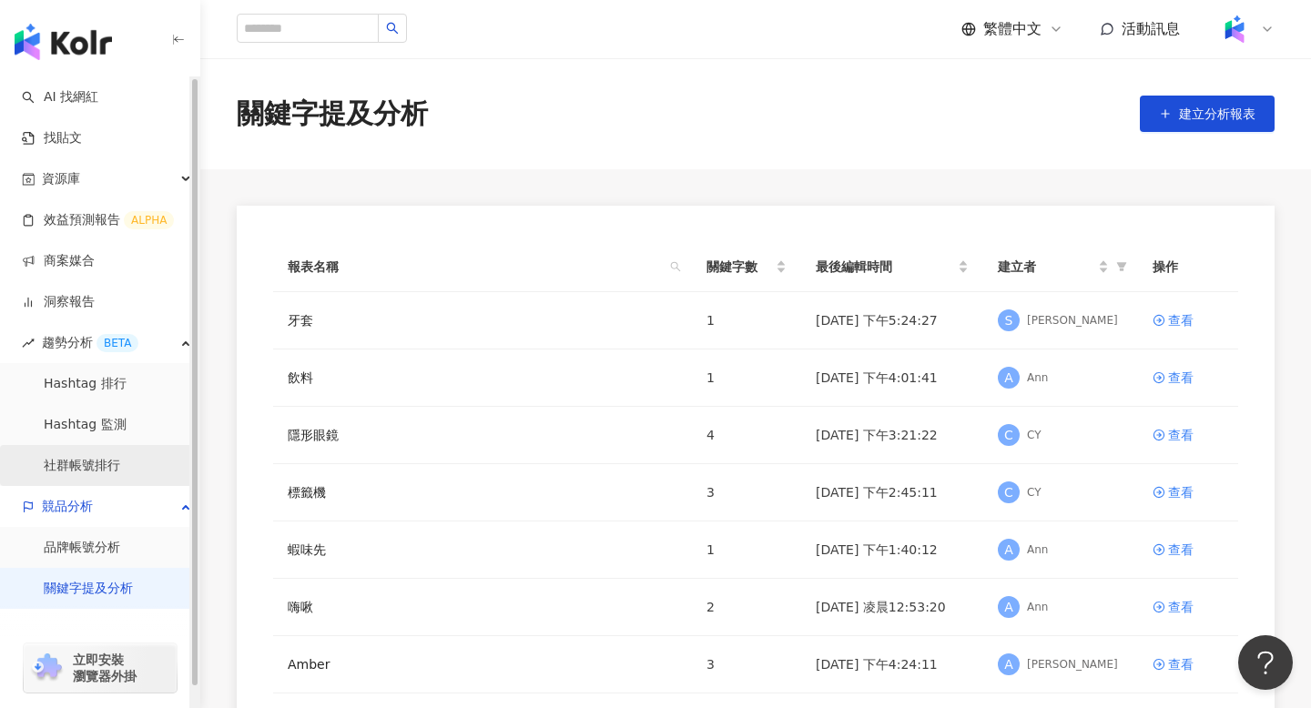
click at [120, 462] on link "社群帳號排行" at bounding box center [82, 466] width 76 height 18
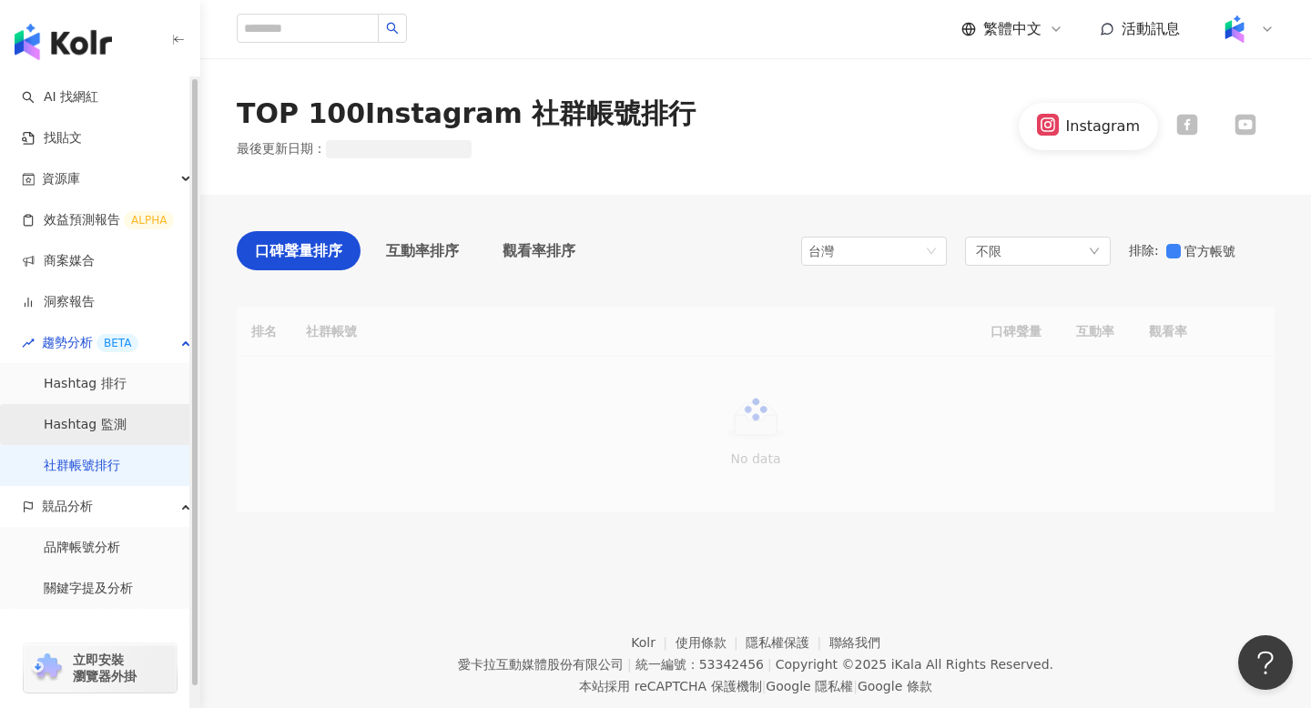
click at [127, 433] on link "Hashtag 監測" at bounding box center [85, 425] width 83 height 18
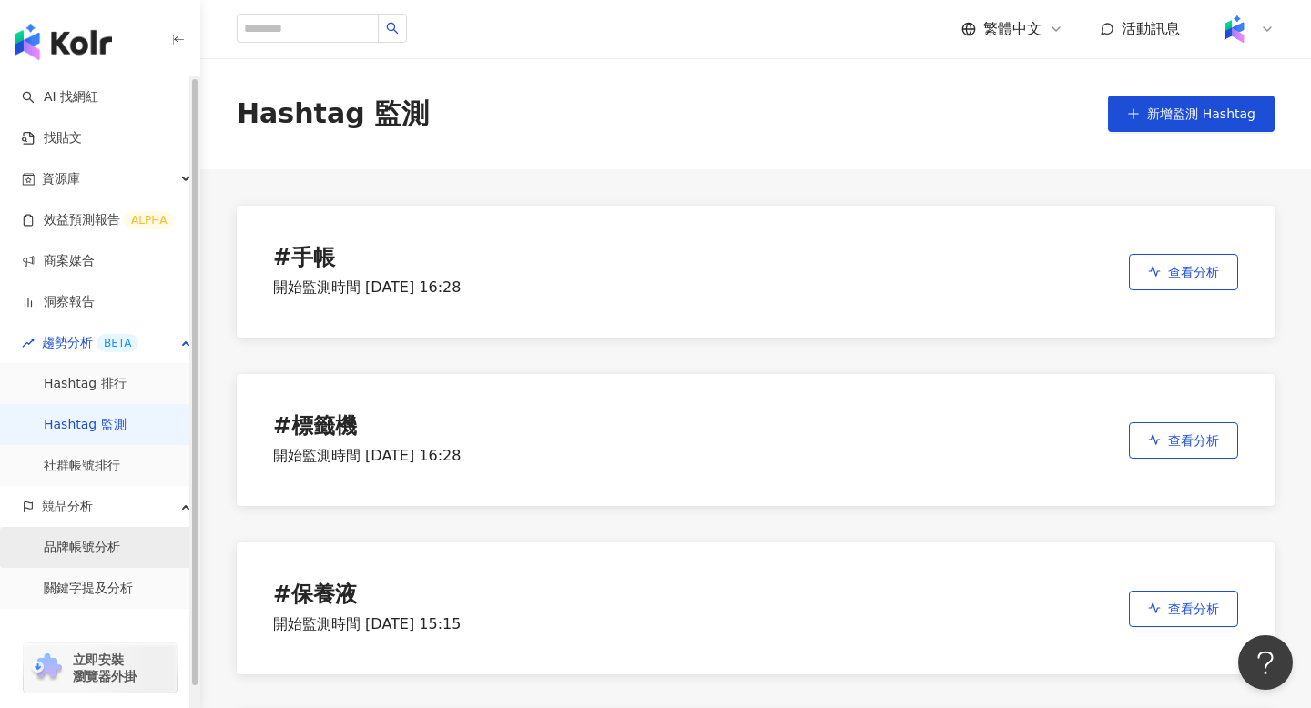
click at [120, 557] on link "品牌帳號分析" at bounding box center [82, 548] width 76 height 18
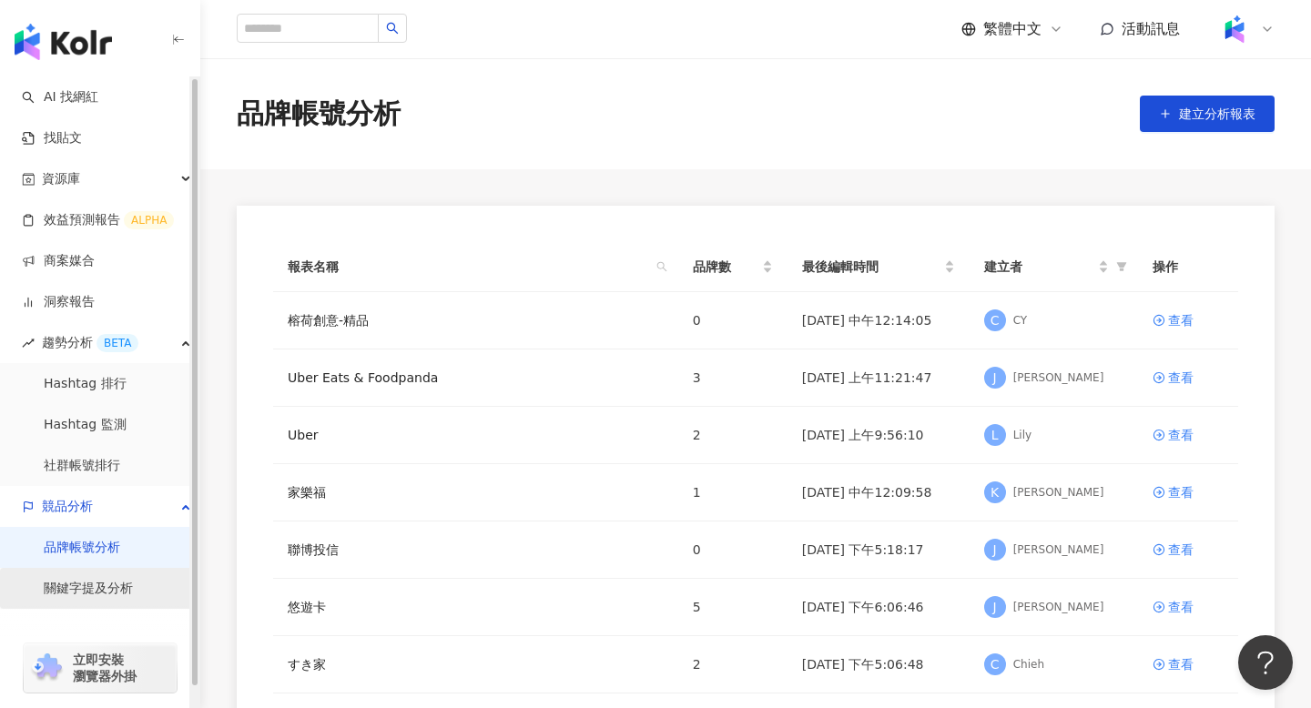
click at [131, 593] on link "關鍵字提及分析" at bounding box center [88, 589] width 89 height 18
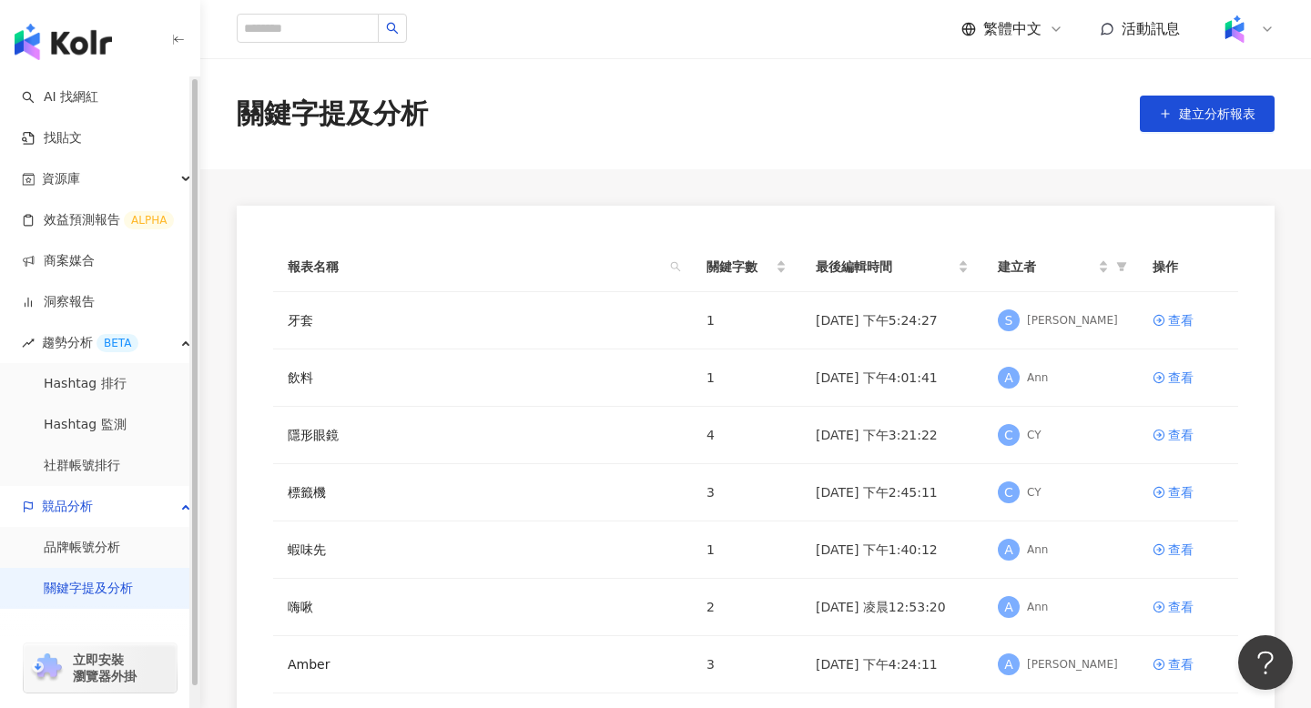
scroll to position [21, 0]
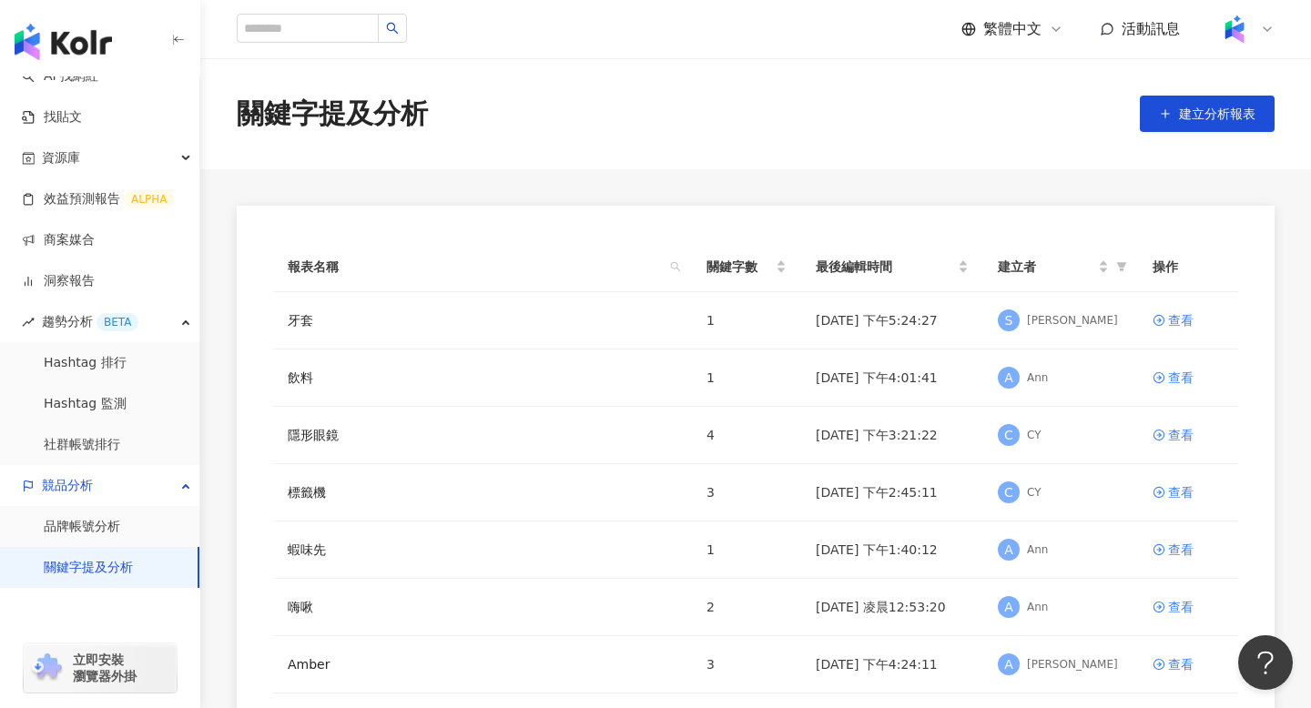
click at [213, 504] on div "報表名稱 關鍵字數 最後編輯時間 建立者 操作 牙套 1 [DATE] 下午5:24:27 S [PERSON_NAME] 查看 飲料 1 [DATE] 下午…" at bounding box center [755, 583] width 1111 height 755
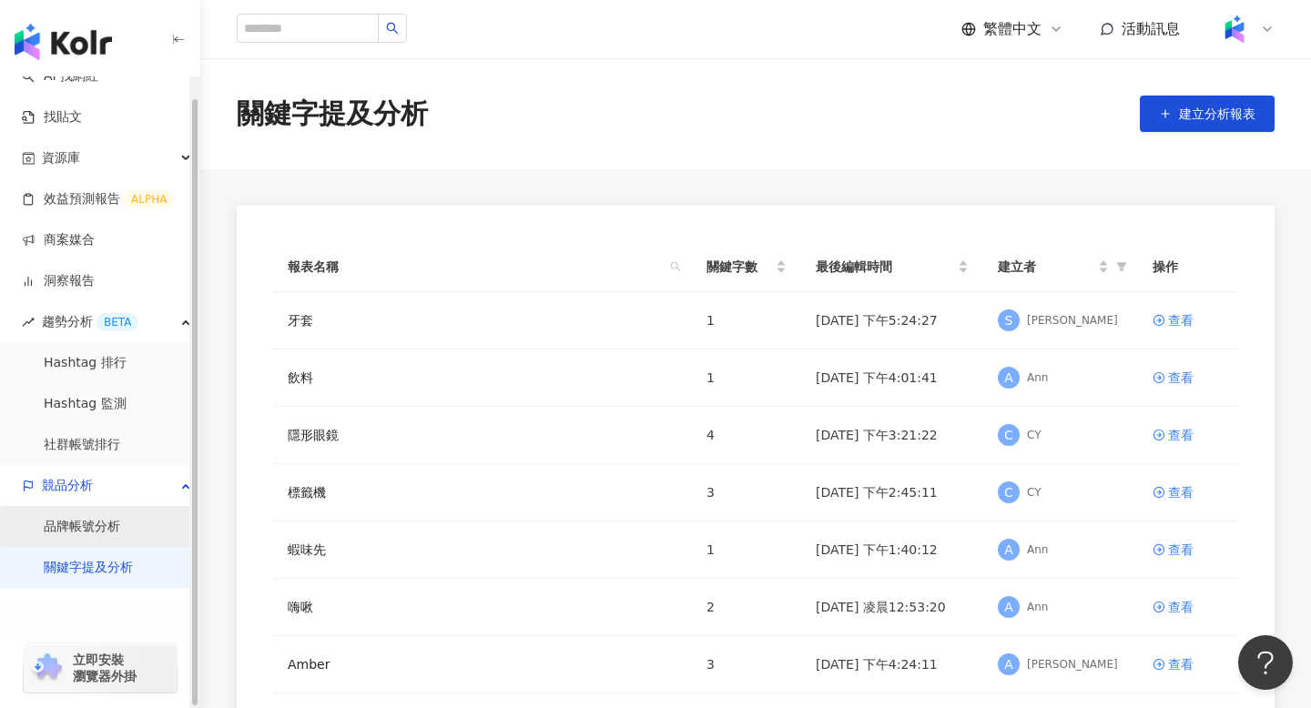
click at [120, 534] on link "品牌帳號分析" at bounding box center [82, 527] width 76 height 18
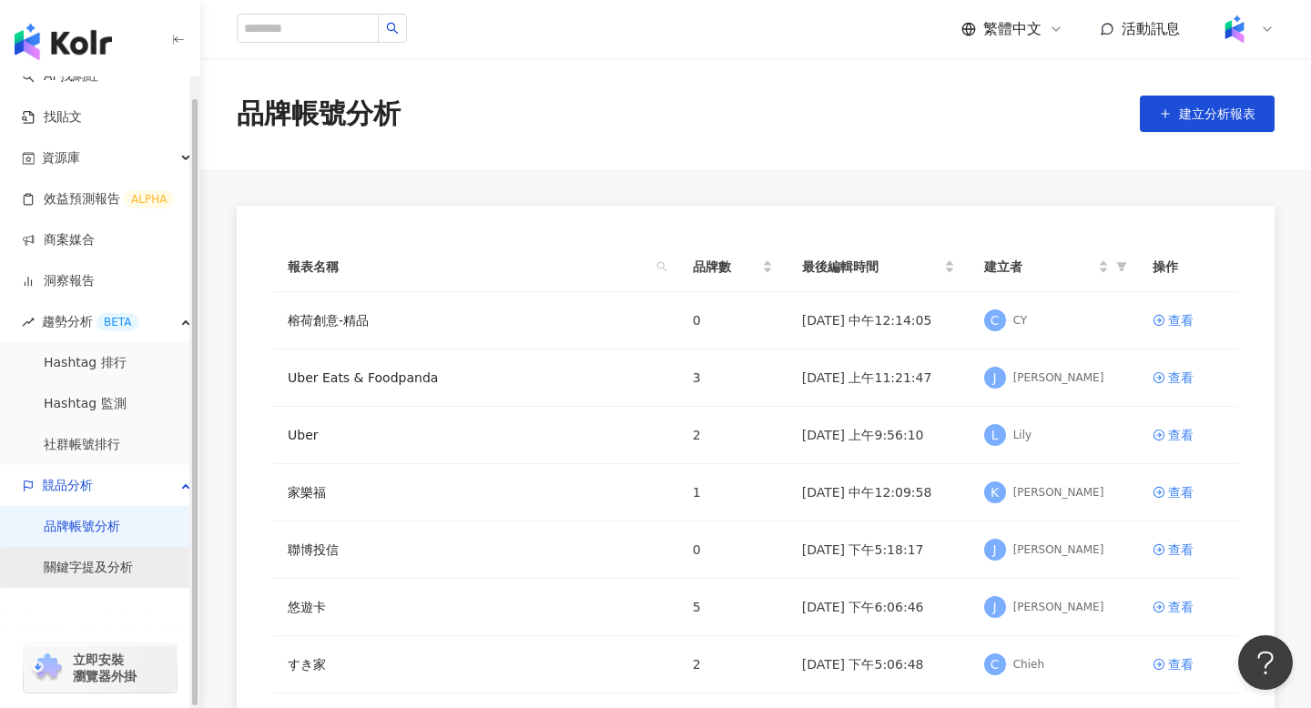
click at [111, 577] on link "關鍵字提及分析" at bounding box center [88, 568] width 89 height 18
